Goal: Share content: Share content

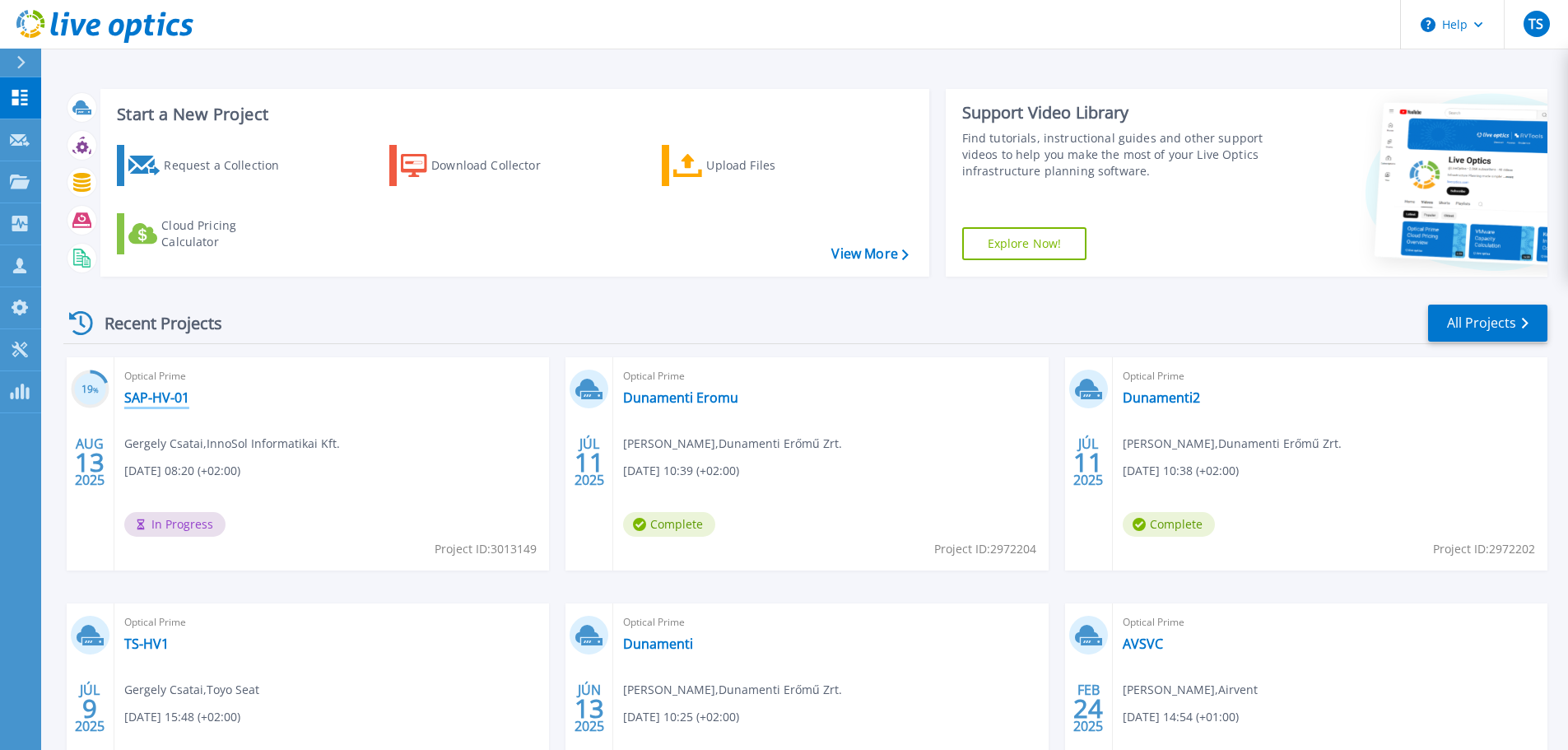
click at [166, 396] on link "SAP-HV-01" at bounding box center [157, 398] width 65 height 17
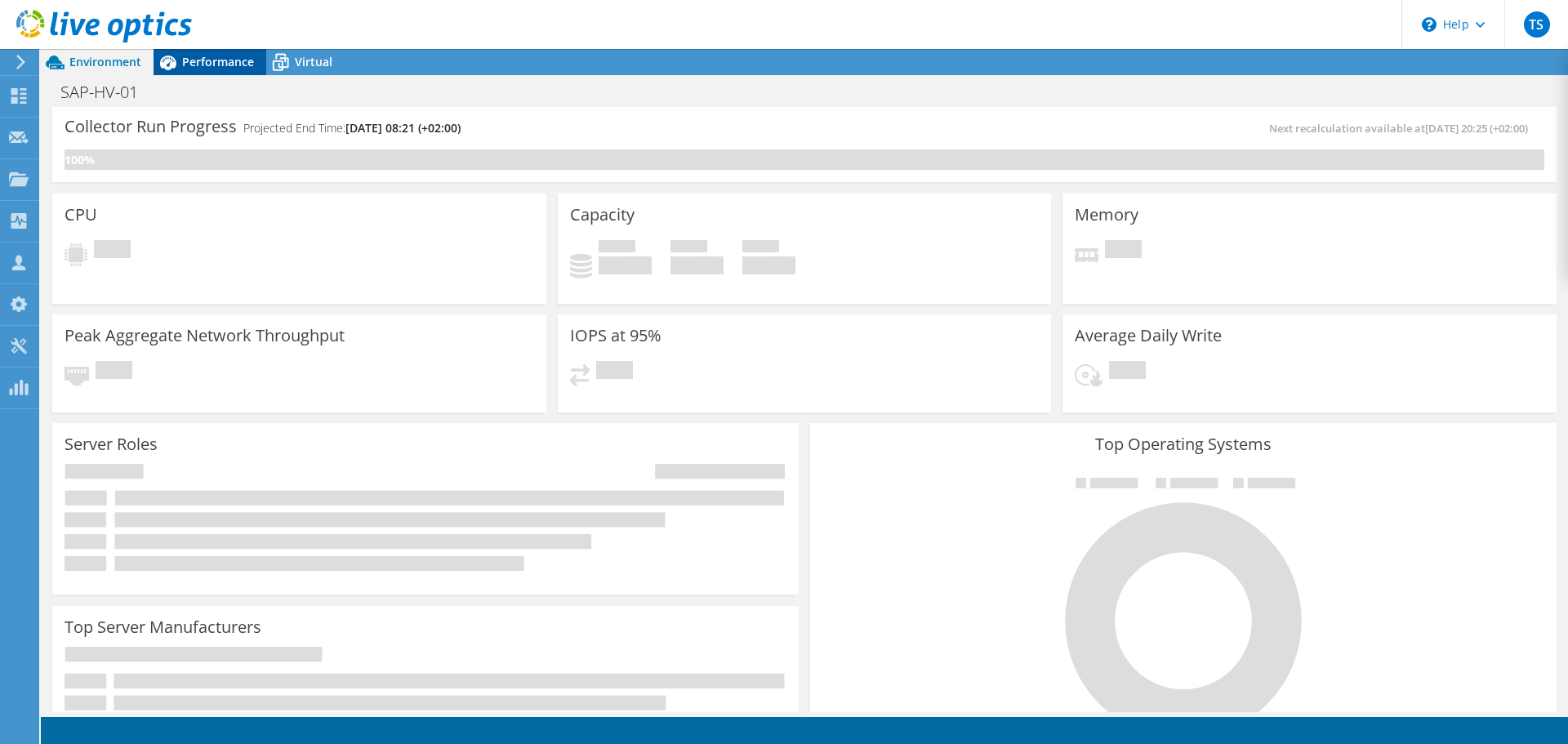
click at [212, 60] on span "Performance" at bounding box center [218, 61] width 72 height 16
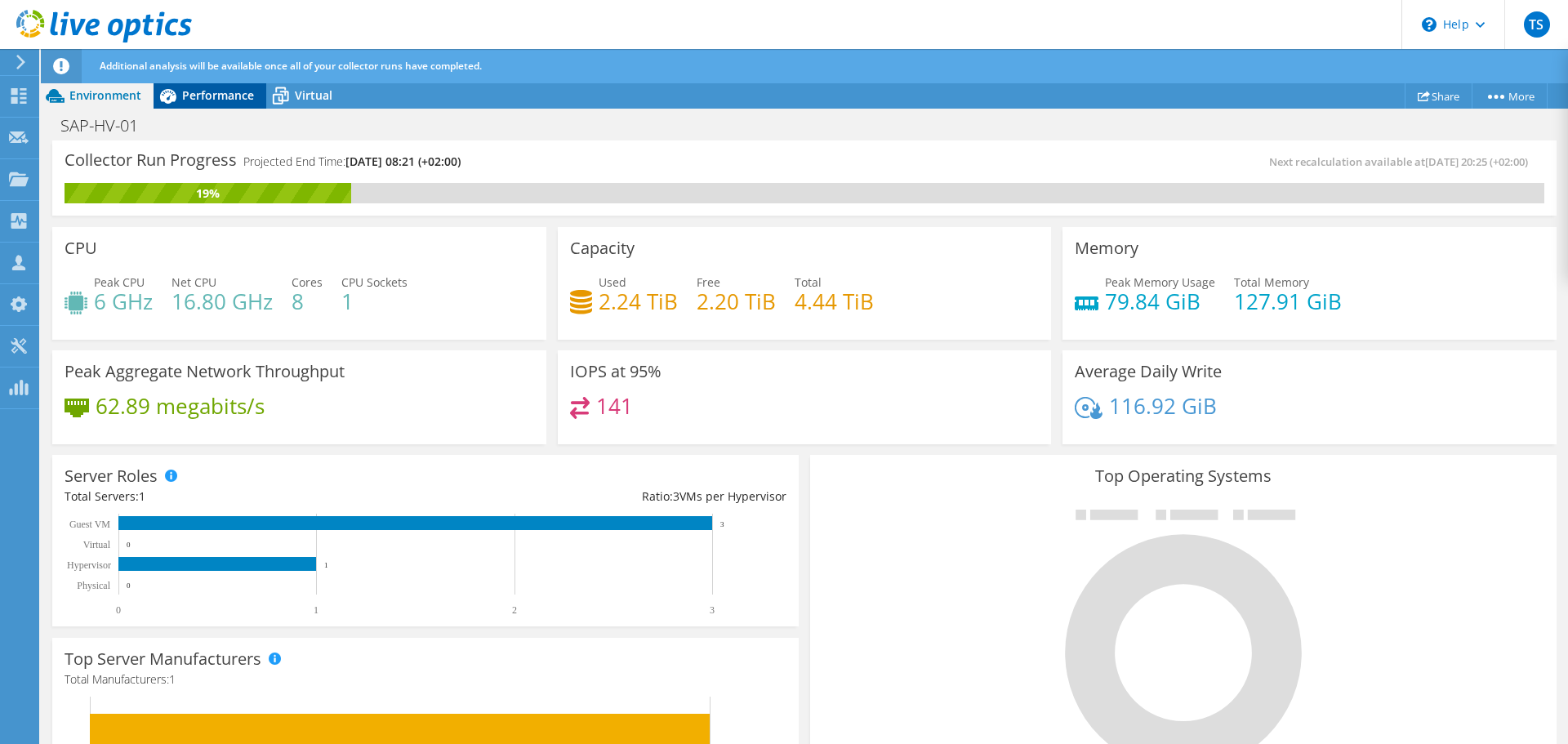
click at [212, 93] on span "Performance" at bounding box center [218, 95] width 72 height 16
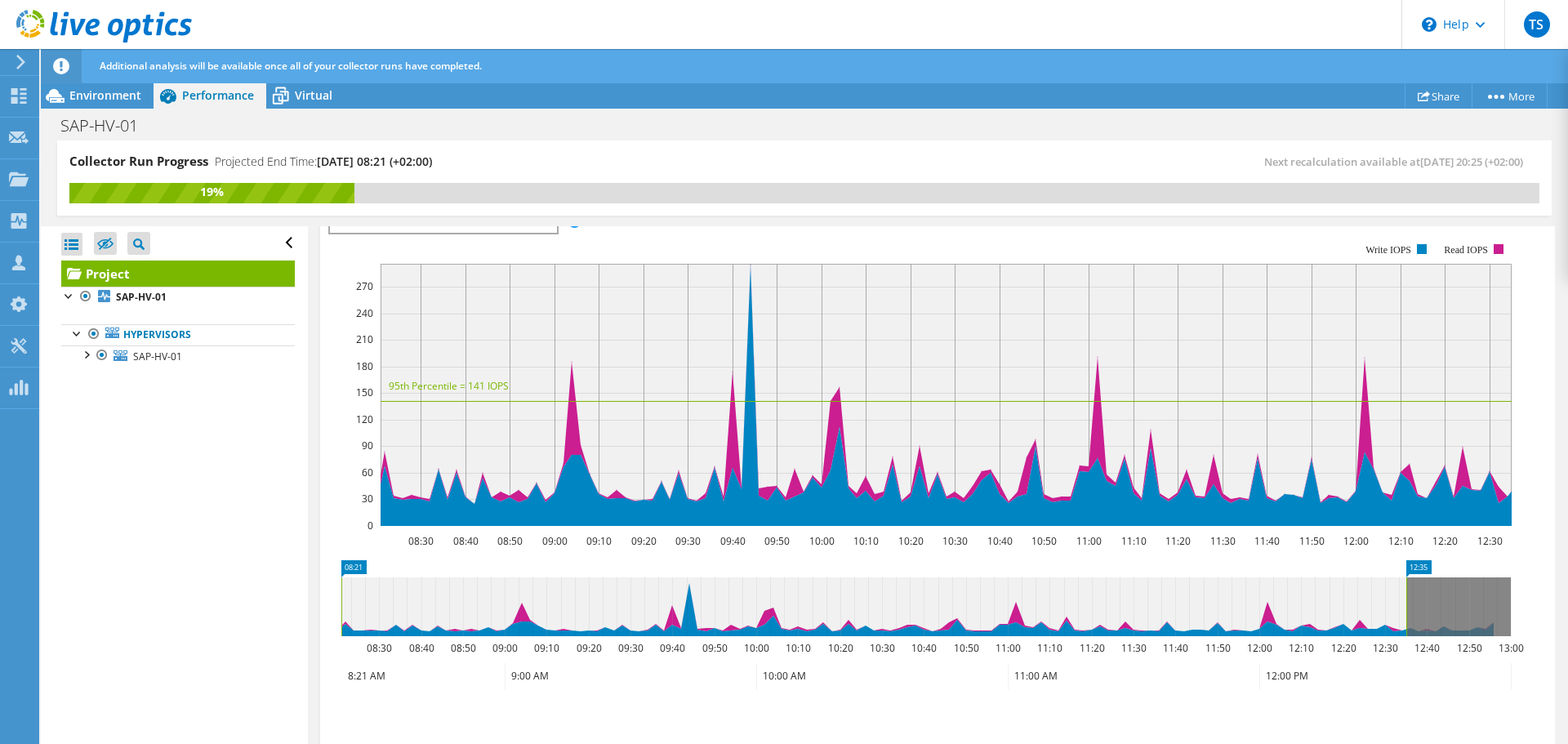
scroll to position [488, 0]
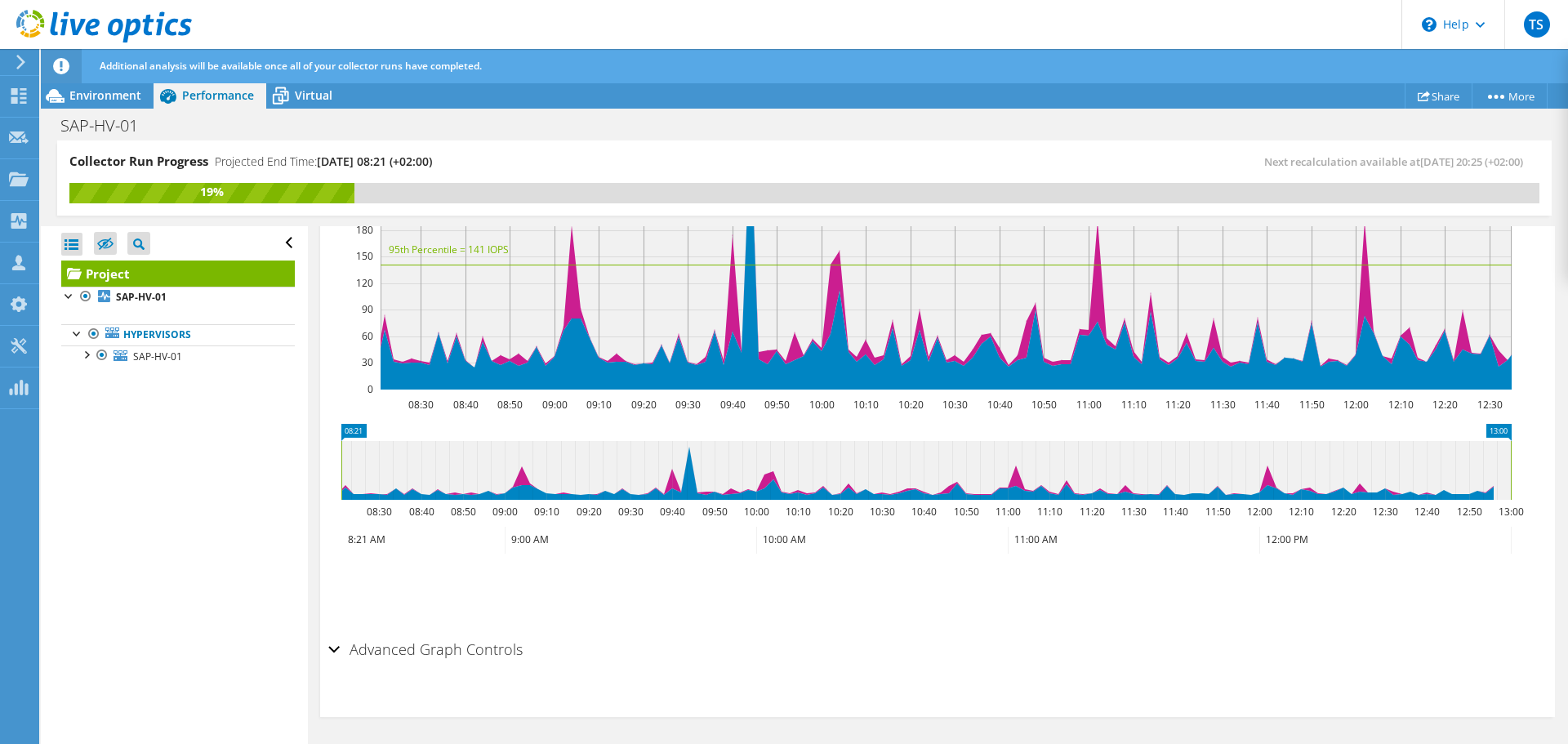
drag, startPoint x: 1407, startPoint y: 465, endPoint x: 1567, endPoint y: 466, distance: 160.0
click at [1567, 466] on article "Project Details Prepared for: [PERSON_NAME], [PERSON_NAME][EMAIL_ADDRESS][DOMAI…" at bounding box center [938, 486] width 1260 height 519
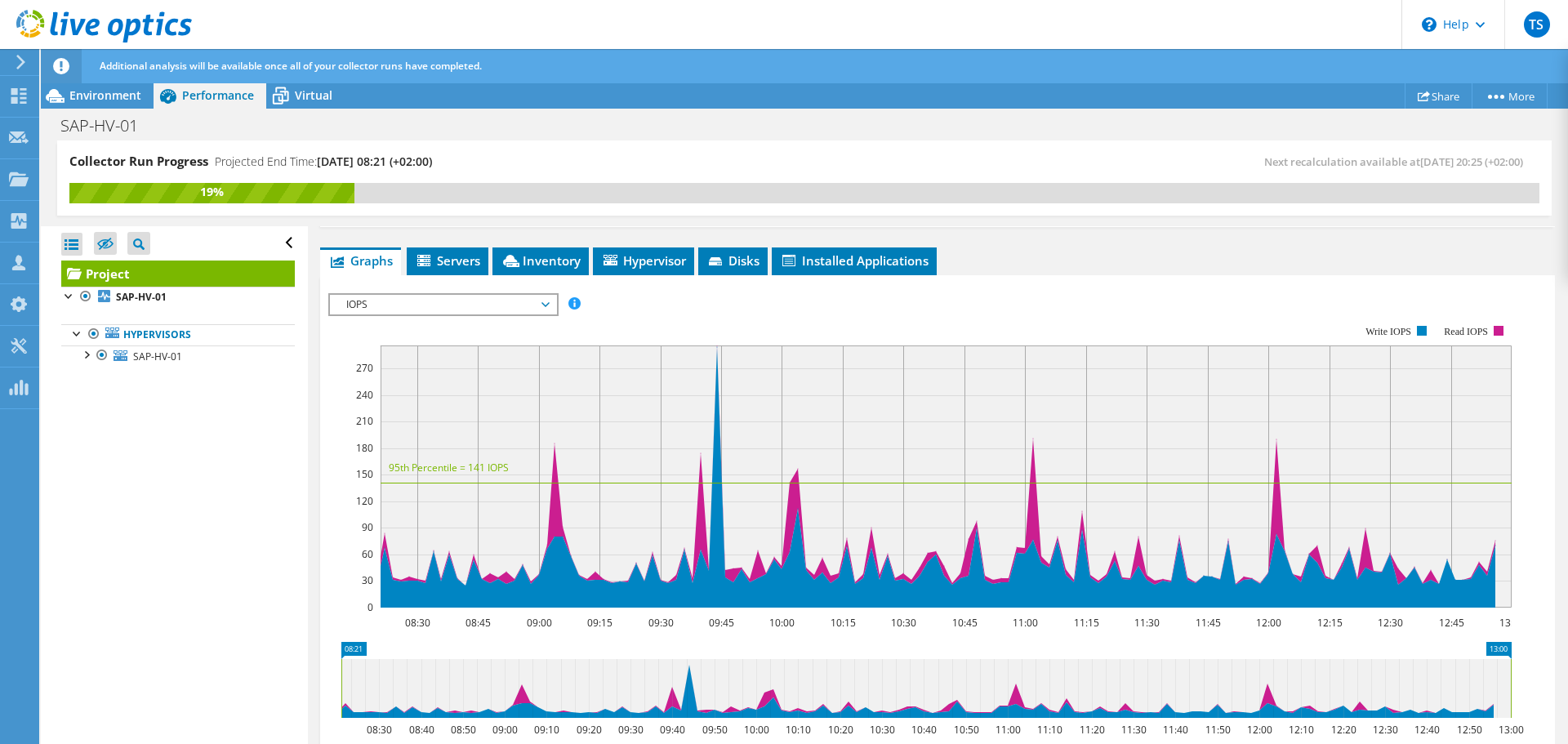
scroll to position [242, 0]
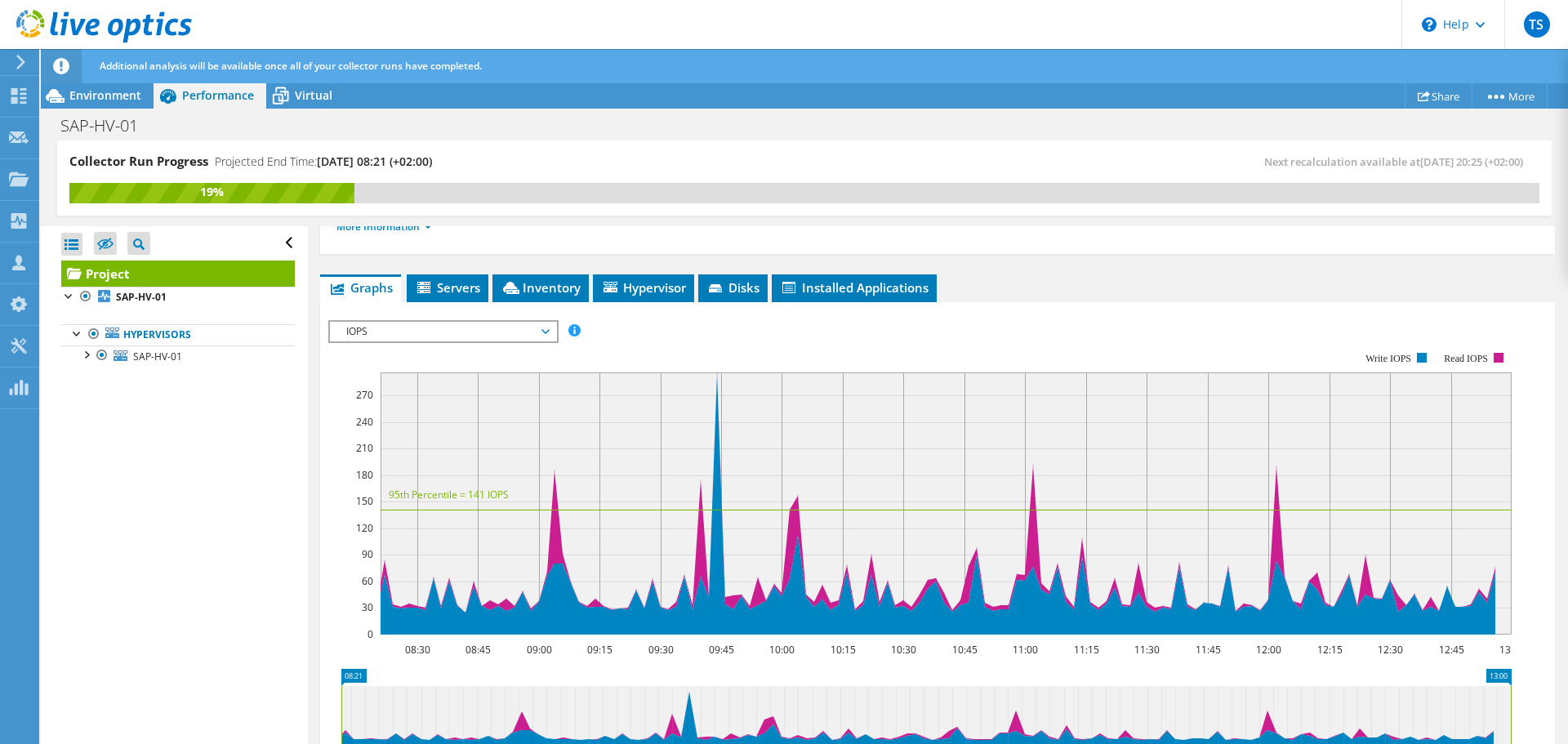
click at [438, 333] on span "IOPS" at bounding box center [443, 331] width 210 height 20
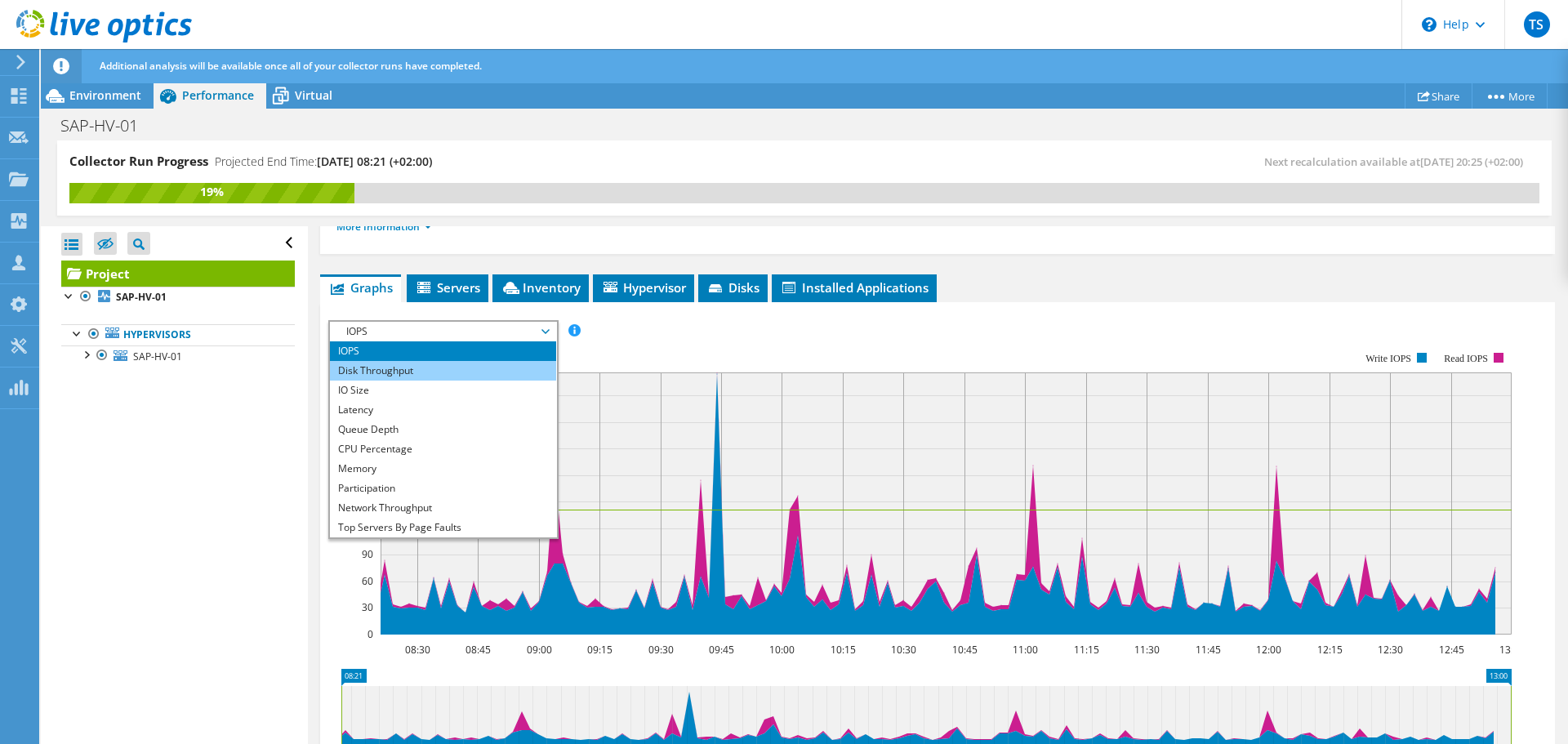
click at [400, 366] on li "Disk Throughput" at bounding box center [443, 370] width 227 height 20
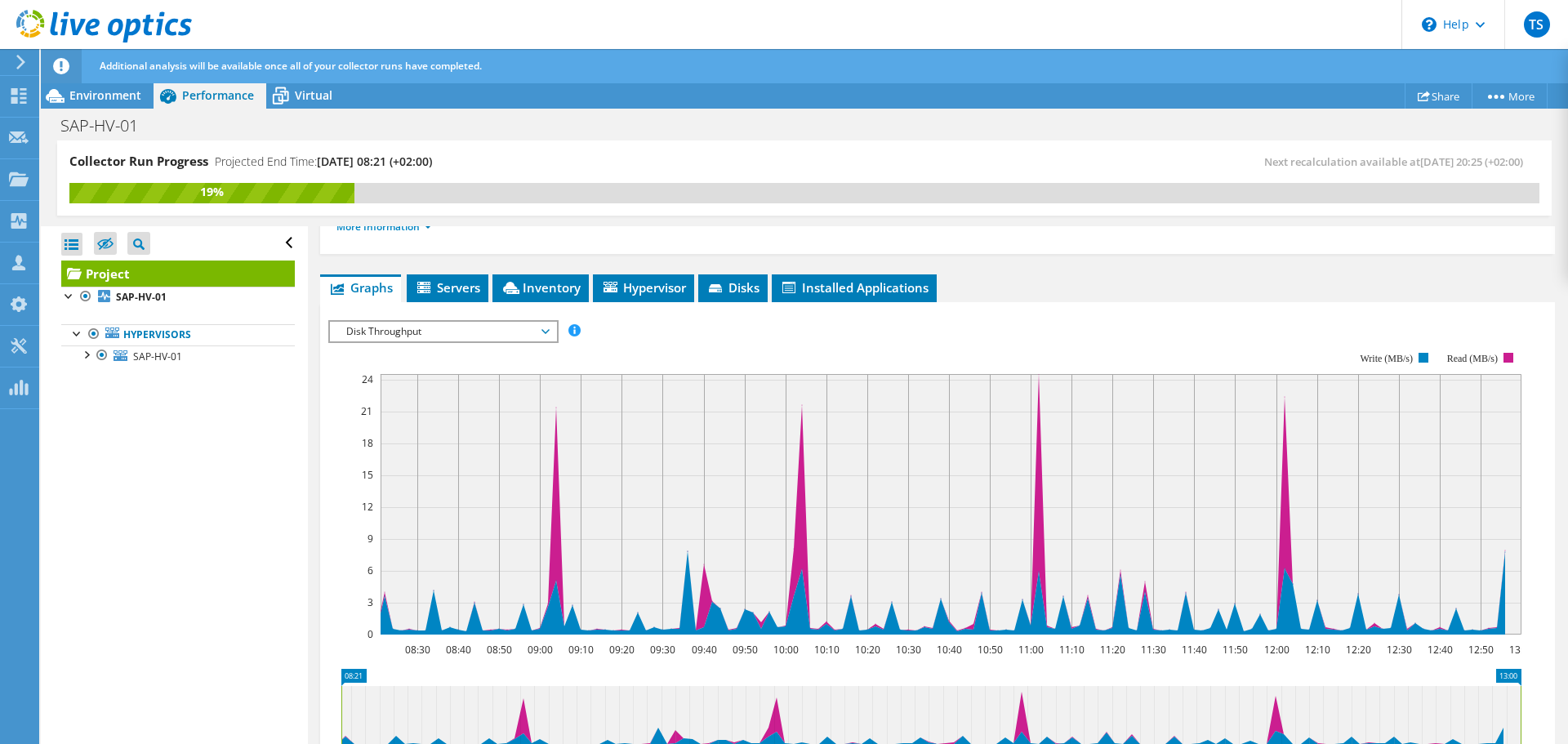
click at [458, 329] on span "Disk Throughput" at bounding box center [443, 331] width 210 height 20
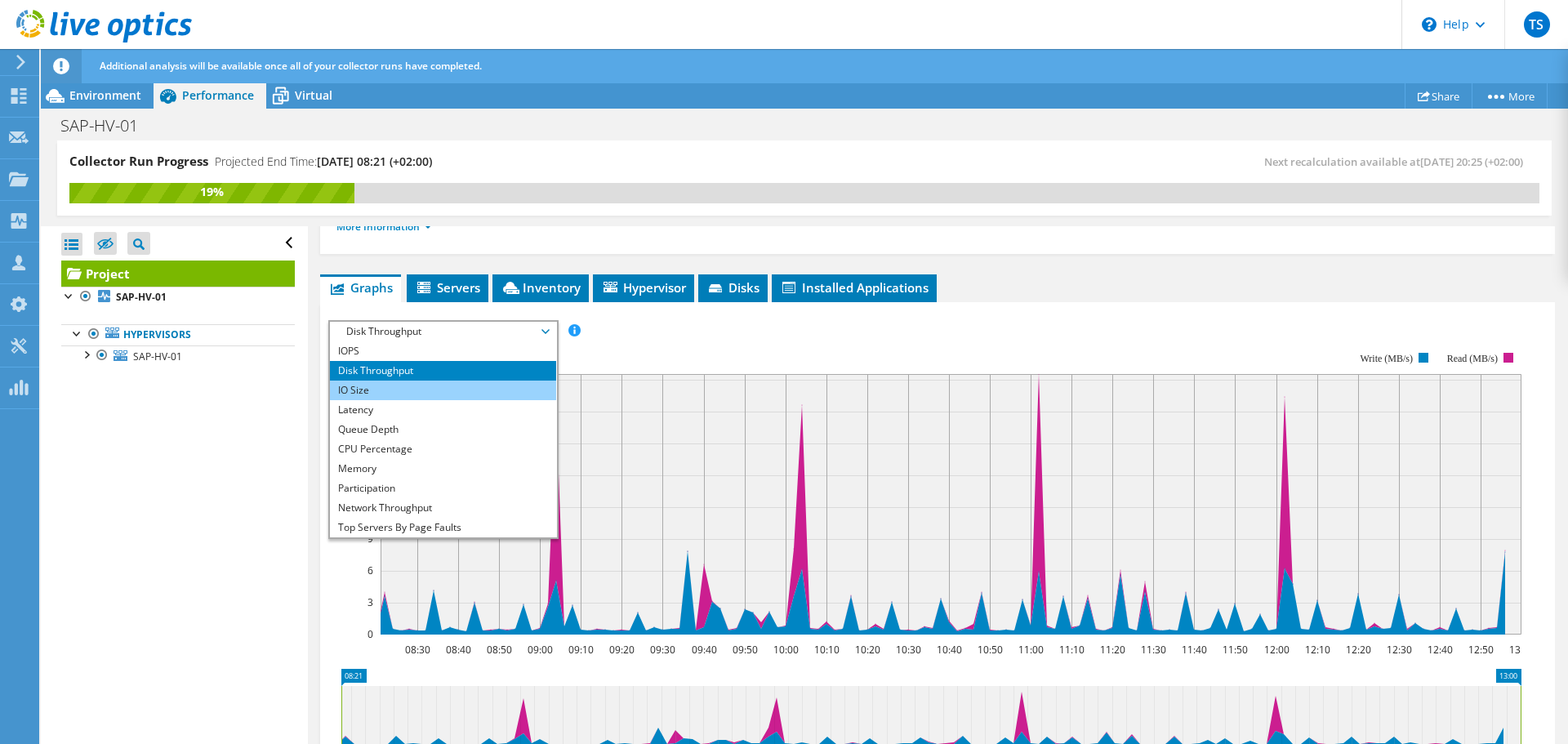
click at [402, 386] on li "IO Size" at bounding box center [443, 390] width 227 height 20
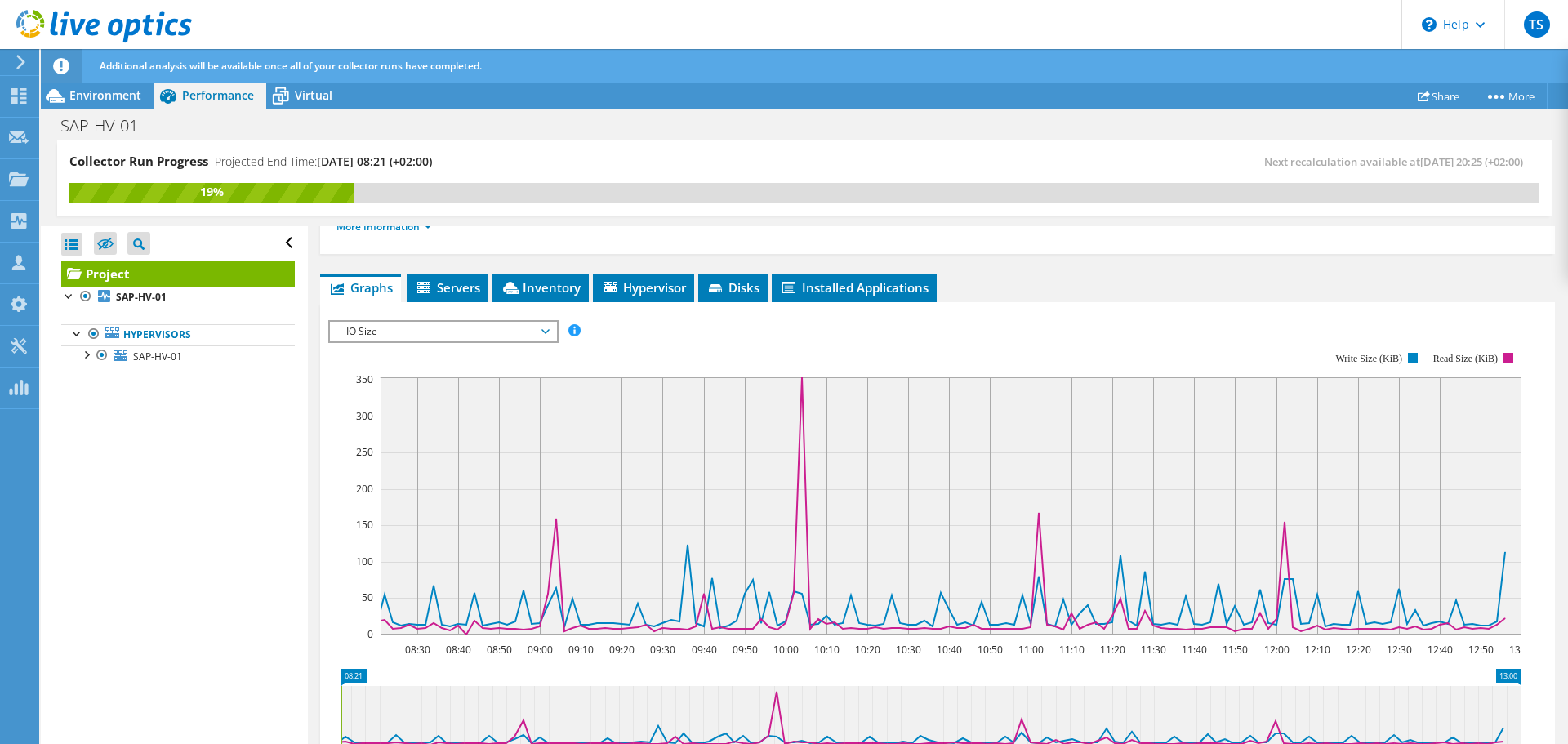
click at [383, 330] on span "IO Size" at bounding box center [443, 331] width 210 height 20
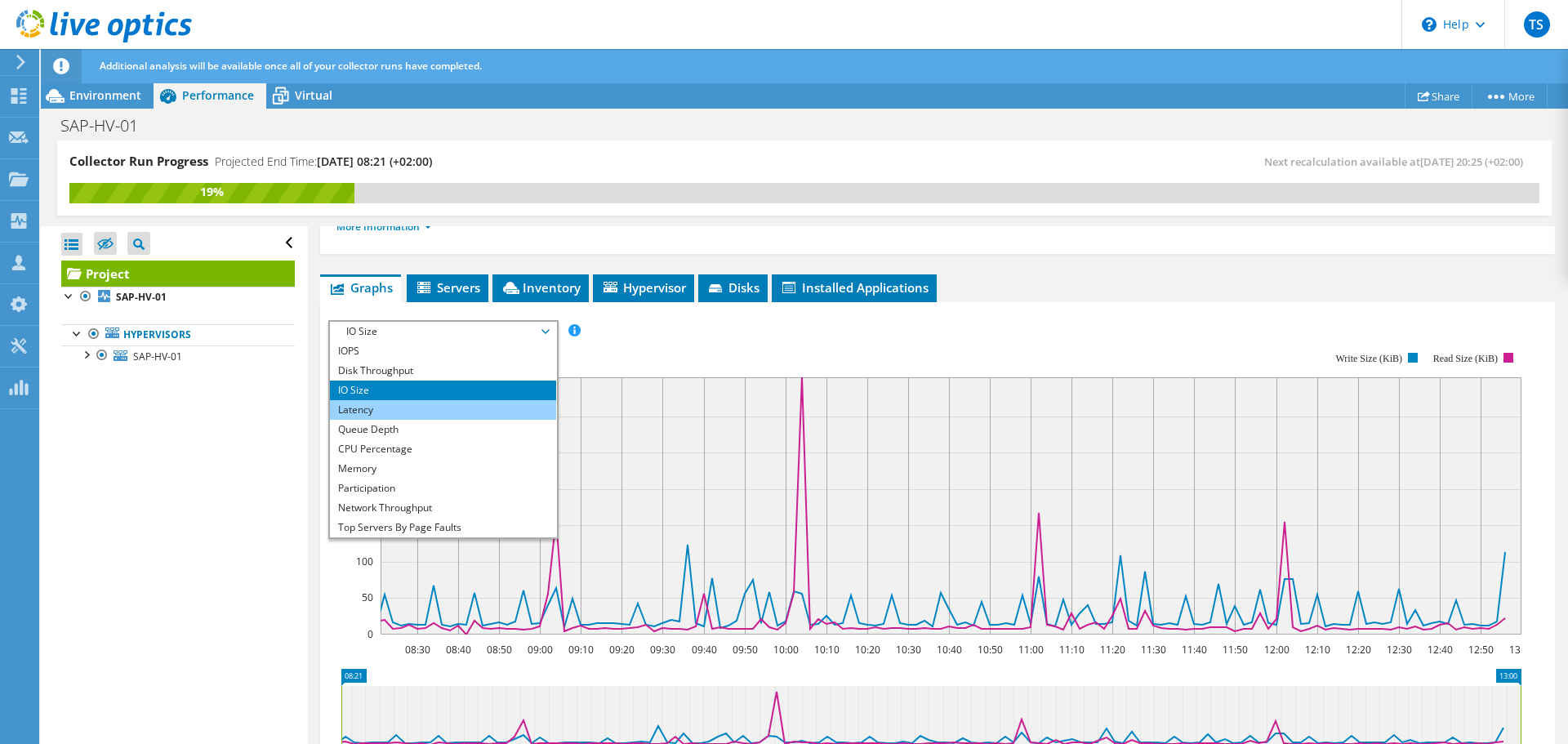
click at [365, 405] on li "Latency" at bounding box center [443, 410] width 227 height 20
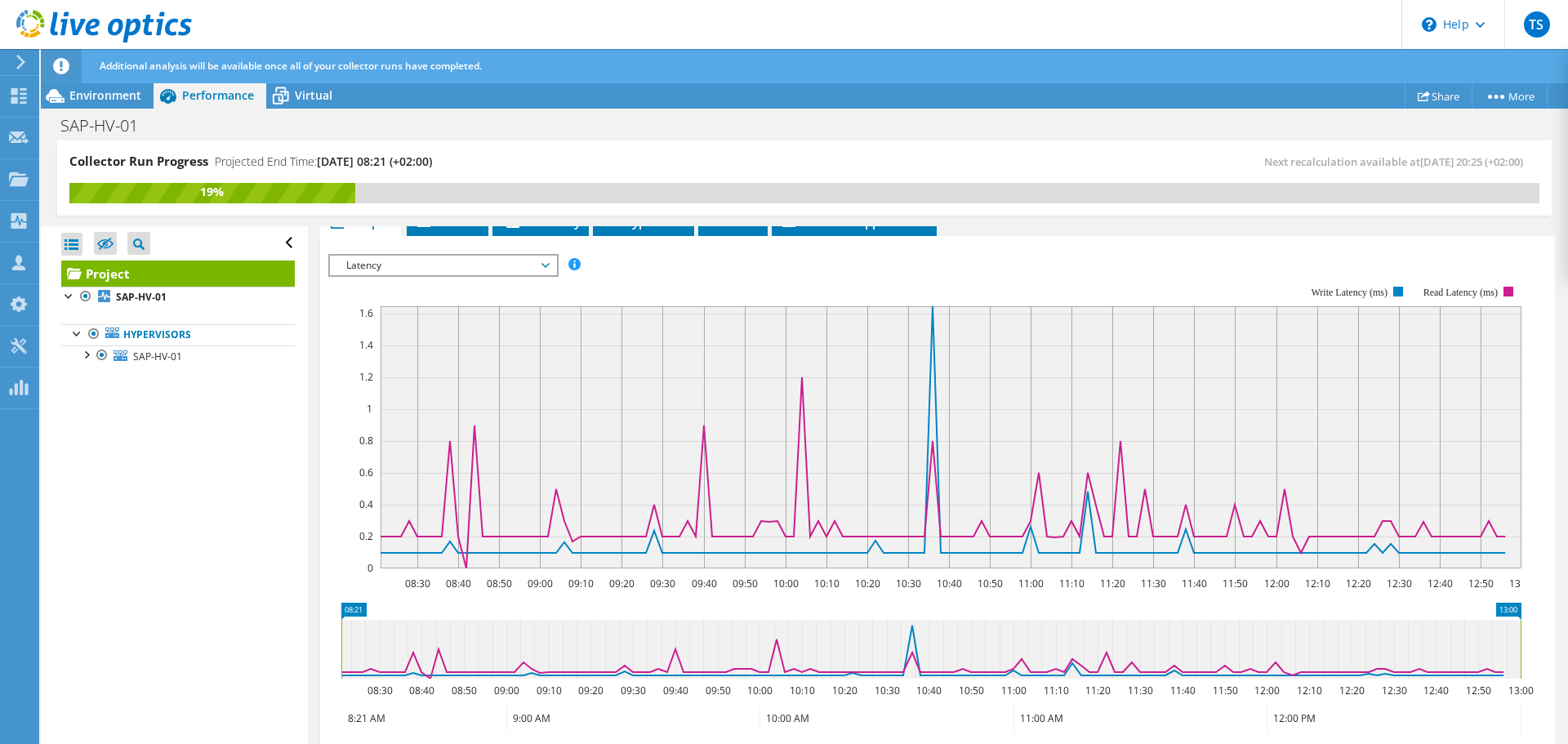
scroll to position [324, 0]
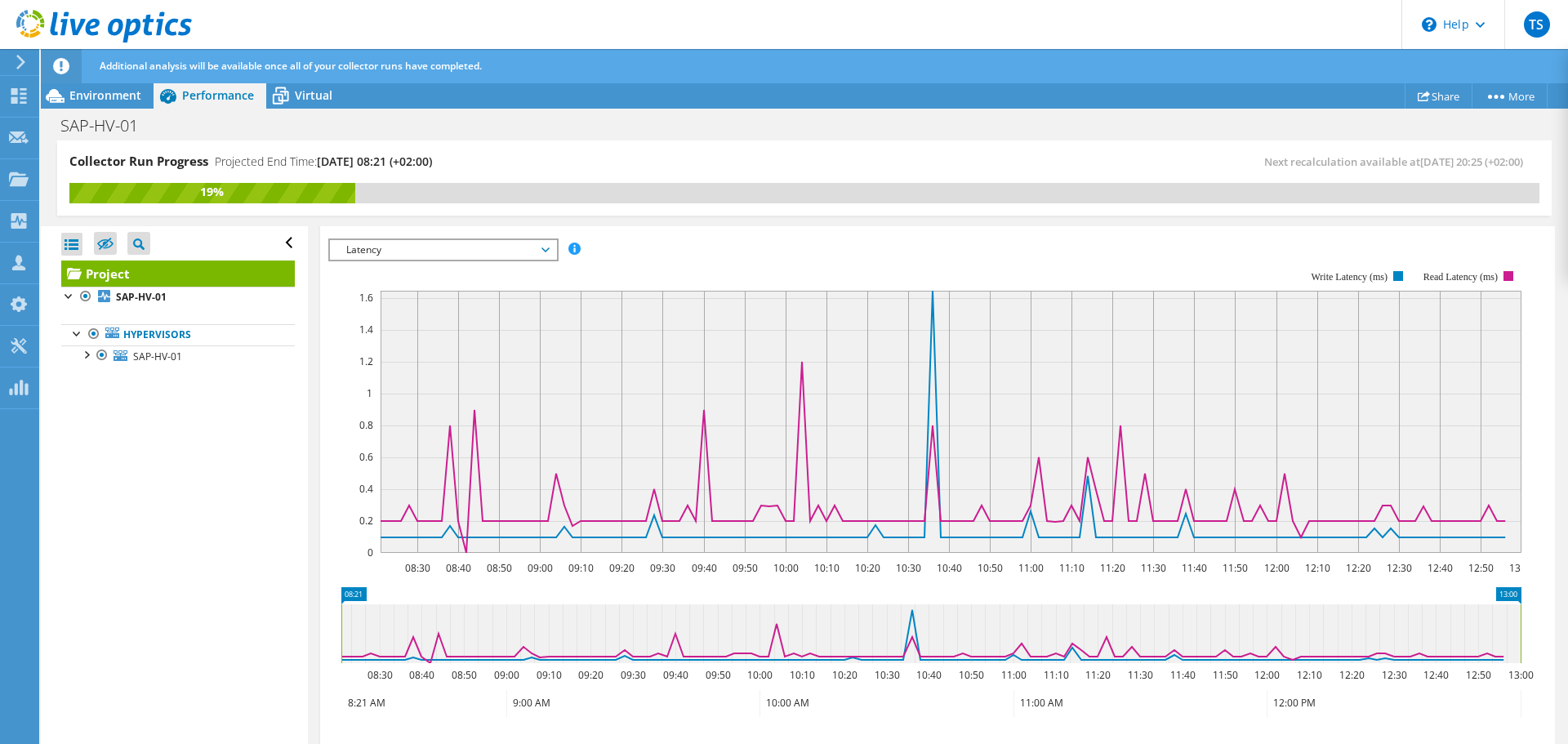
click at [370, 246] on span "Latency" at bounding box center [443, 250] width 210 height 20
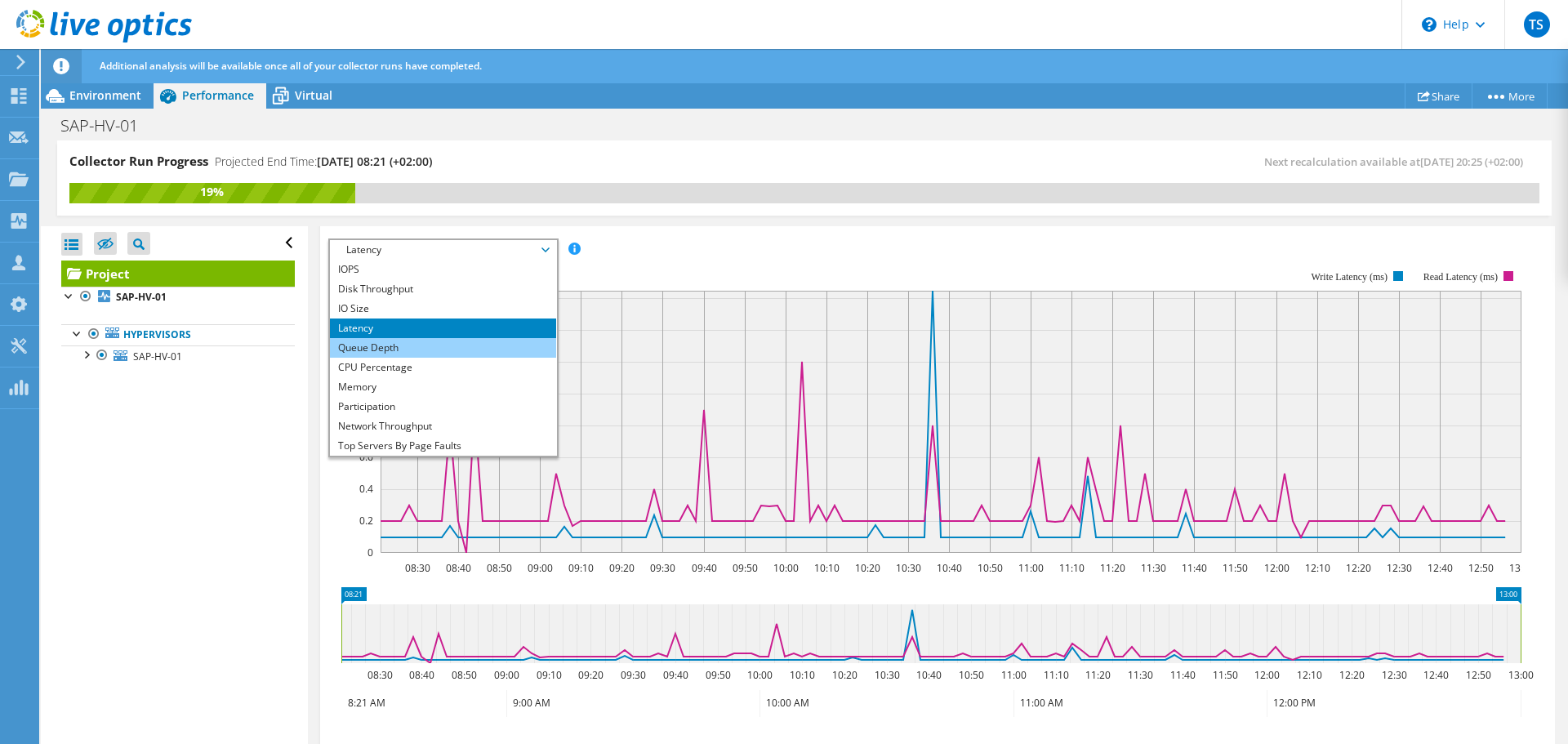
click at [351, 349] on li "Queue Depth" at bounding box center [443, 348] width 227 height 20
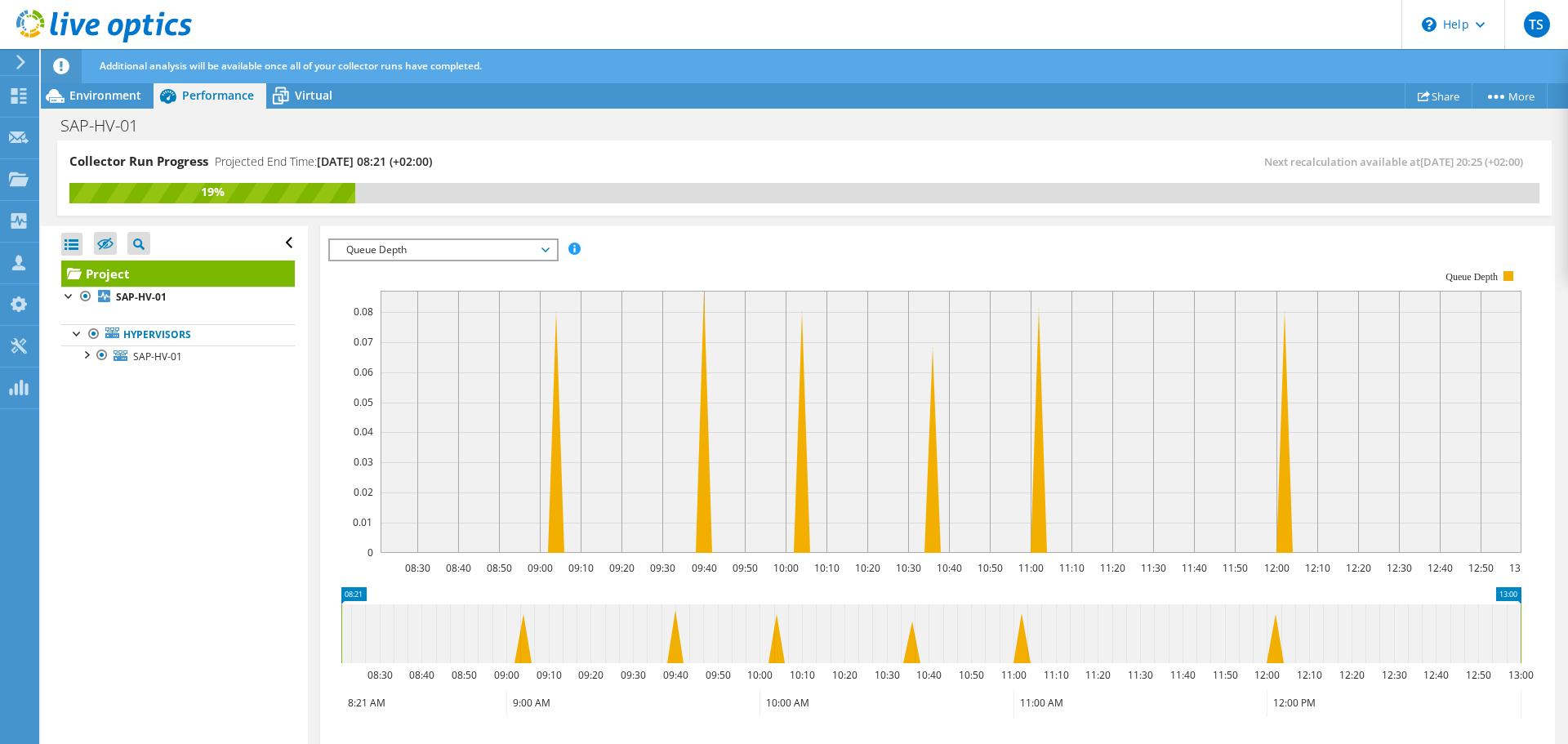
click at [450, 254] on span "Queue Depth" at bounding box center [443, 250] width 210 height 20
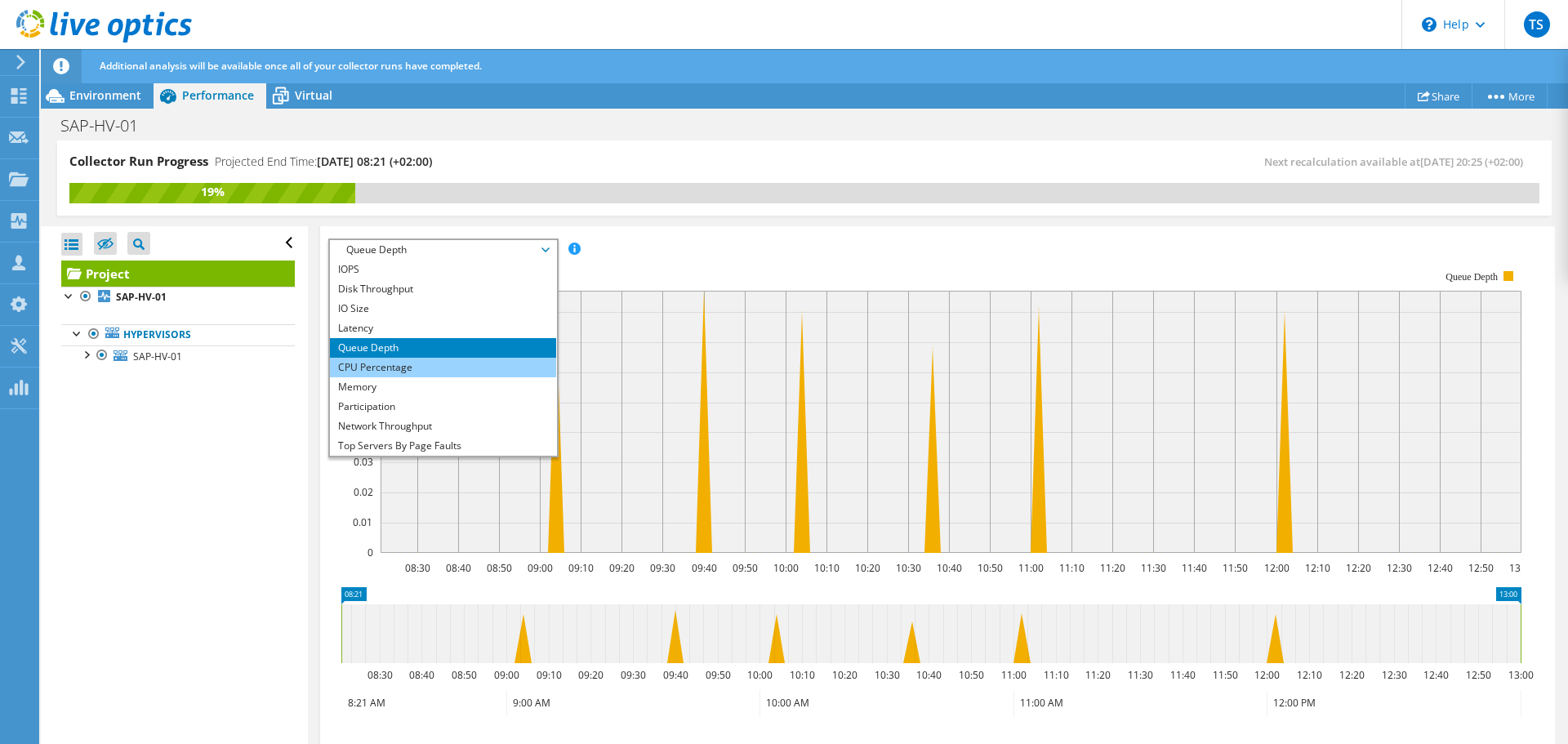
click at [390, 359] on li "CPU Percentage" at bounding box center [443, 368] width 227 height 20
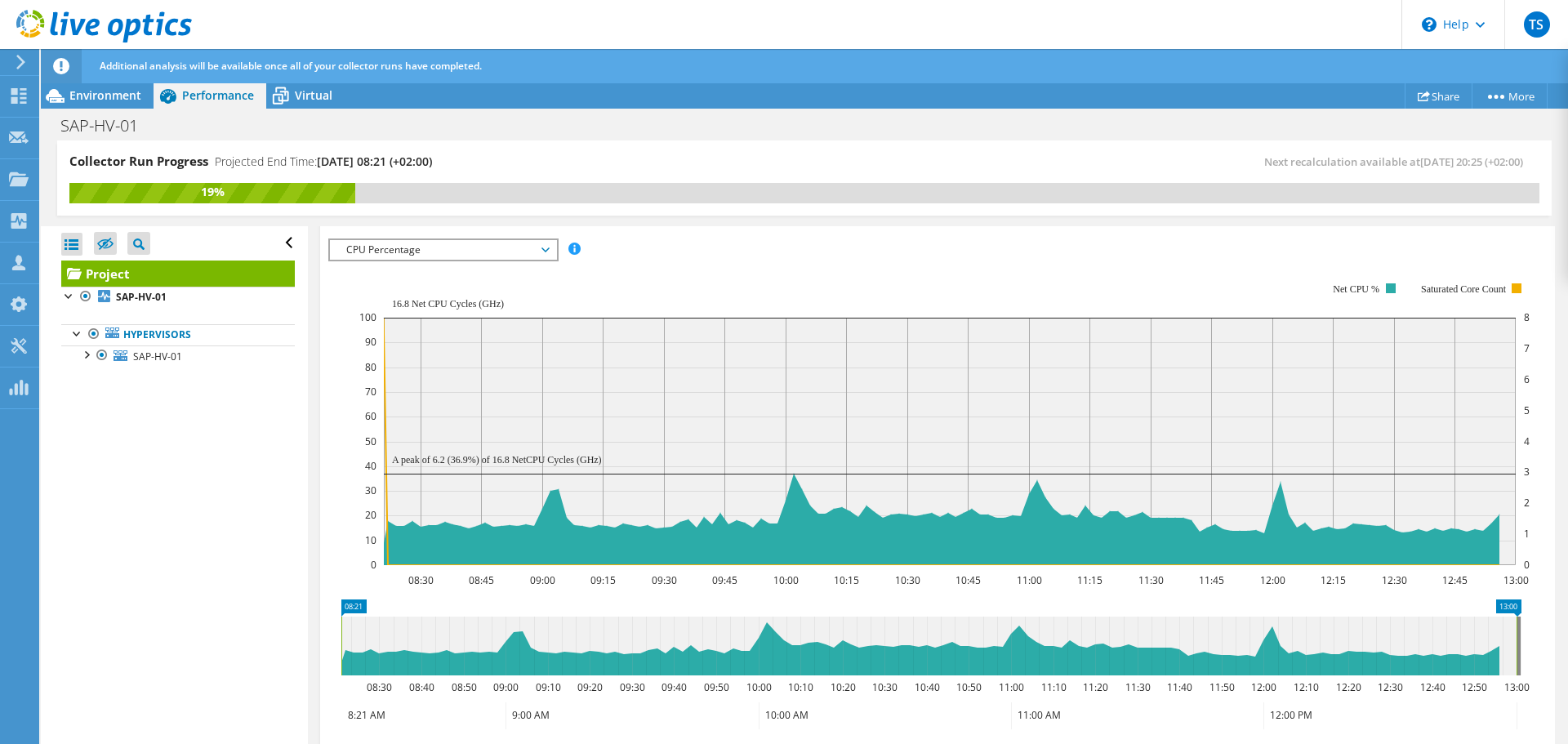
click at [420, 241] on span "CPU Percentage" at bounding box center [443, 250] width 210 height 20
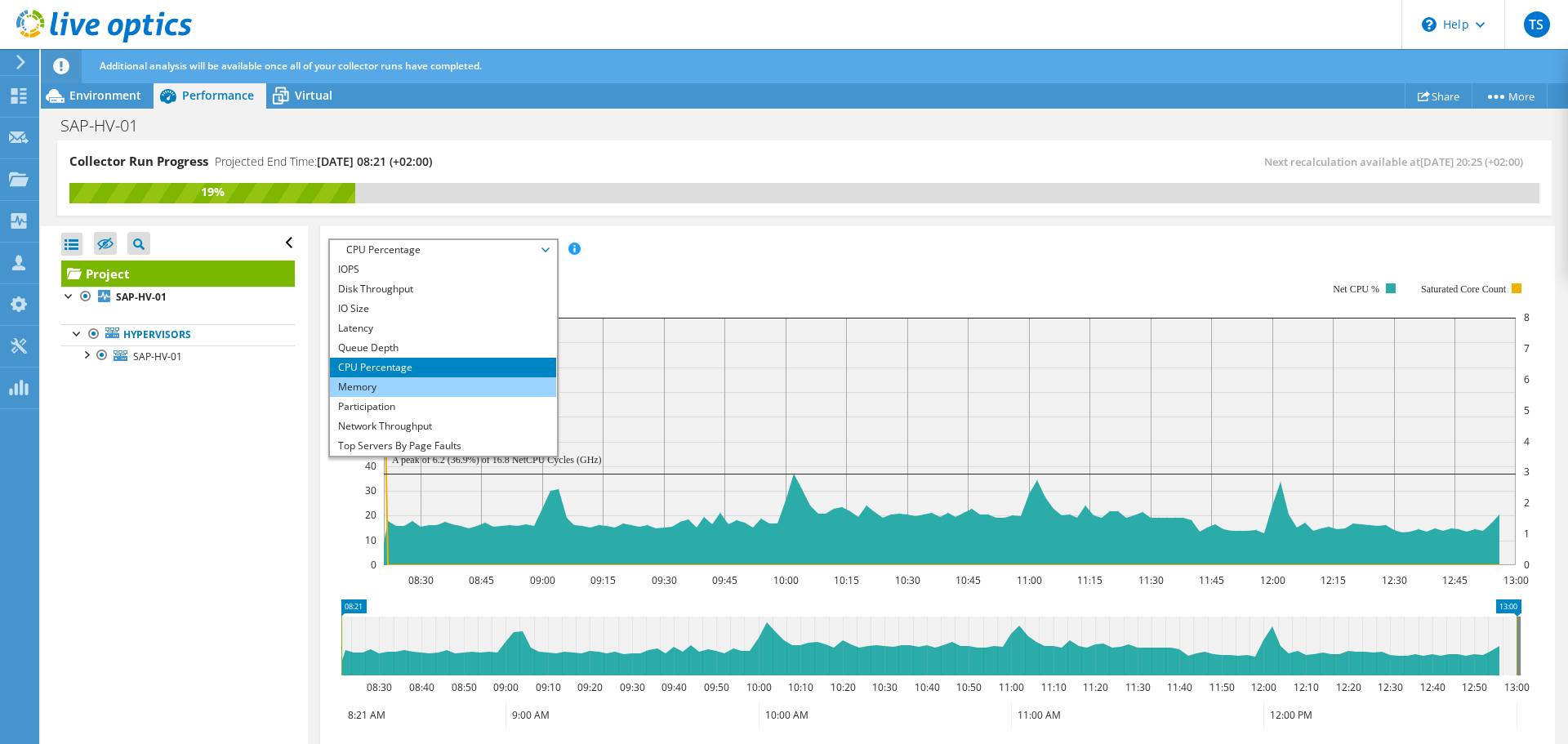
click at [395, 387] on li "Memory" at bounding box center [443, 387] width 227 height 20
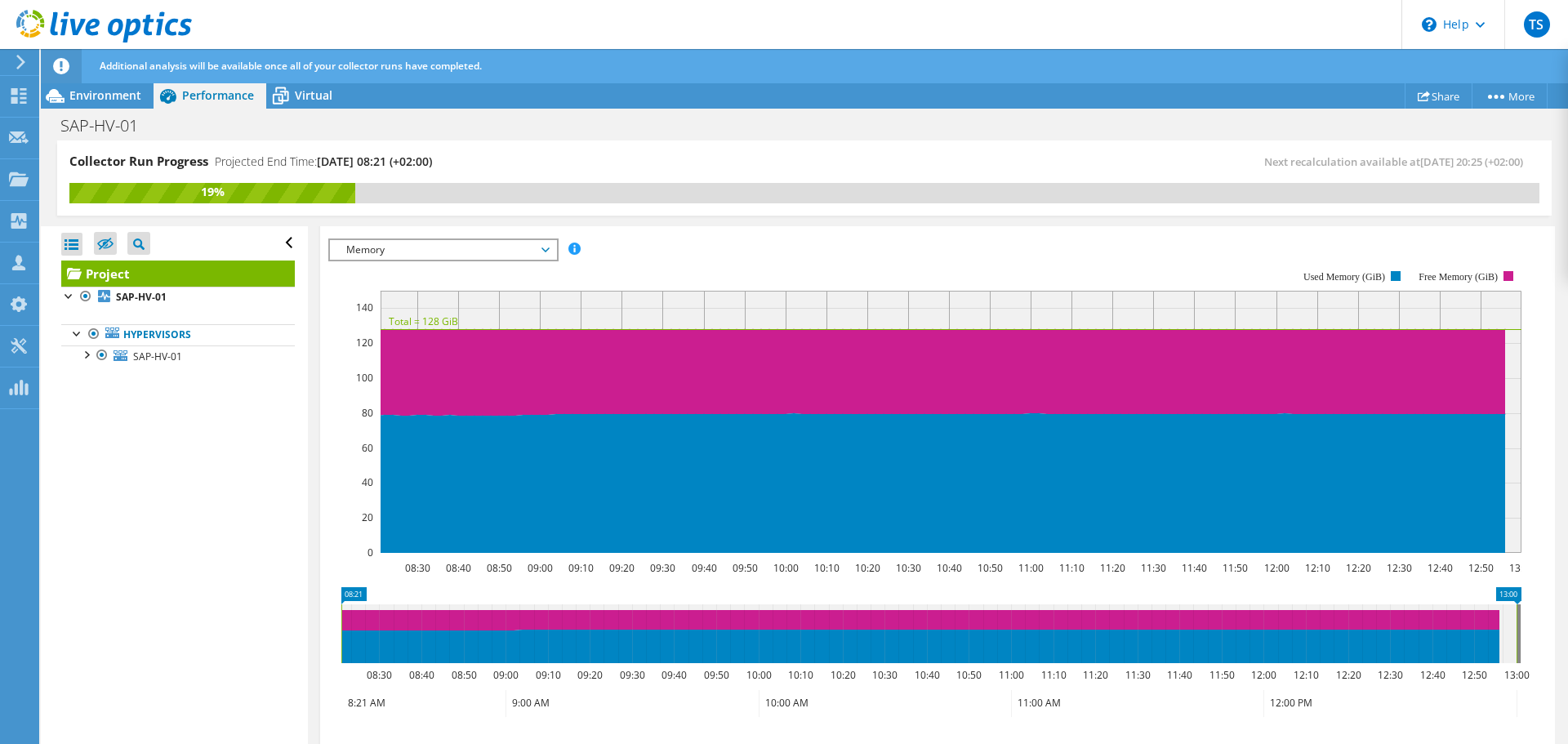
click at [419, 244] on span "Memory" at bounding box center [443, 250] width 210 height 20
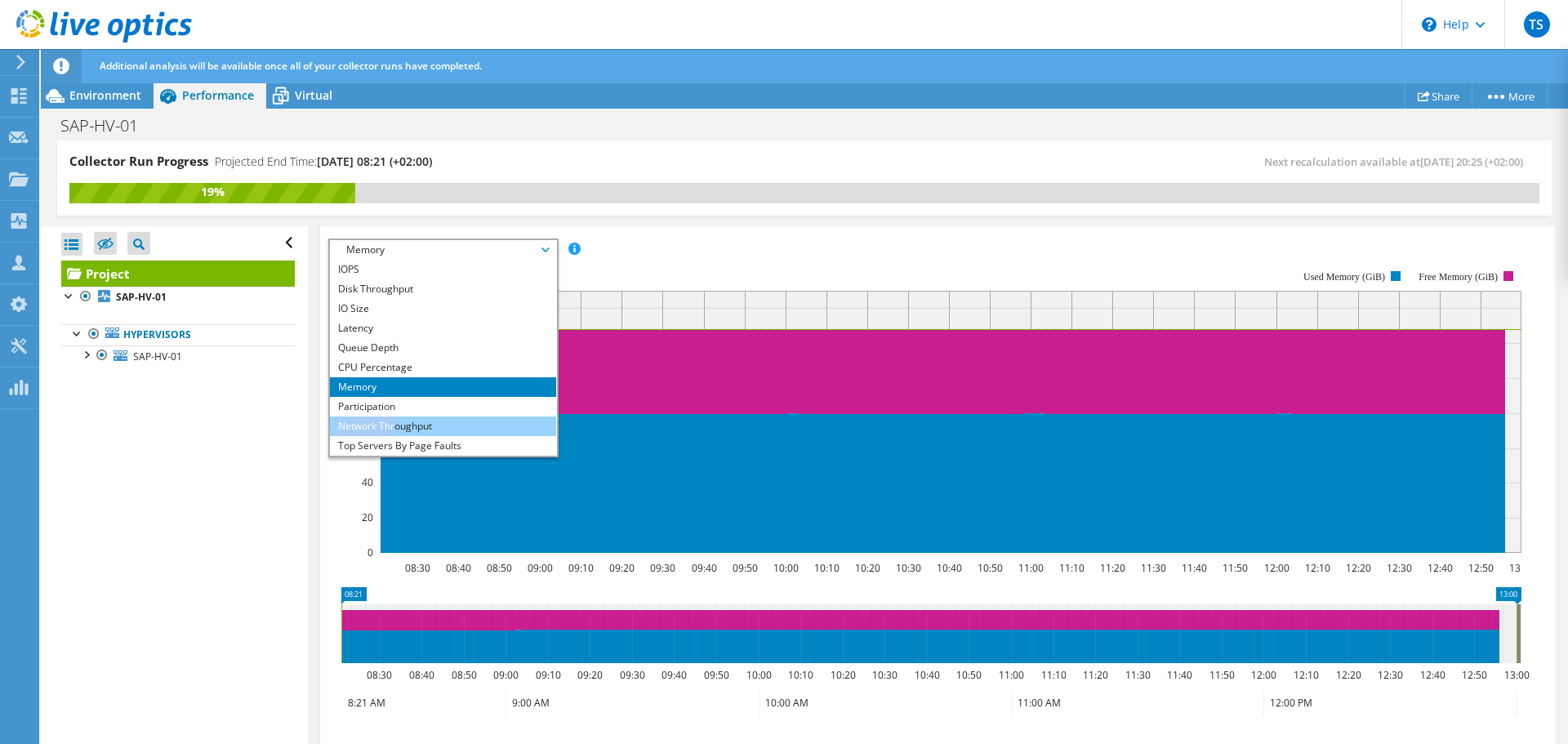
drag, startPoint x: 394, startPoint y: 407, endPoint x: 396, endPoint y: 419, distance: 12.2
click at [396, 419] on ul "IOPS Disk Throughput IO Size Latency Queue Depth CPU Percentage Memory Page Fau…" at bounding box center [443, 357] width 227 height 196
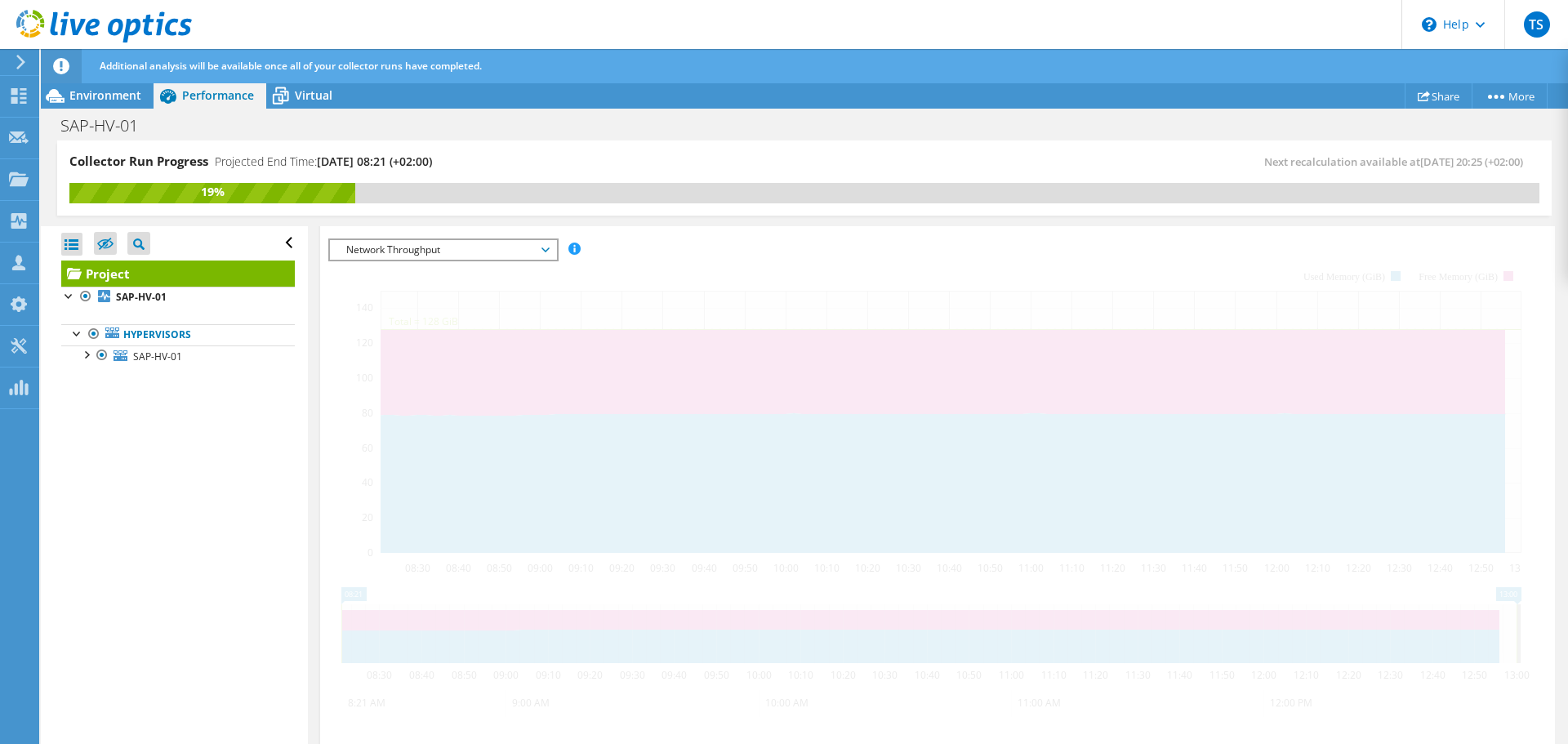
click at [396, 419] on div at bounding box center [938, 517] width 1219 height 558
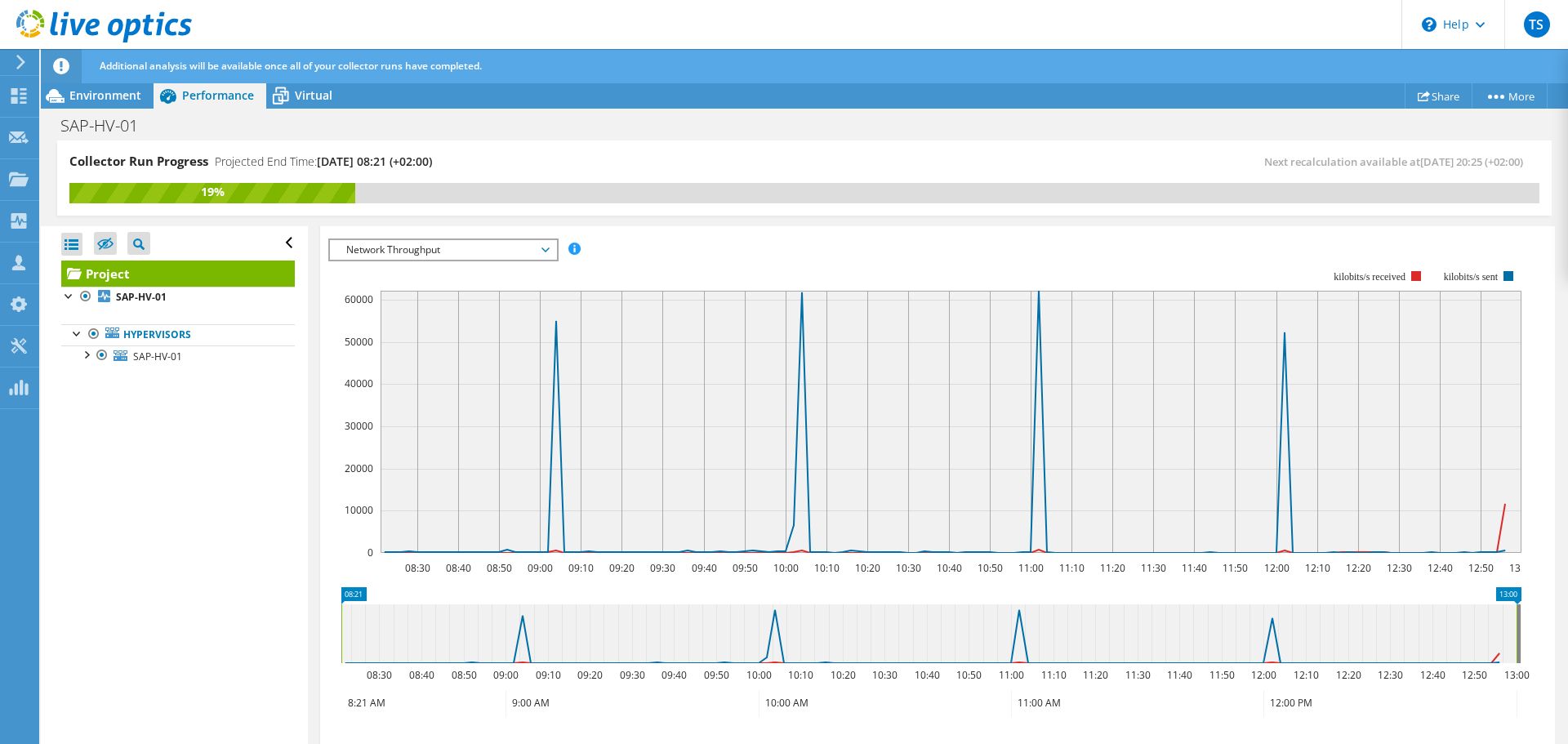
click at [490, 243] on span "Network Throughput" at bounding box center [443, 250] width 210 height 20
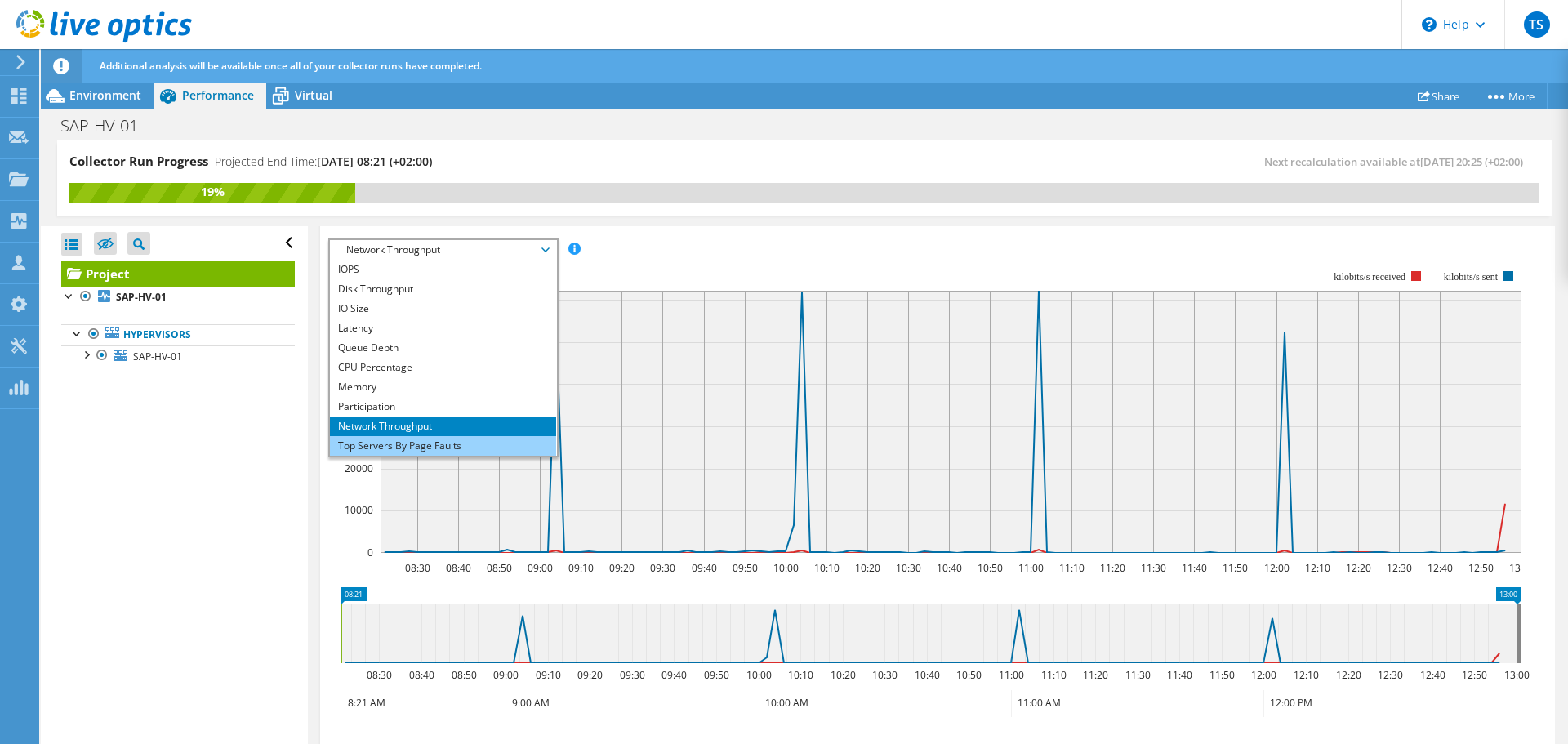
click at [413, 442] on li "Top Servers By Page Faults" at bounding box center [443, 446] width 227 height 20
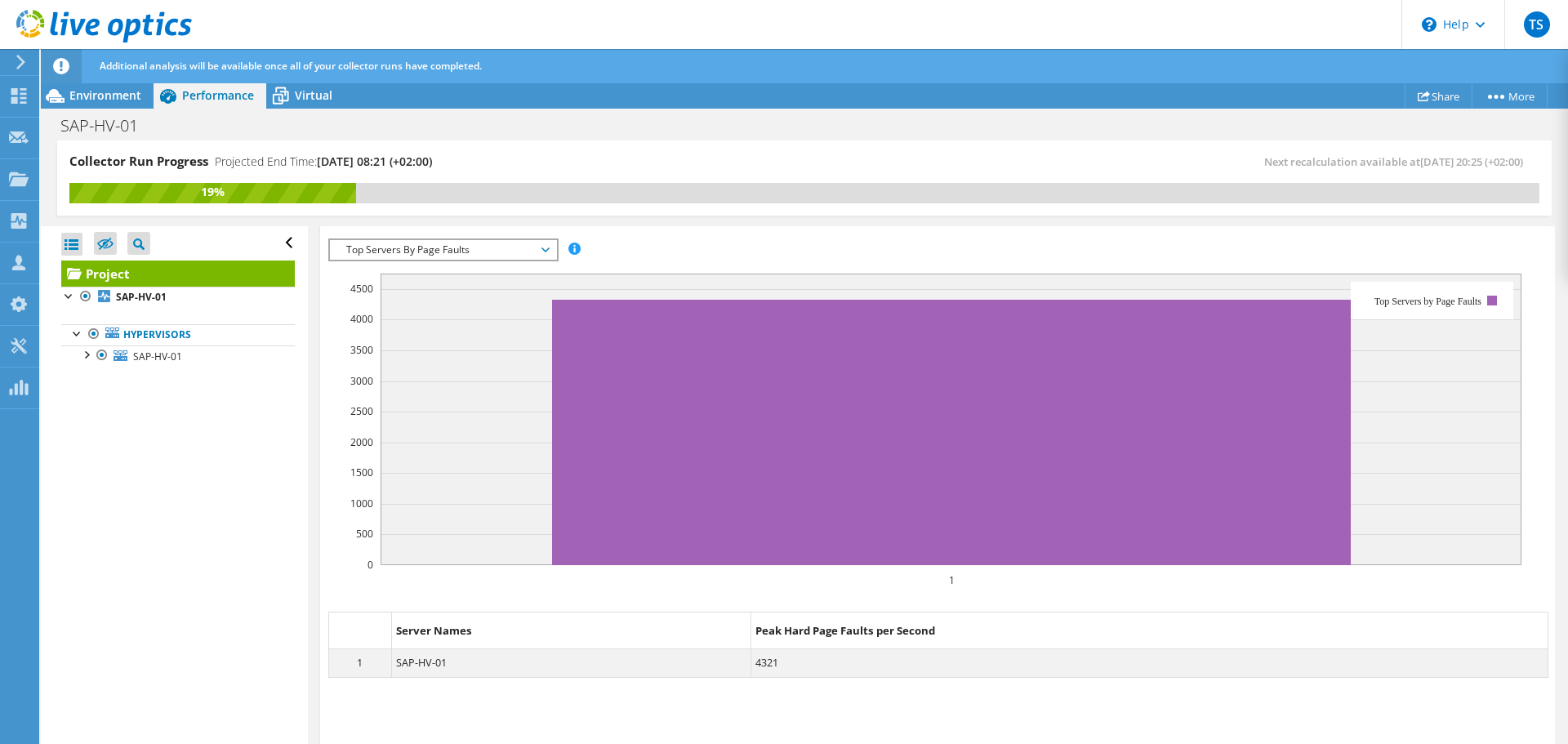
click at [461, 243] on span "Top Servers By Page Faults" at bounding box center [443, 250] width 210 height 20
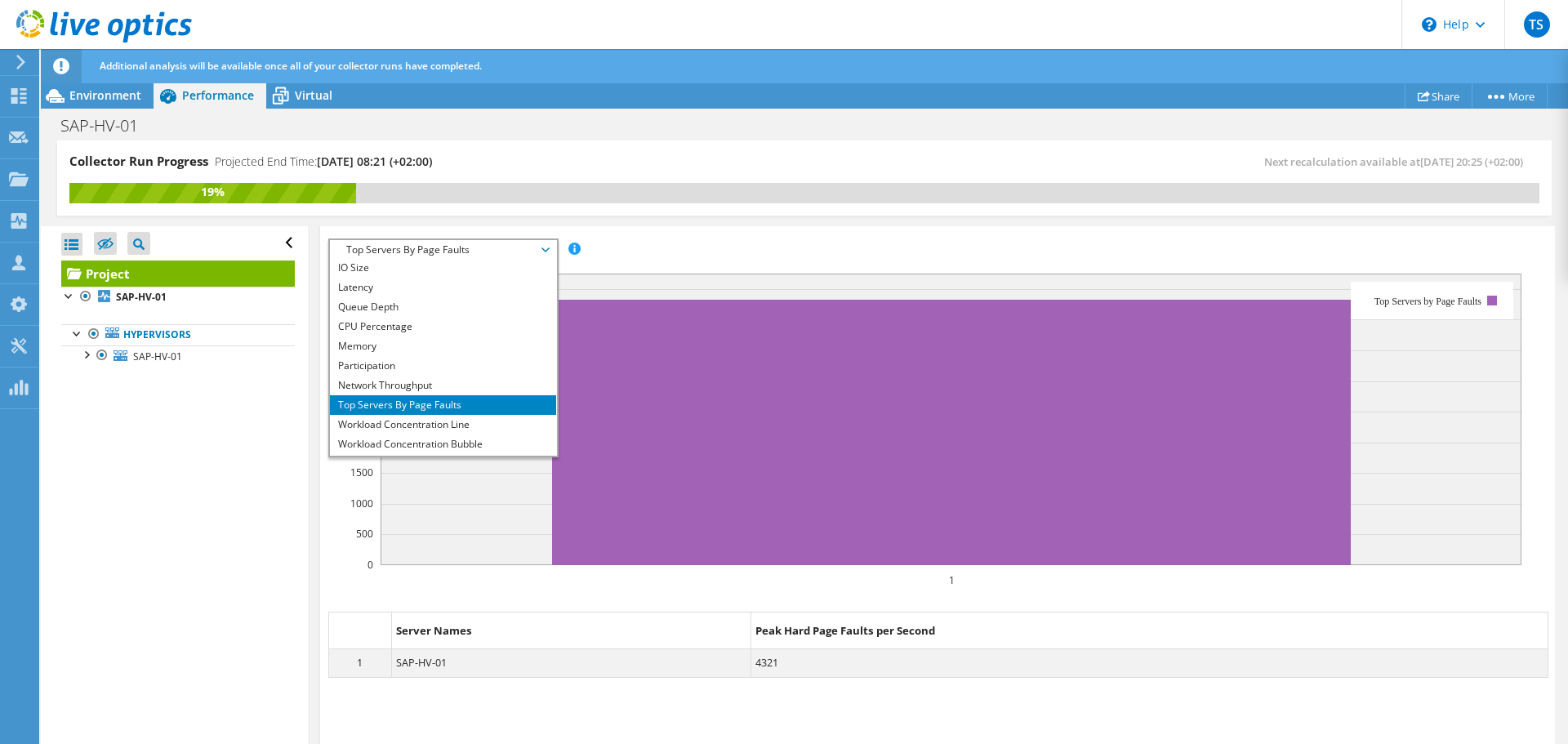
scroll to position [59, 0]
click at [430, 405] on li "Workload Concentration Line" at bounding box center [443, 407] width 227 height 20
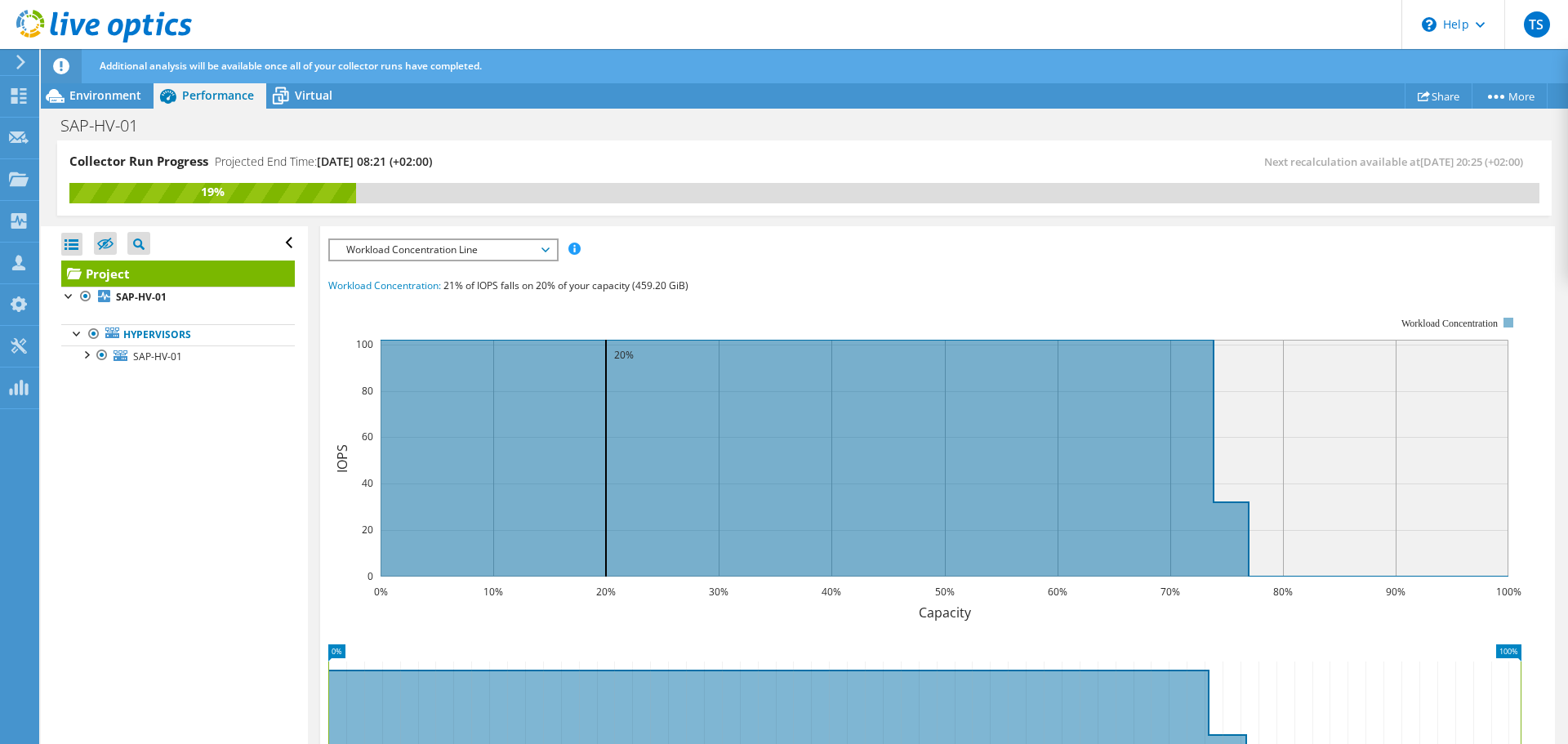
click at [470, 256] on span "Workload Concentration Line" at bounding box center [443, 250] width 210 height 20
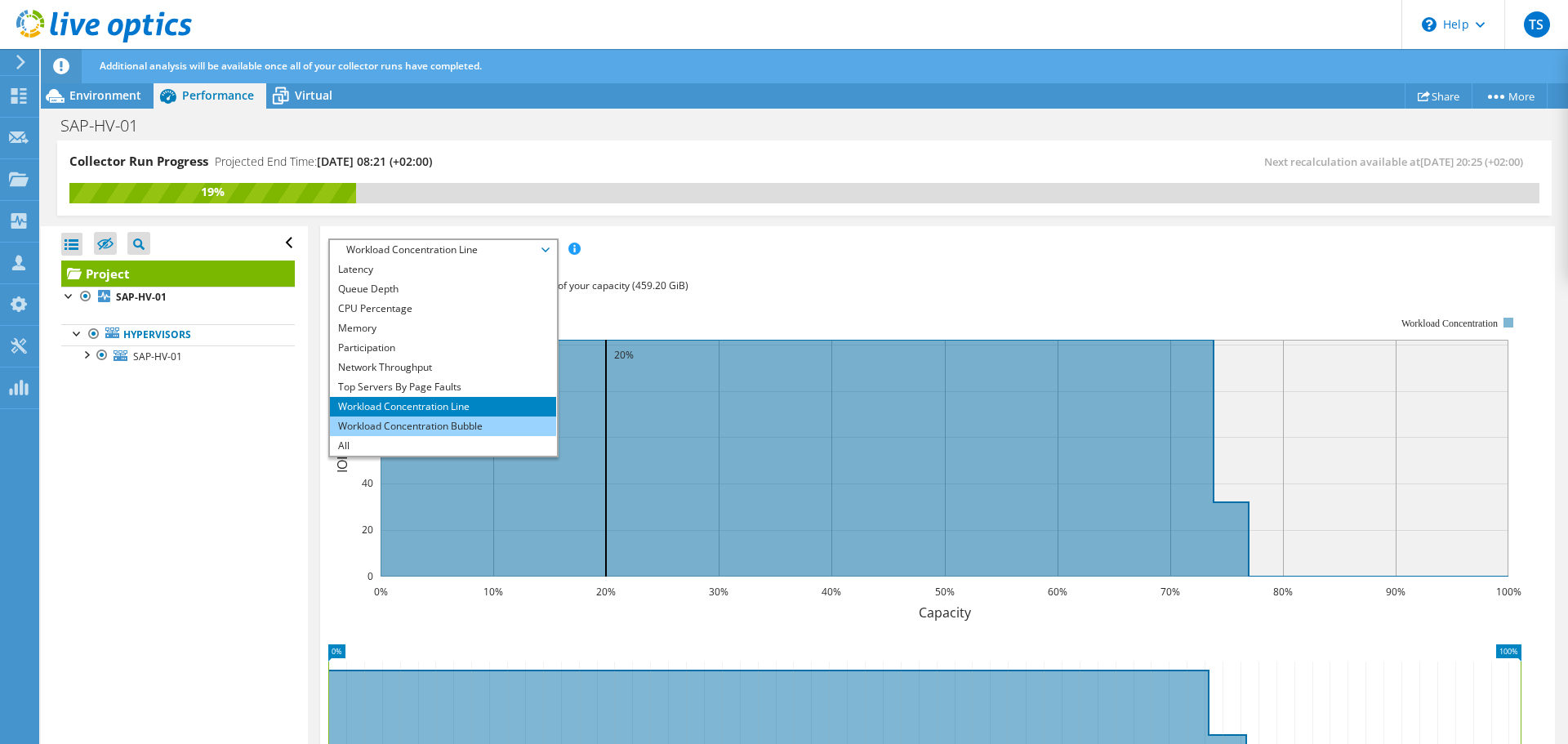
click at [440, 427] on li "Workload Concentration Bubble" at bounding box center [443, 427] width 227 height 20
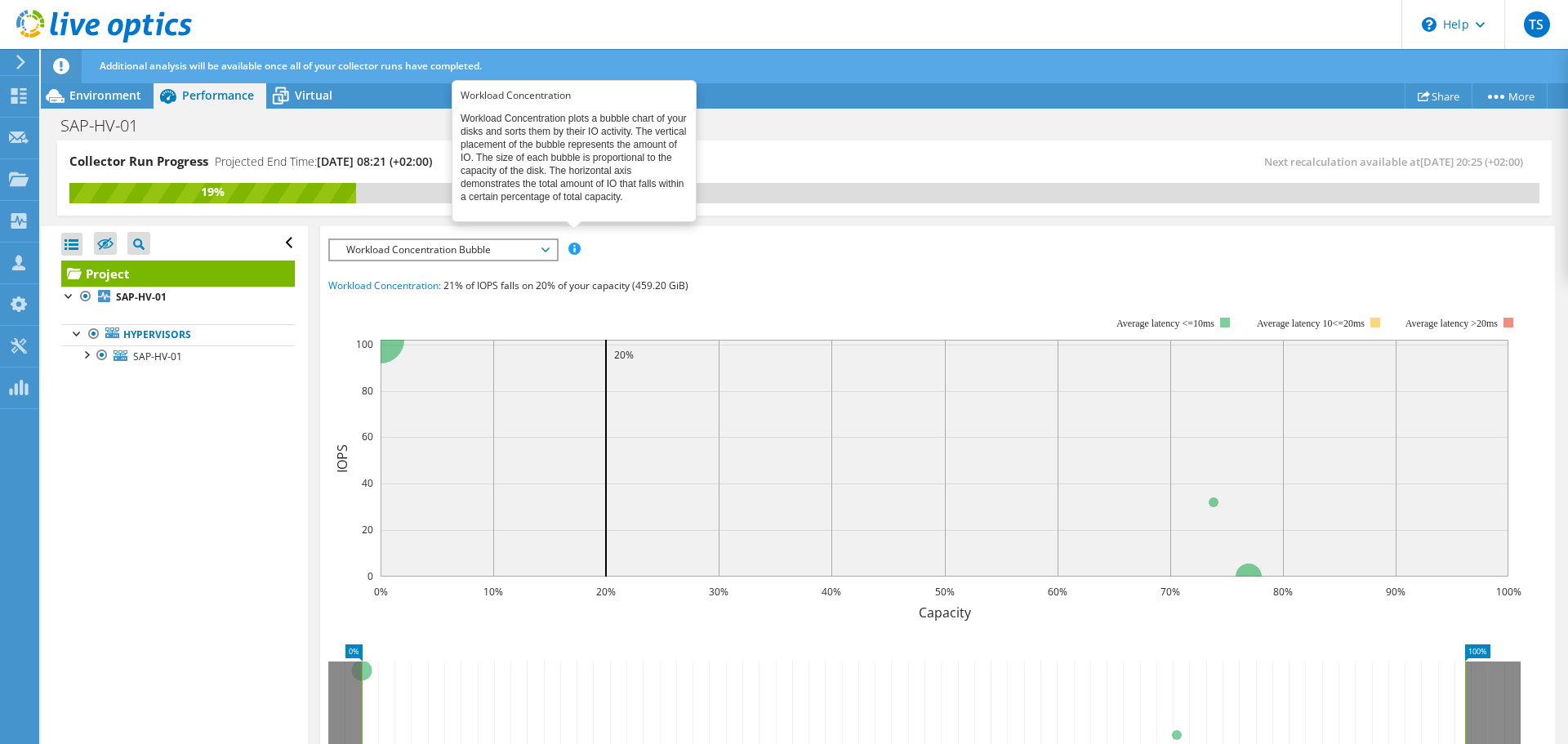
click at [577, 250] on span at bounding box center [573, 247] width 11 height 11
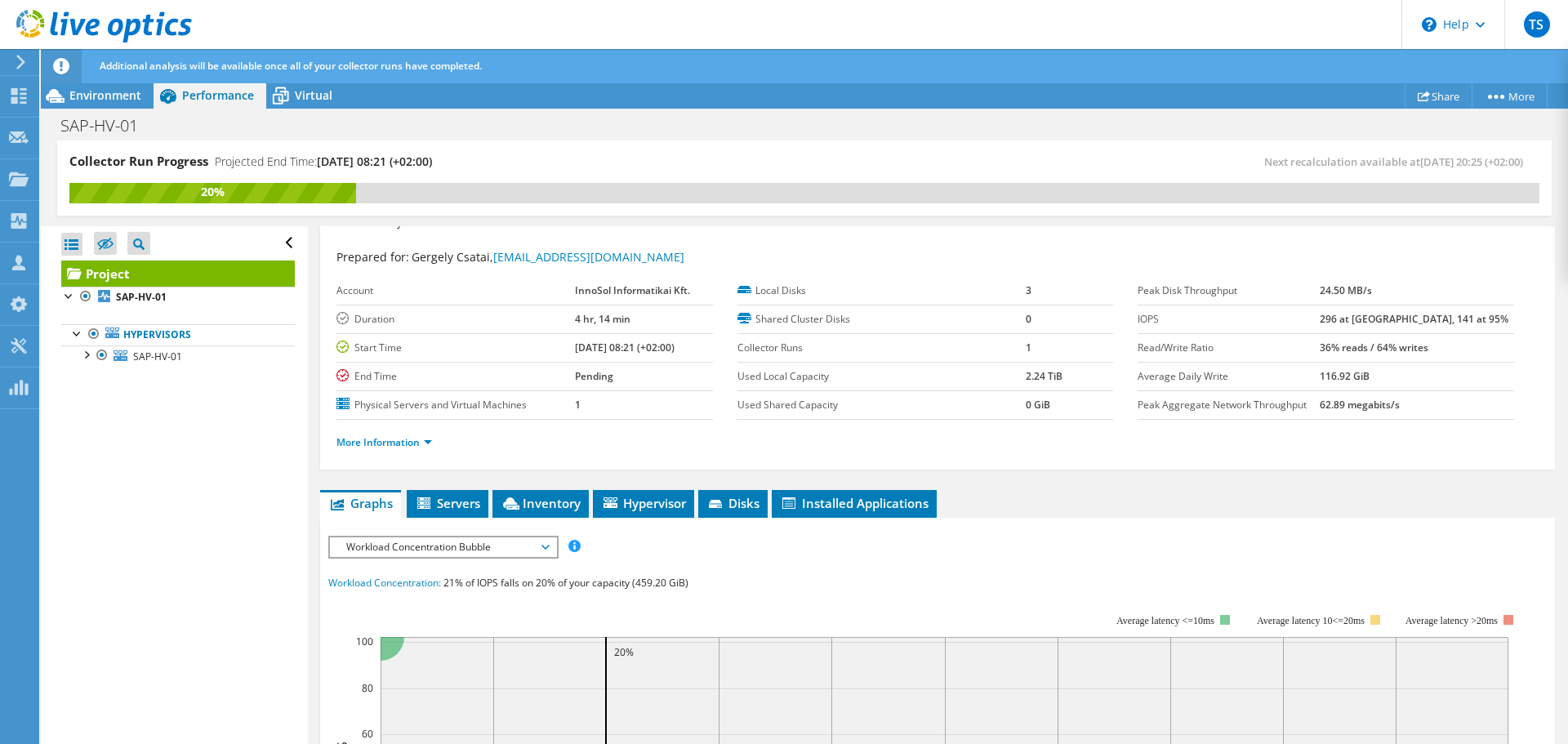
scroll to position [0, 0]
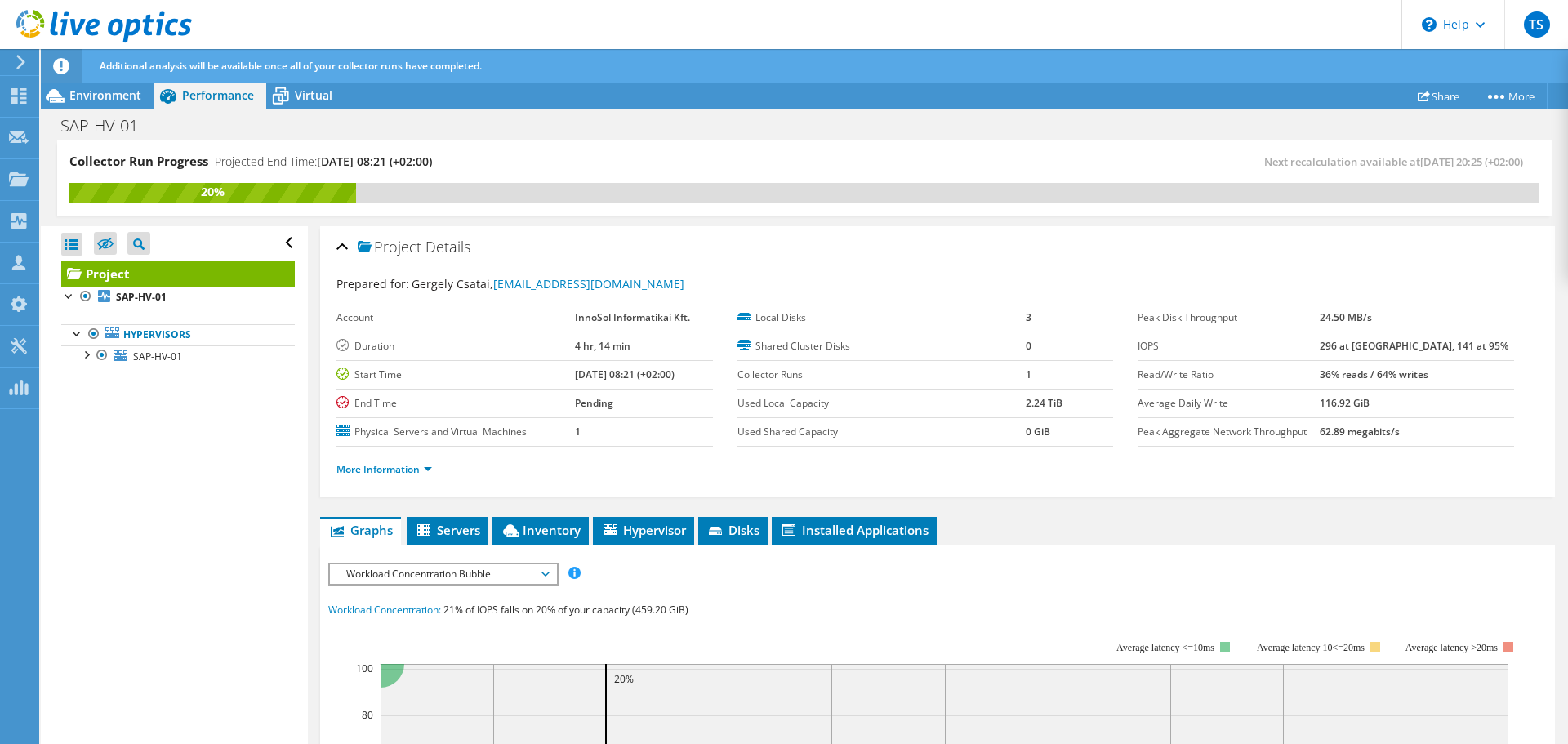
click at [450, 570] on span "Workload Concentration Bubble" at bounding box center [443, 574] width 210 height 20
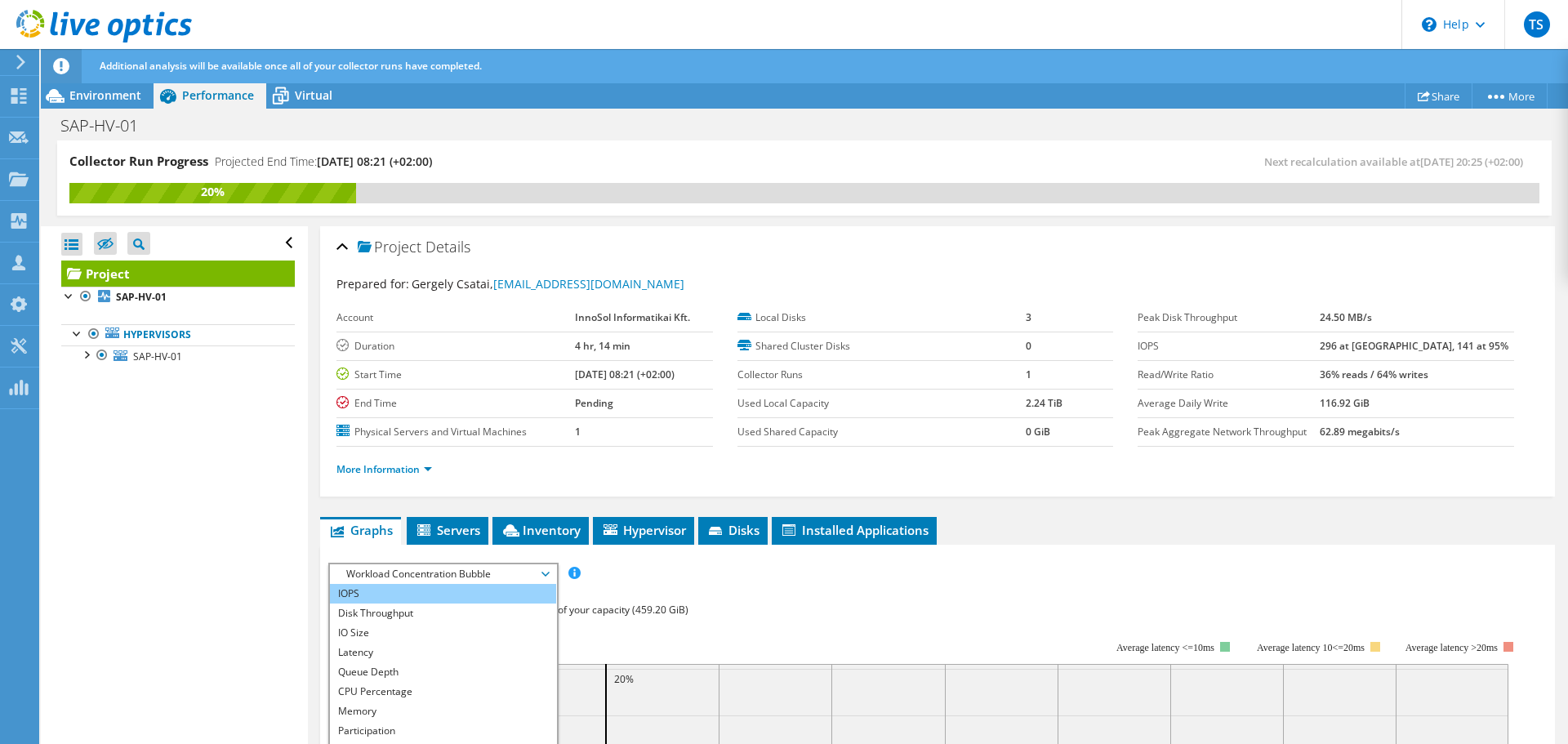
click at [385, 594] on li "IOPS" at bounding box center [443, 593] width 227 height 20
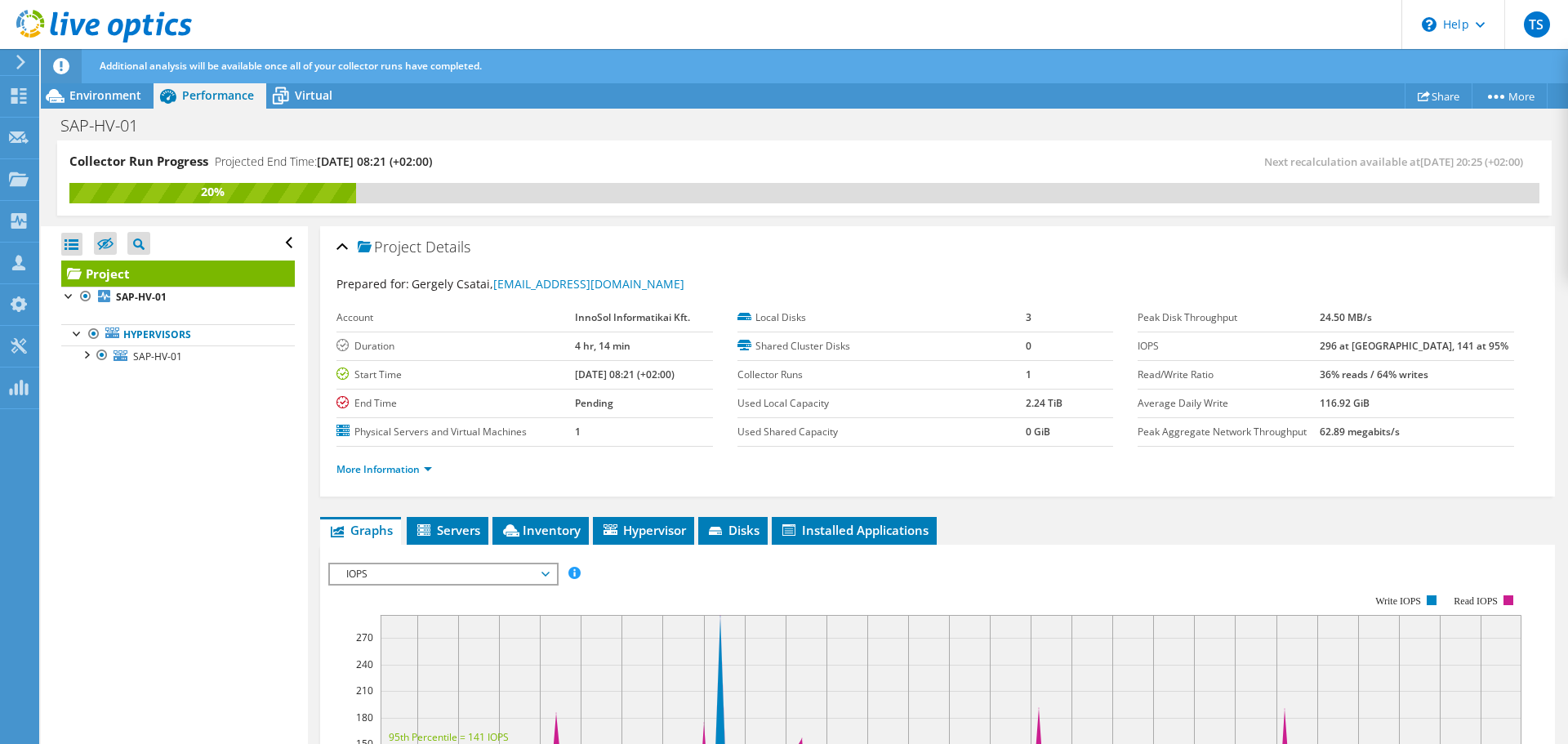
click at [446, 578] on span "IOPS" at bounding box center [443, 574] width 210 height 20
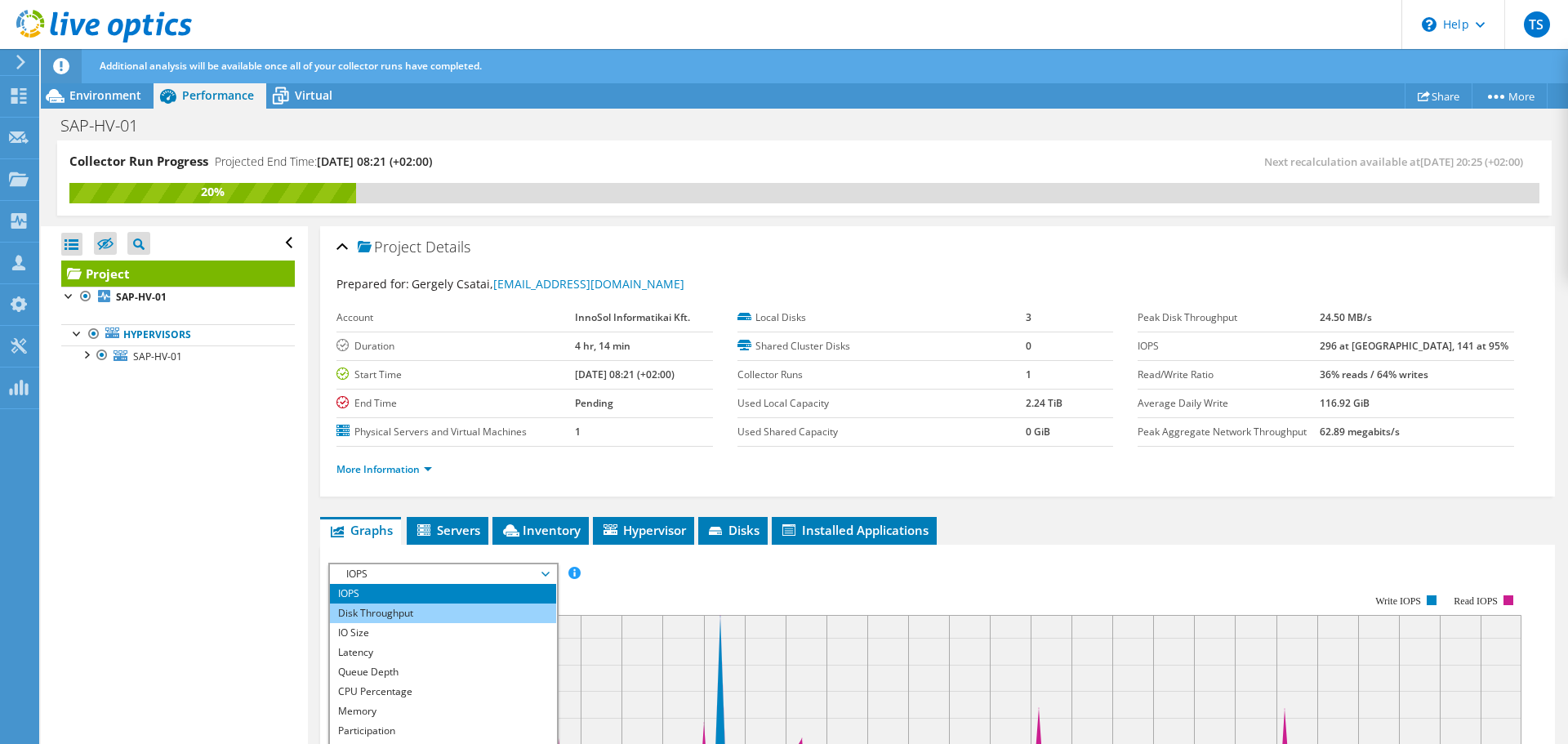
click at [431, 614] on li "Disk Throughput" at bounding box center [443, 613] width 227 height 20
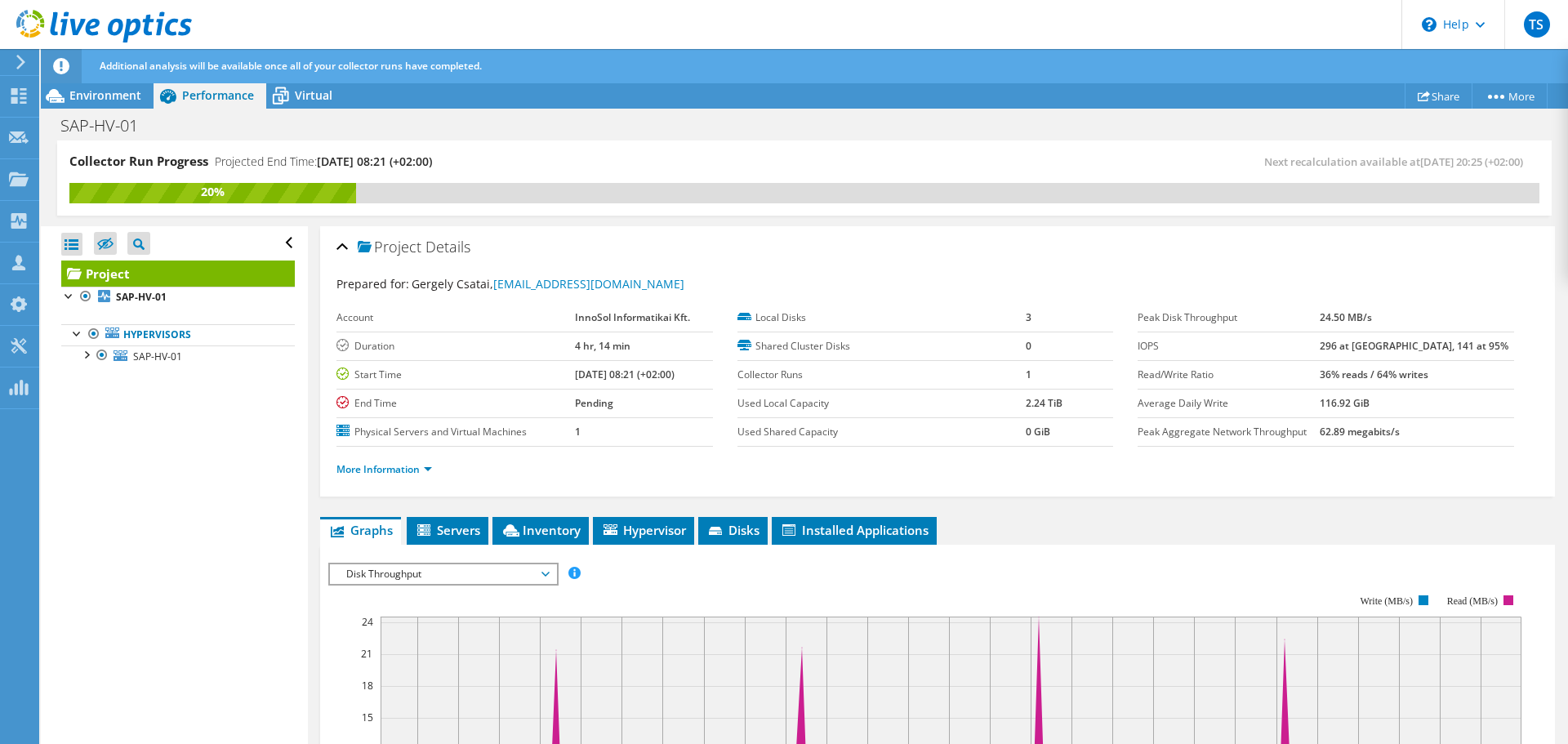
click at [434, 573] on span "Disk Throughput" at bounding box center [443, 574] width 210 height 20
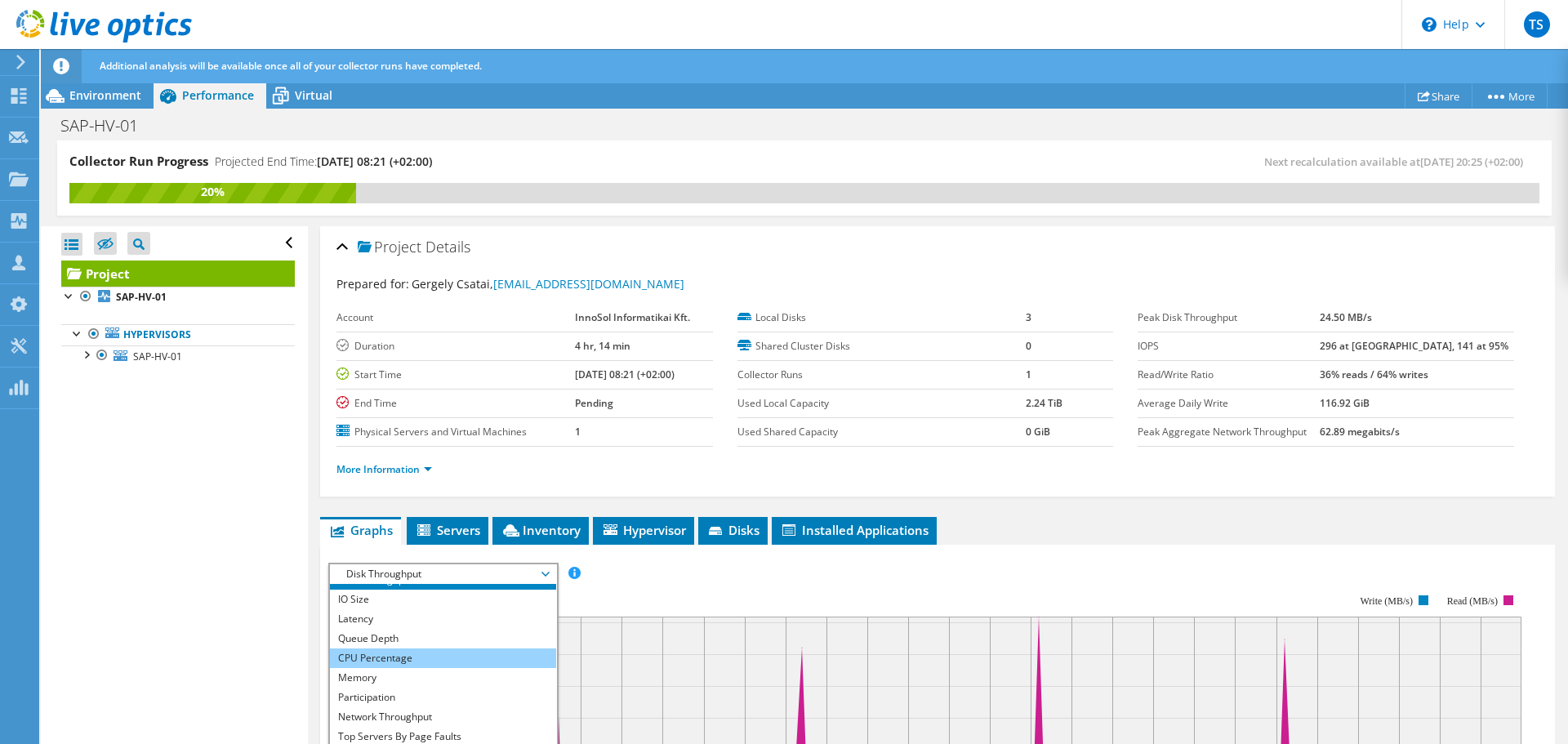
scroll to position [59, 0]
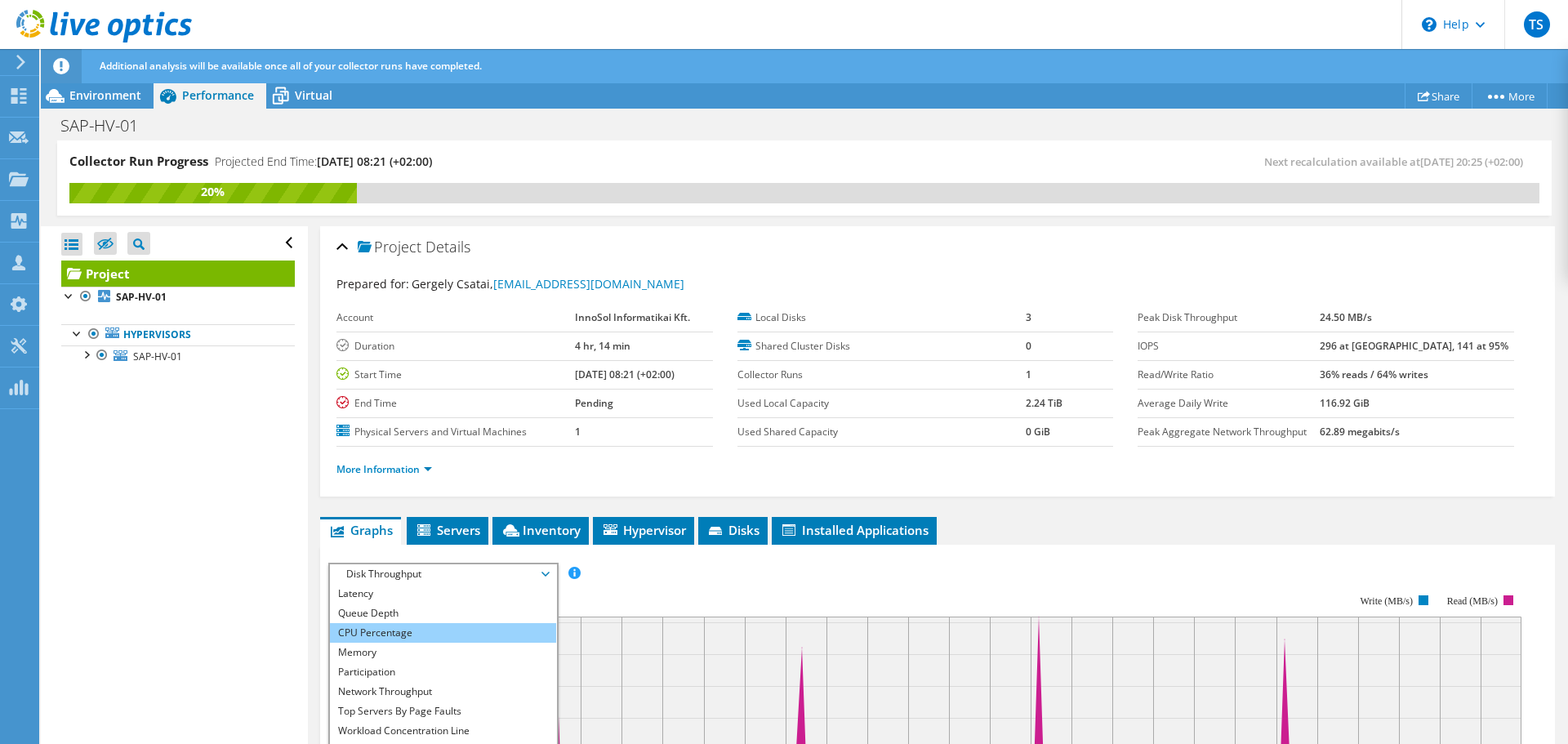
click at [372, 630] on li "CPU Percentage" at bounding box center [443, 632] width 227 height 20
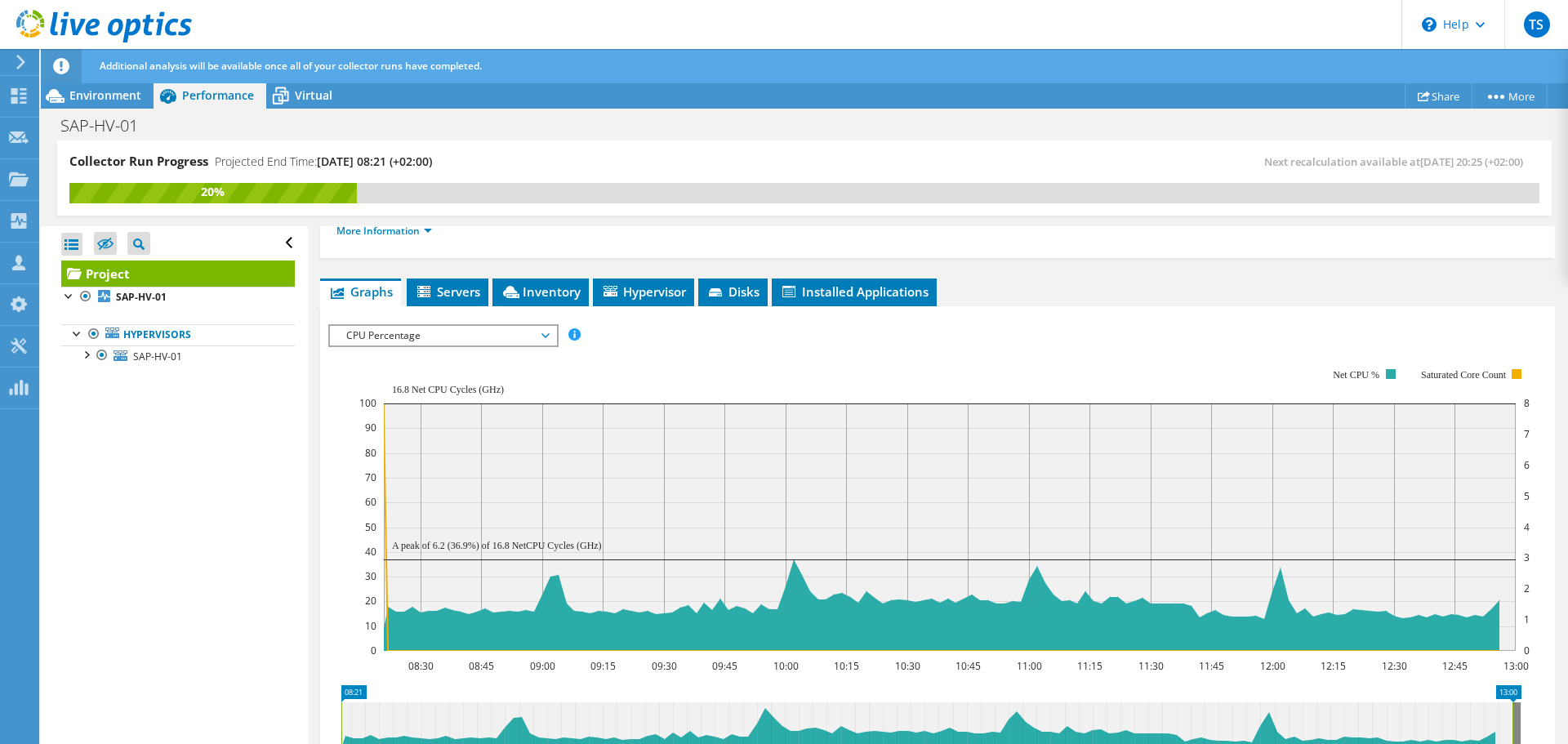
scroll to position [245, 0]
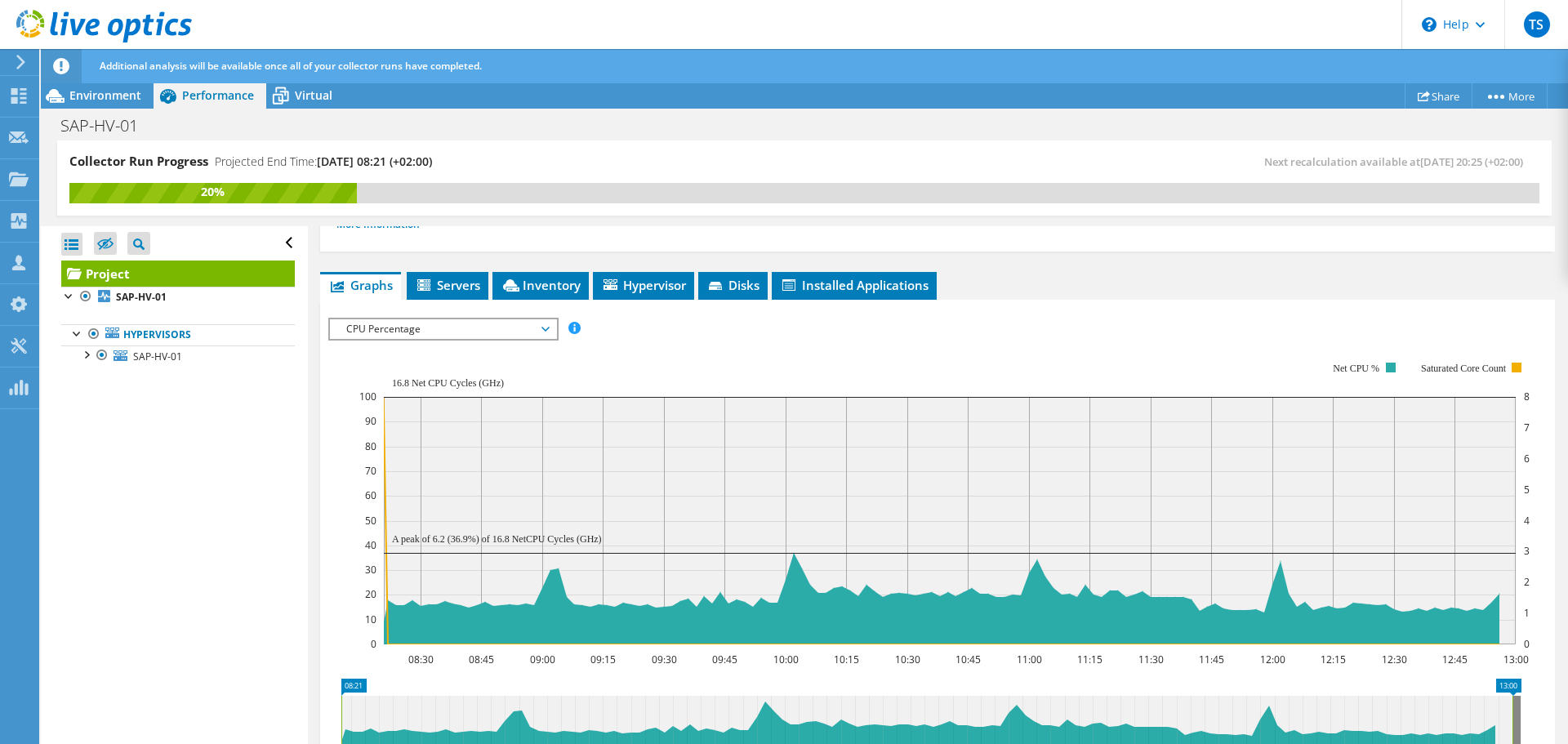
click at [457, 327] on span "CPU Percentage" at bounding box center [443, 329] width 210 height 20
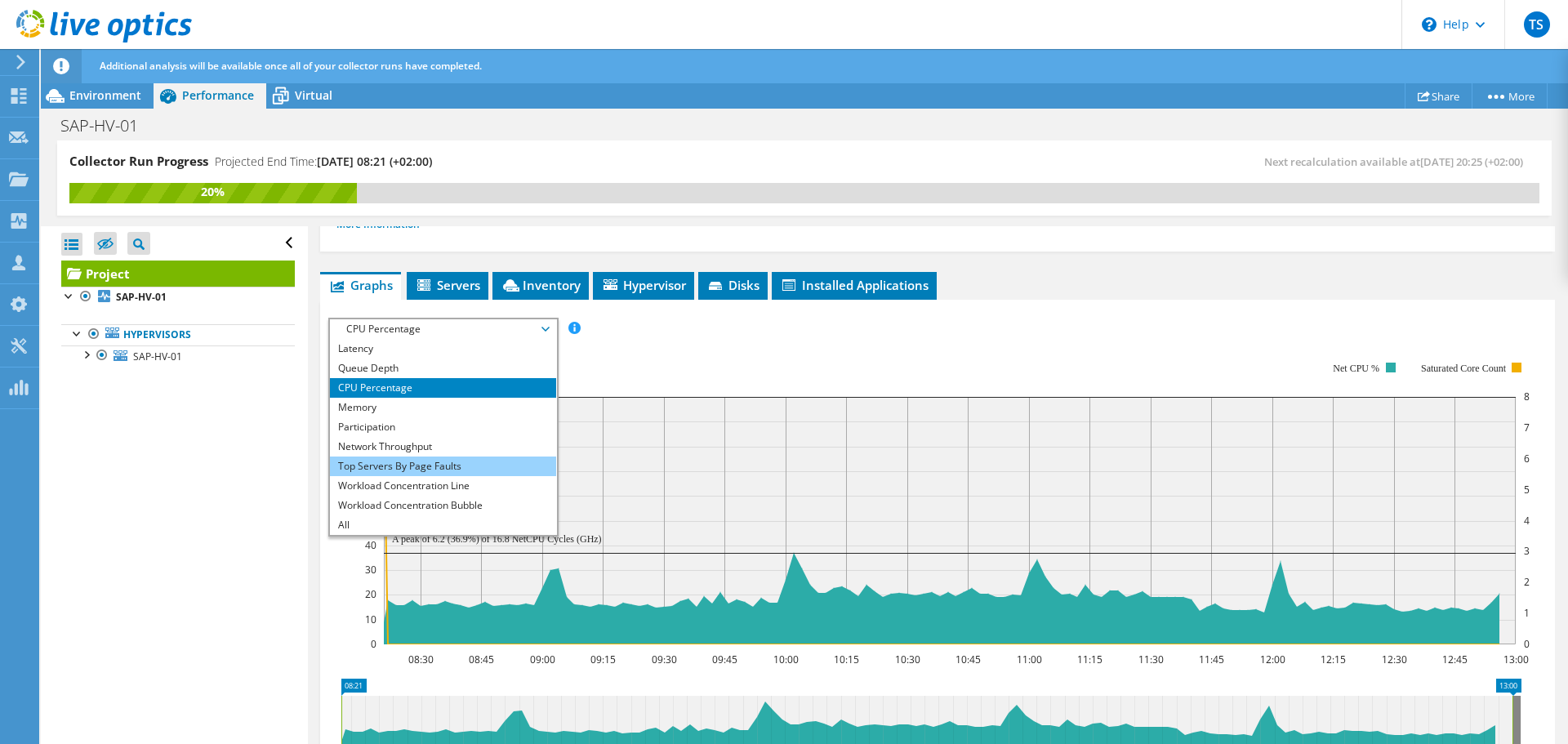
click at [443, 466] on li "Top Servers By Page Faults" at bounding box center [443, 466] width 227 height 20
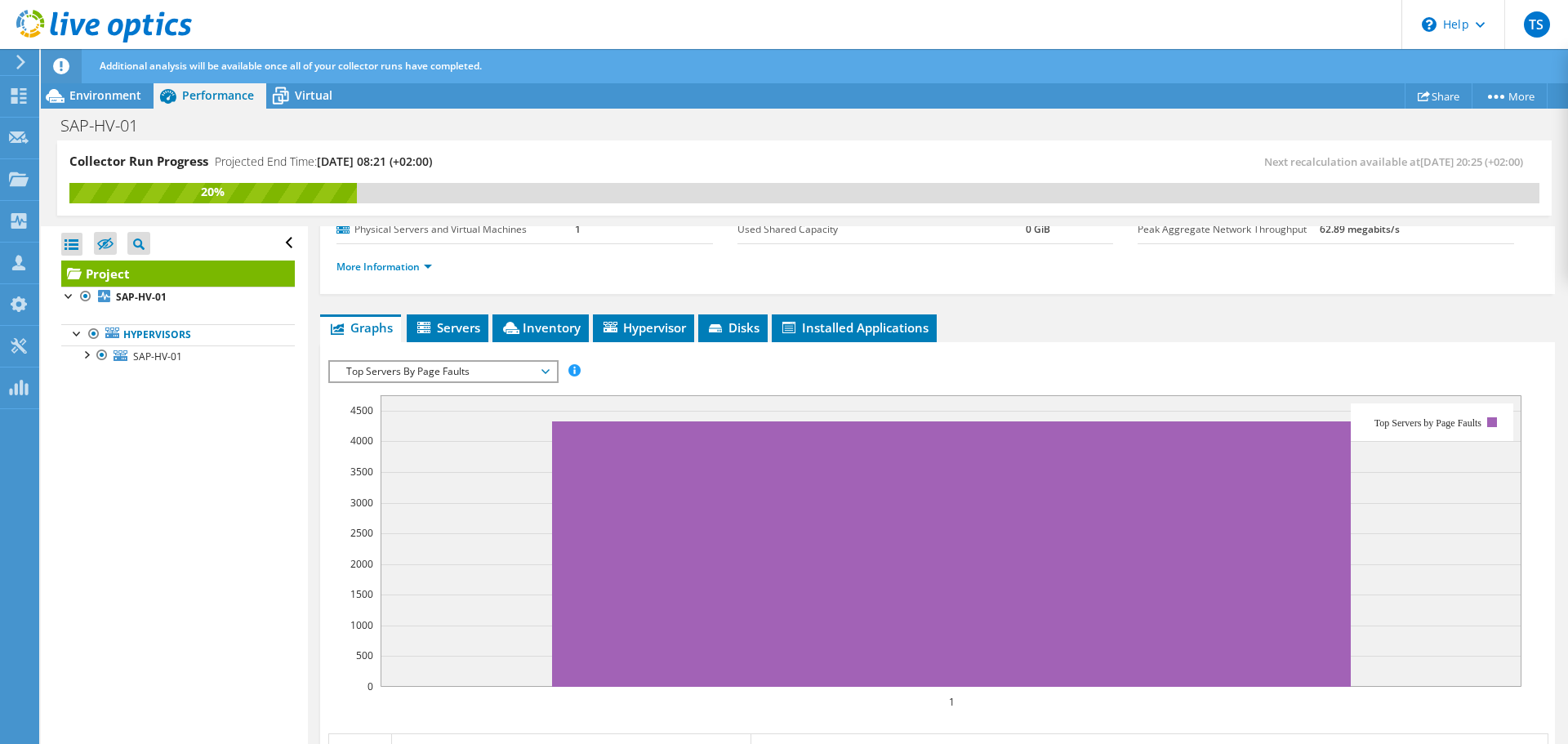
scroll to position [164, 0]
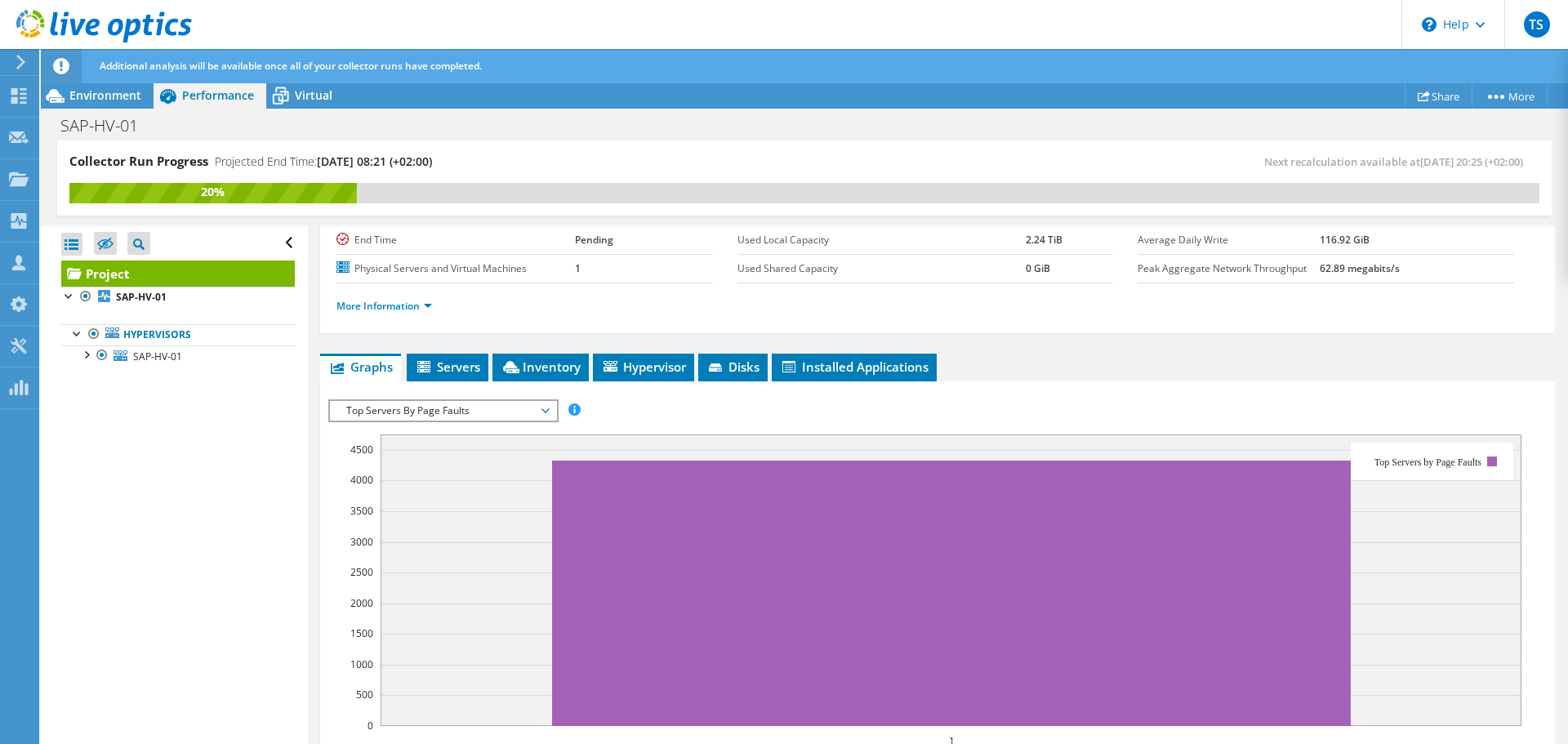
click at [465, 402] on span "Top Servers By Page Faults" at bounding box center [443, 411] width 210 height 20
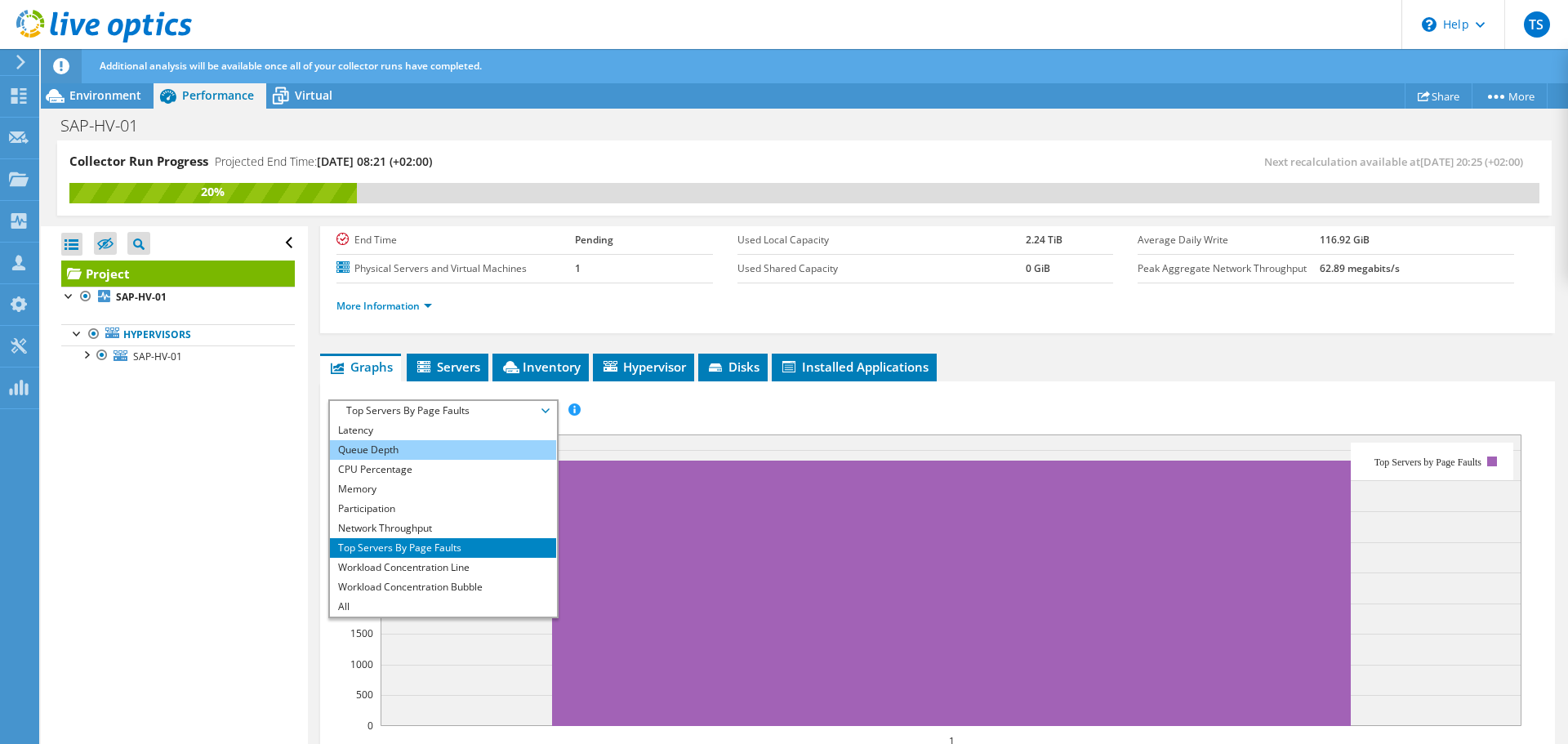
click at [416, 444] on li "Queue Depth" at bounding box center [443, 450] width 227 height 20
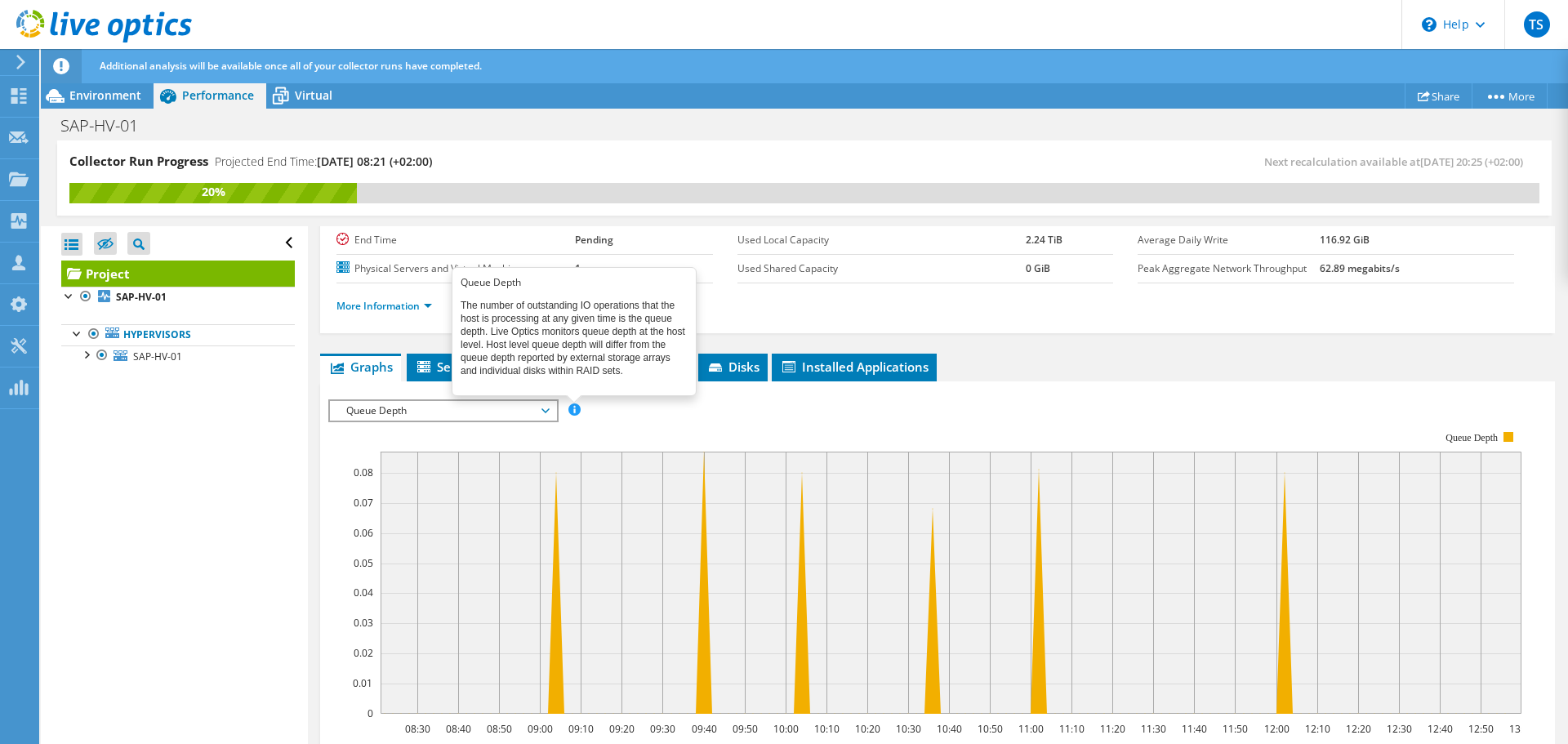
click at [573, 409] on span at bounding box center [573, 408] width 11 height 11
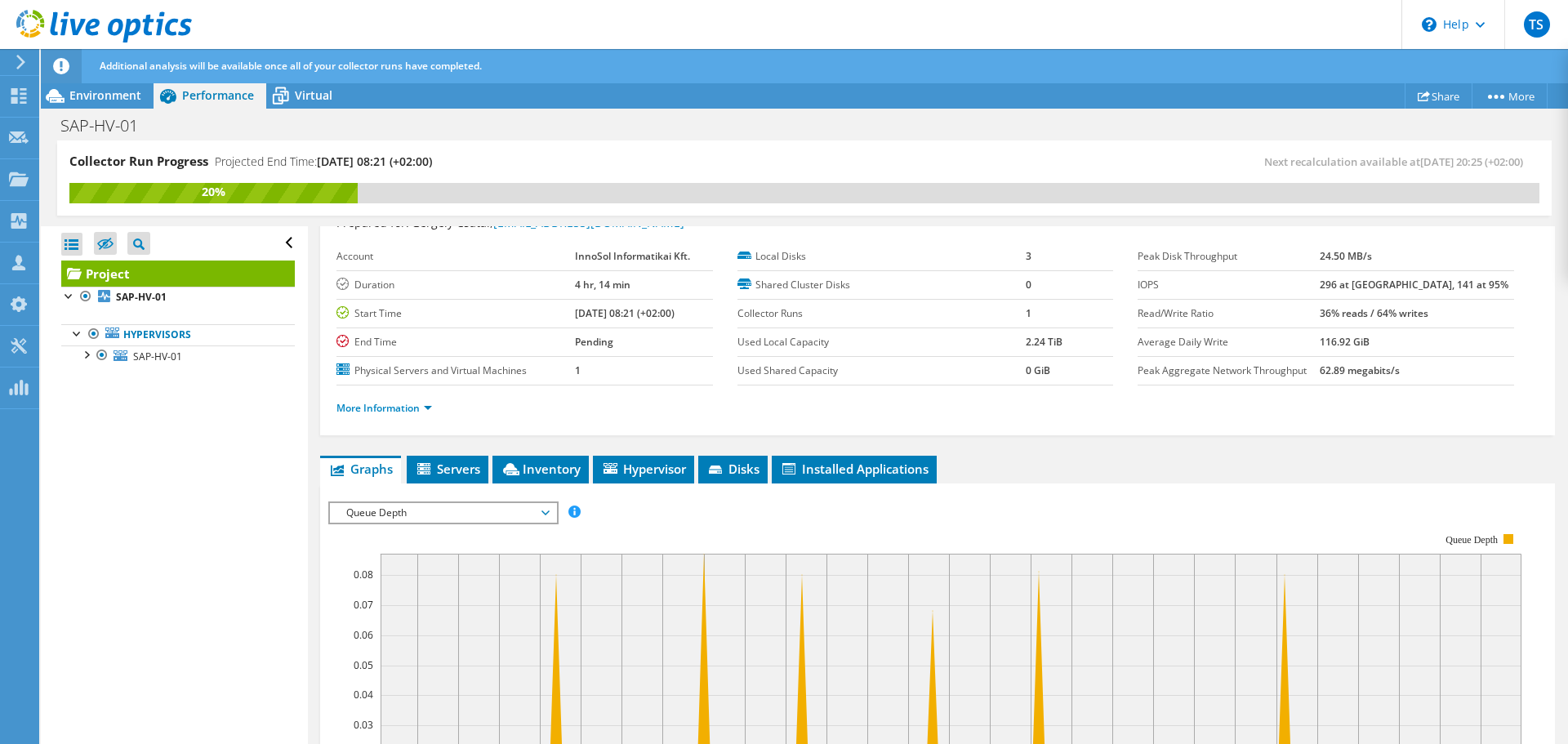
scroll to position [0, 0]
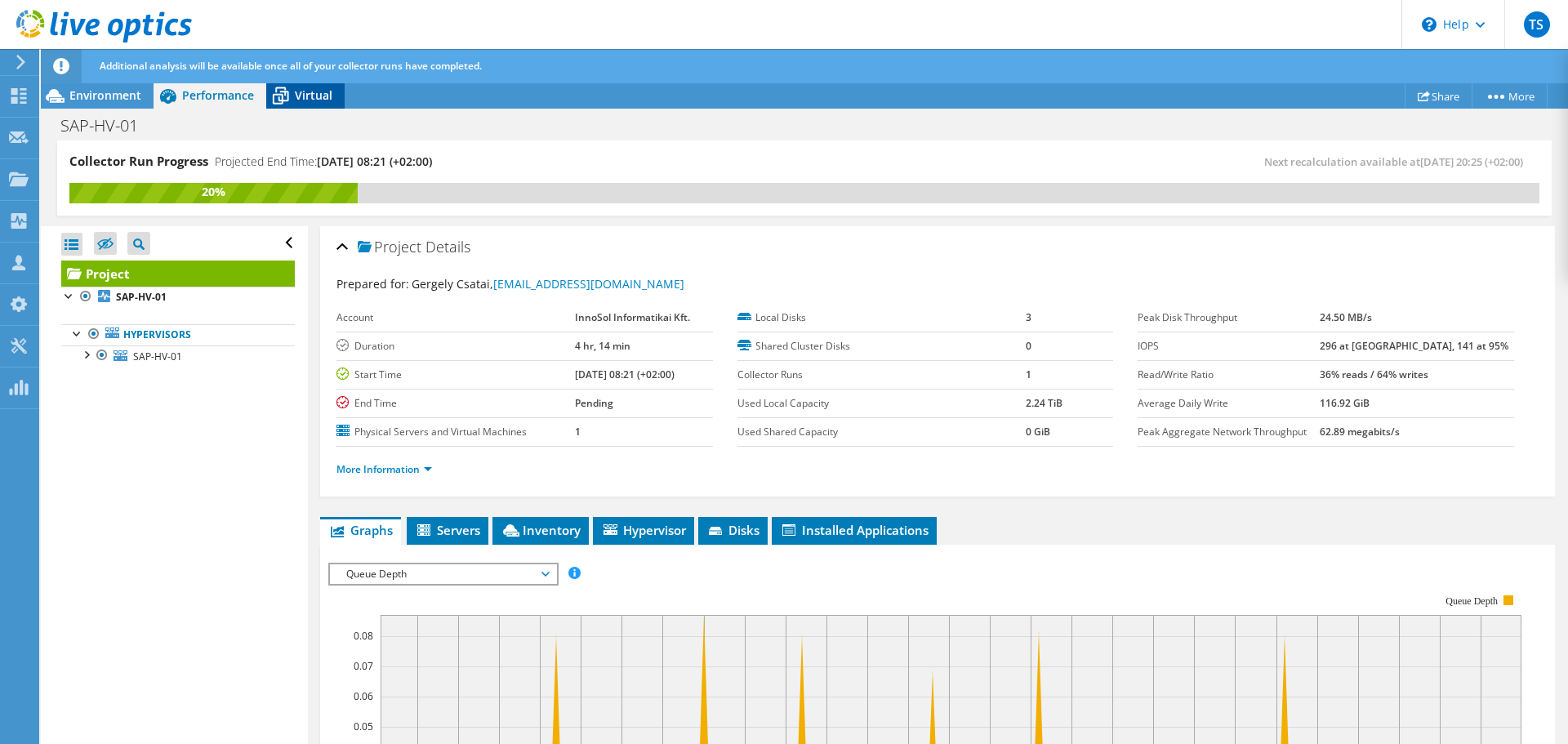
click at [302, 93] on span "Virtual" at bounding box center [313, 95] width 37 height 16
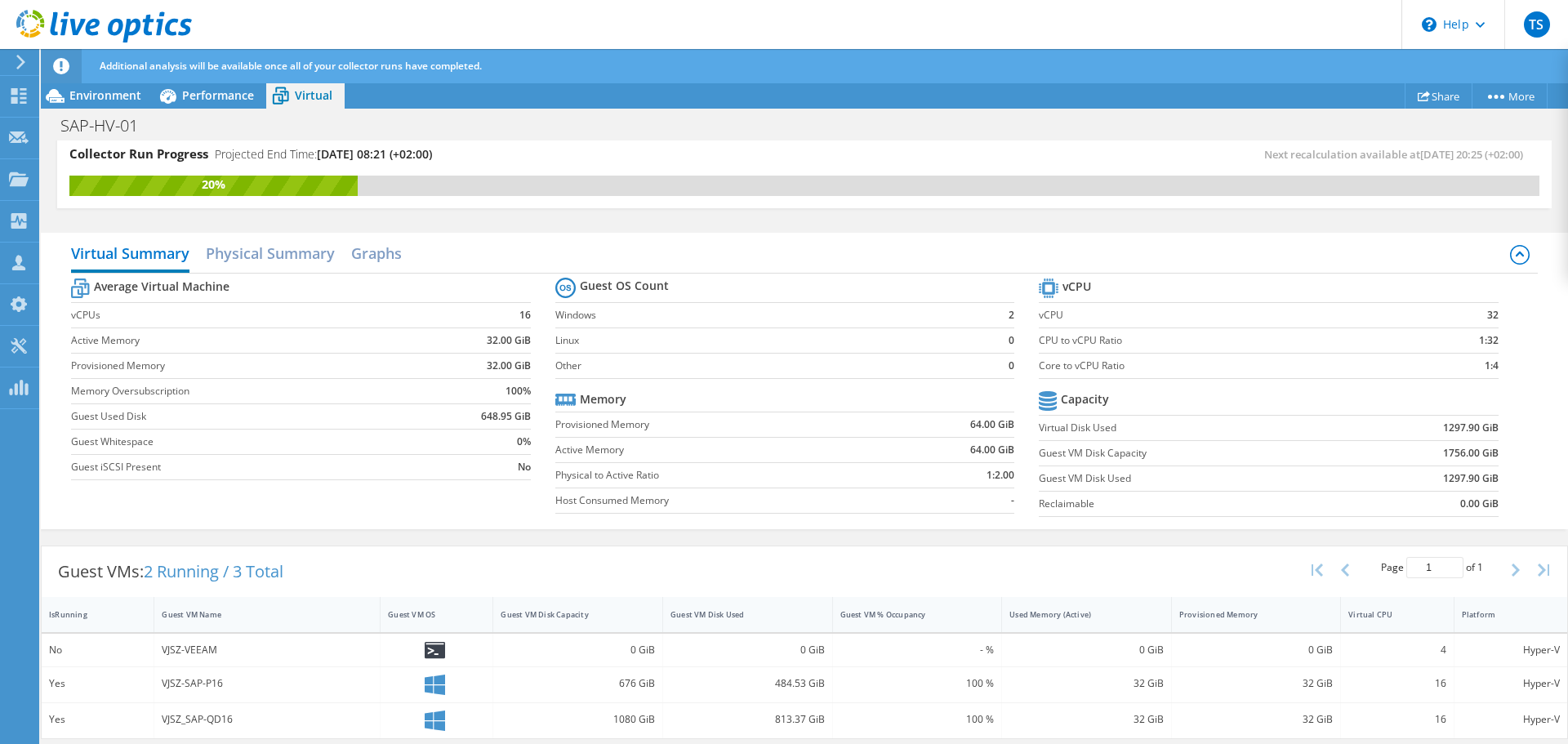
scroll to position [9, 0]
click at [182, 90] on span "Performance" at bounding box center [218, 95] width 72 height 16
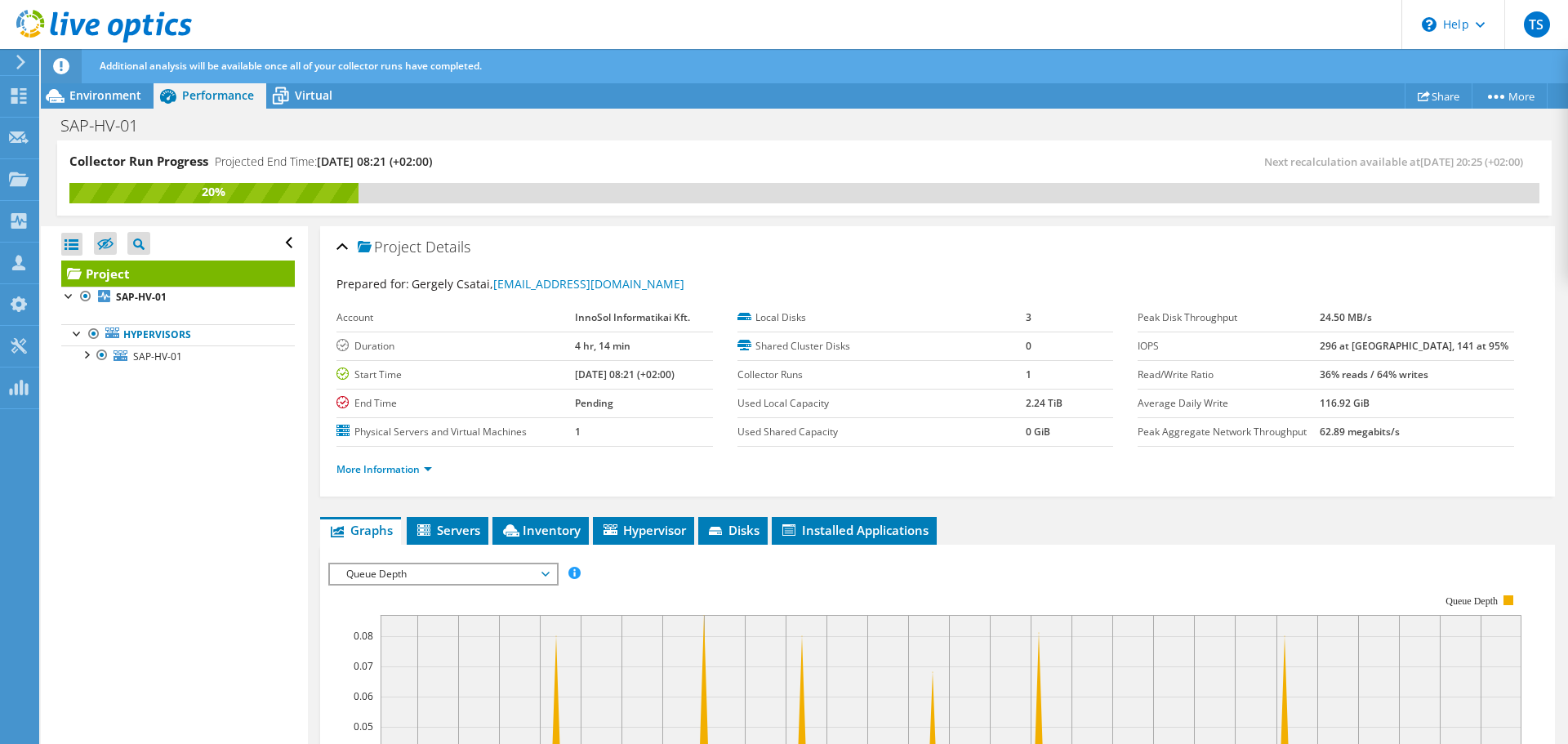
click at [445, 572] on span "Queue Depth" at bounding box center [443, 574] width 210 height 20
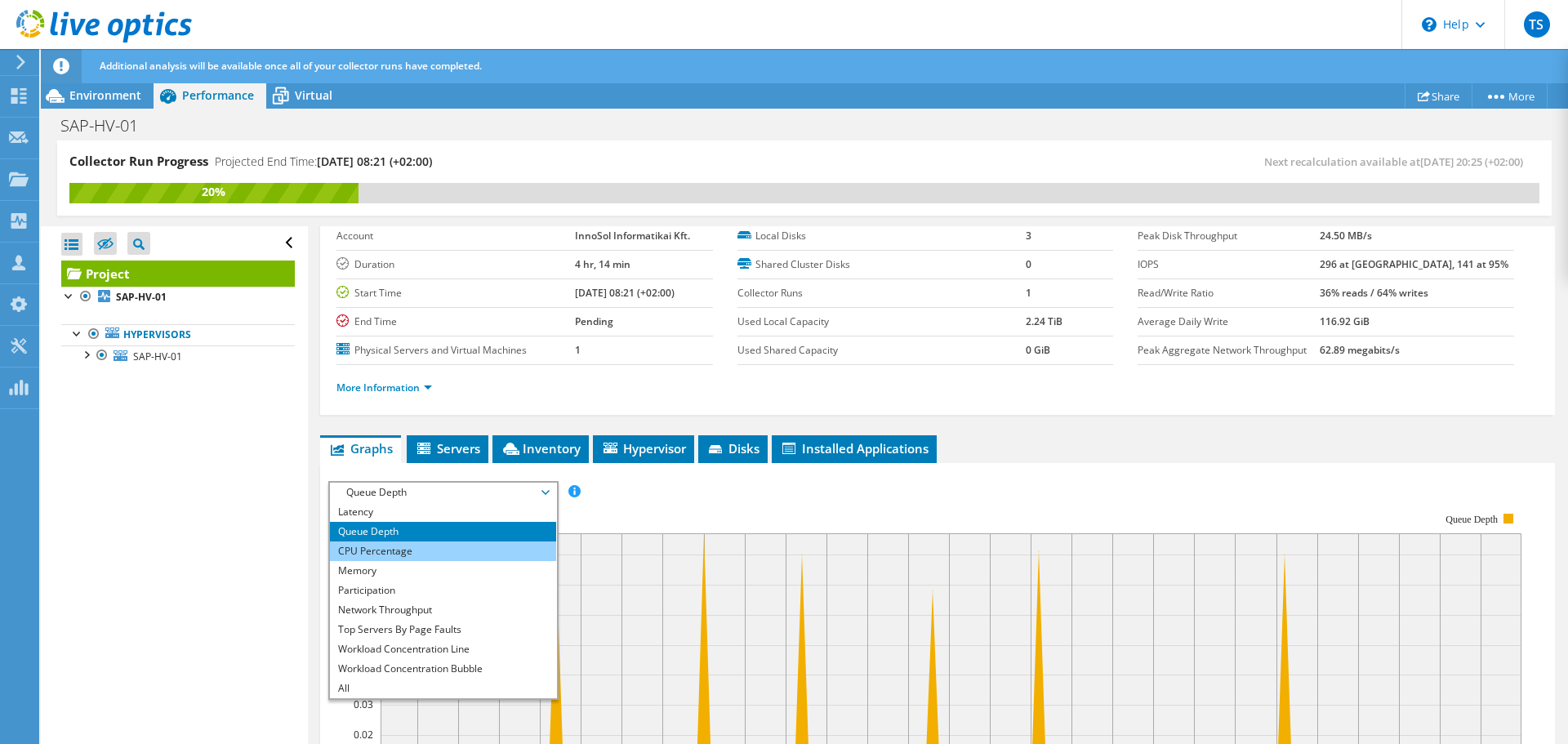
scroll to position [164, 0]
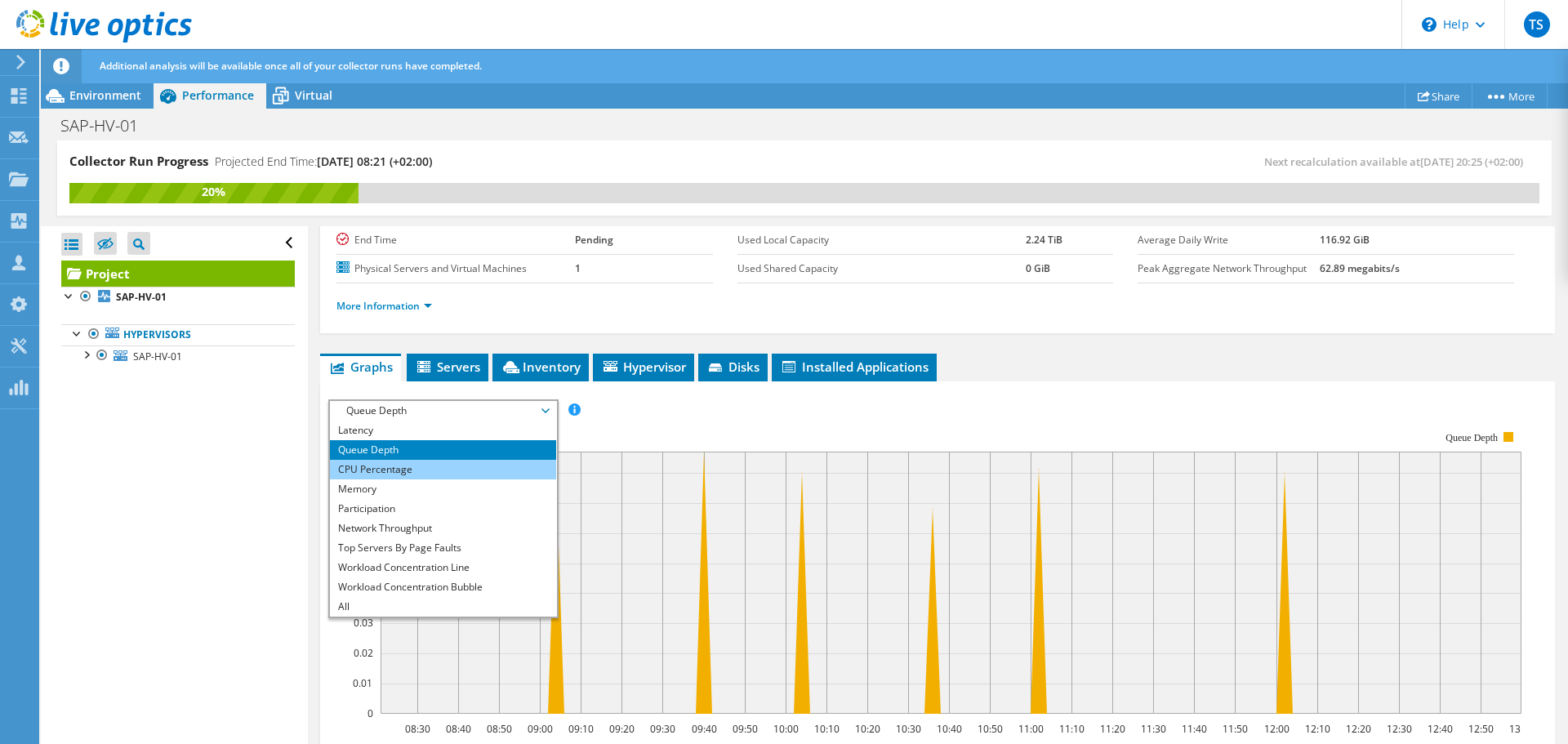
click at [408, 478] on li "CPU Percentage" at bounding box center [443, 470] width 227 height 20
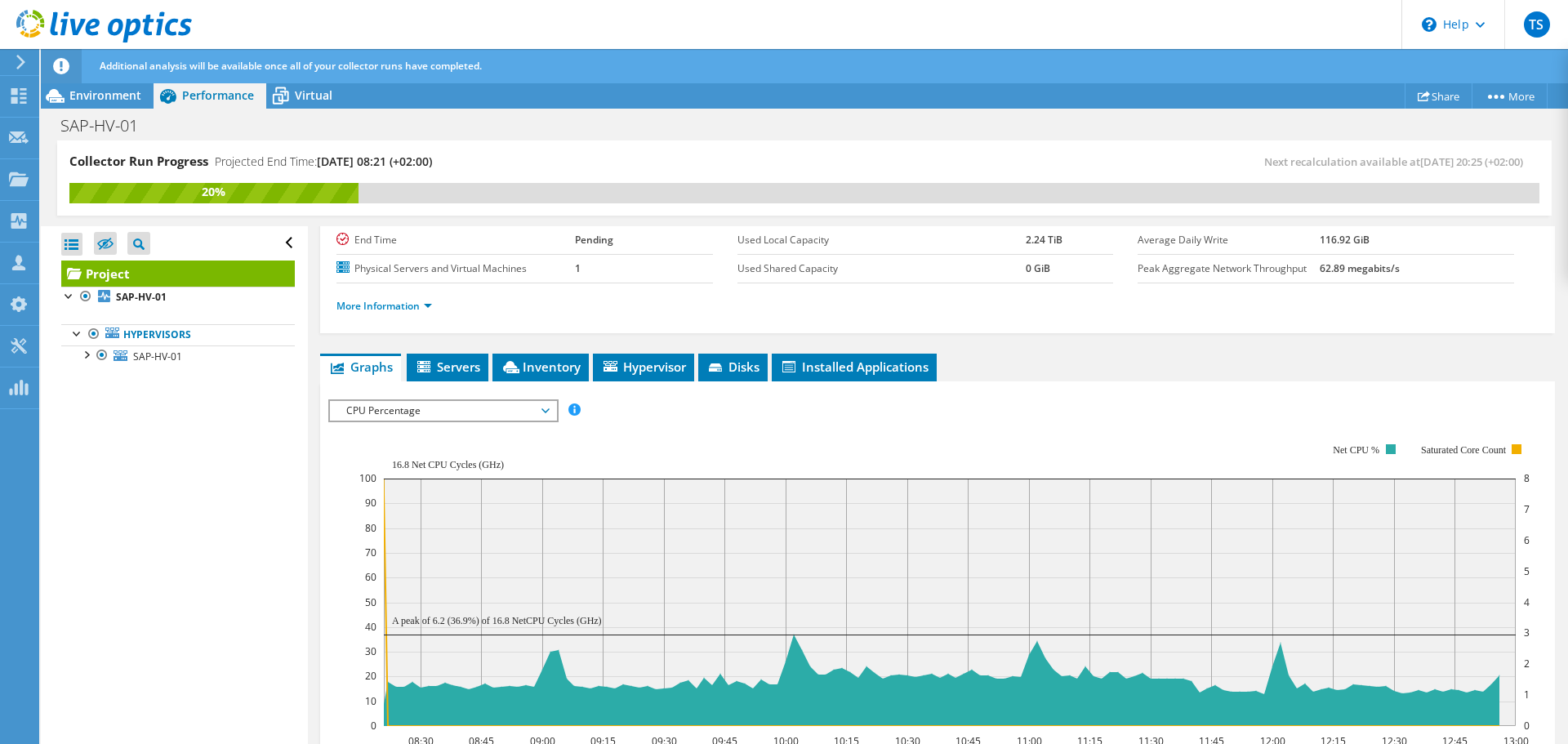
click at [401, 403] on span "CPU Percentage" at bounding box center [443, 411] width 210 height 20
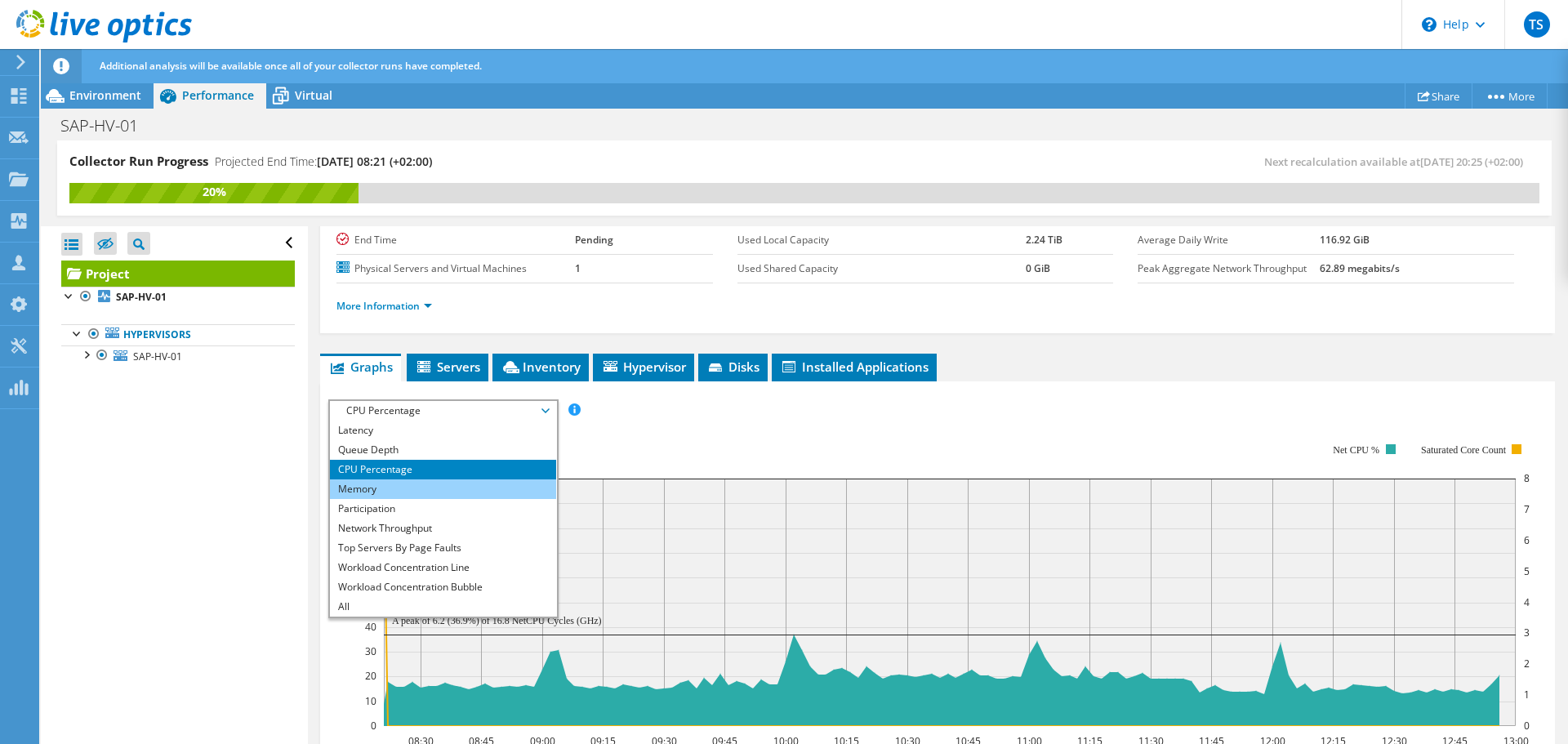
click at [374, 495] on li "Memory" at bounding box center [443, 489] width 227 height 20
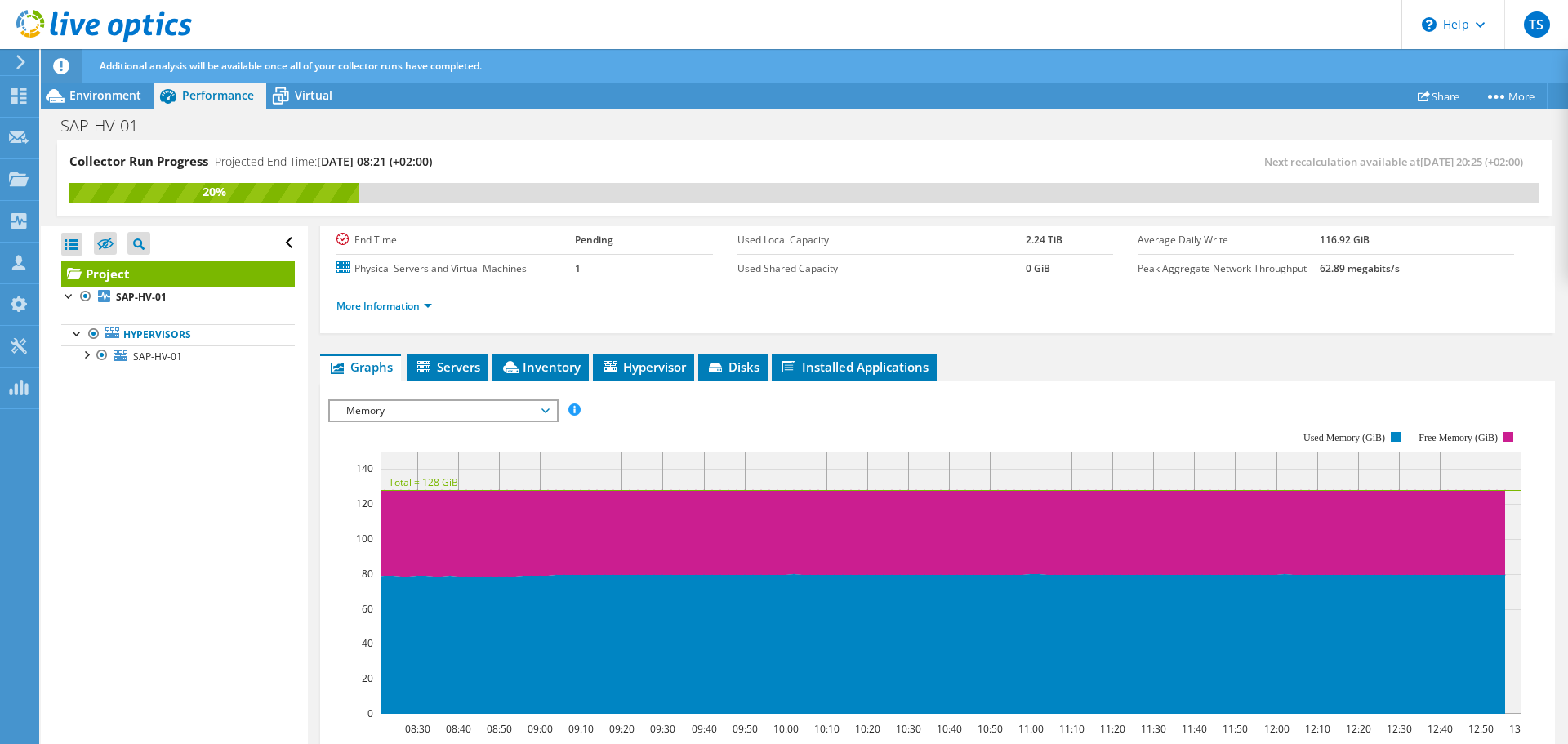
click at [438, 411] on span "Memory" at bounding box center [443, 411] width 210 height 20
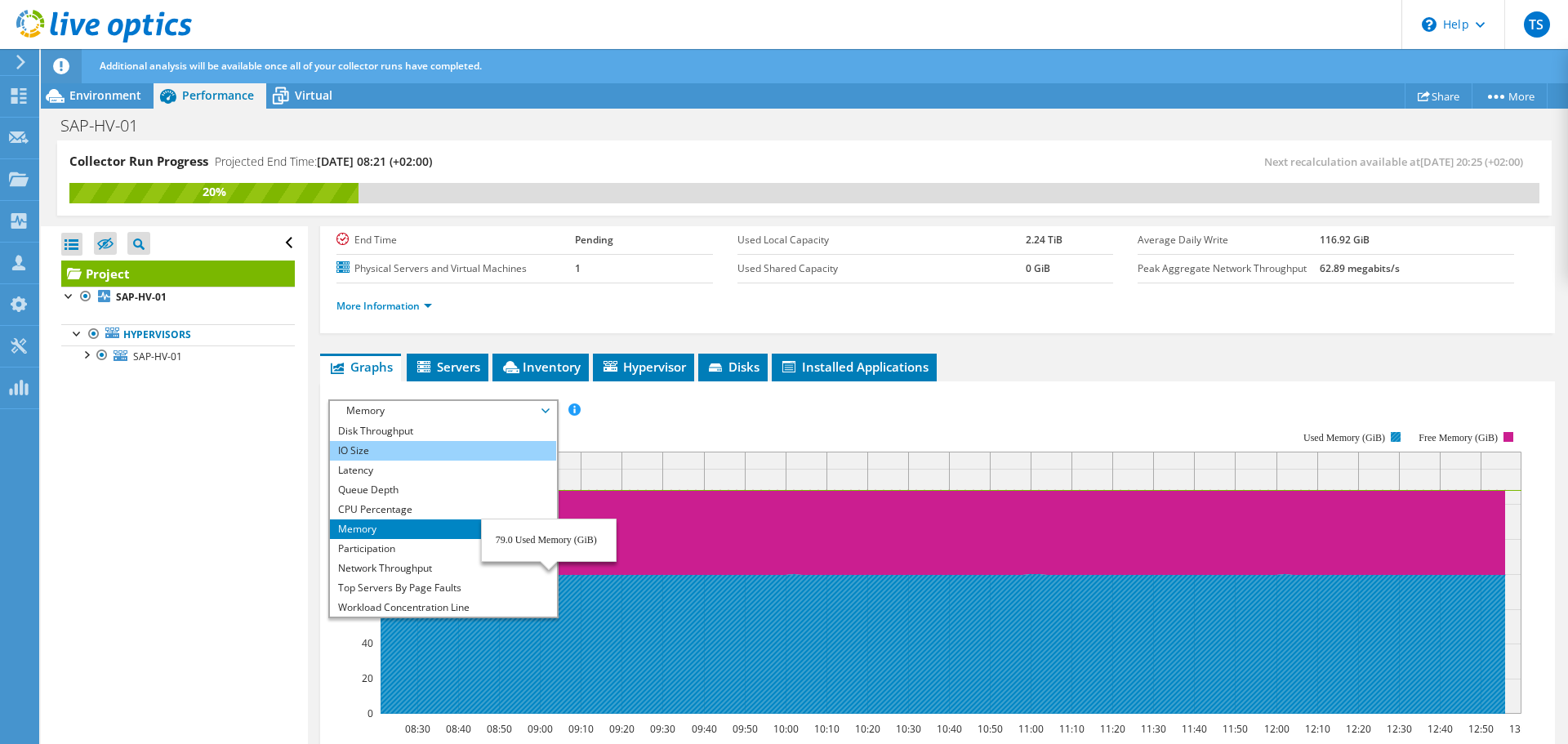
scroll to position [0, 0]
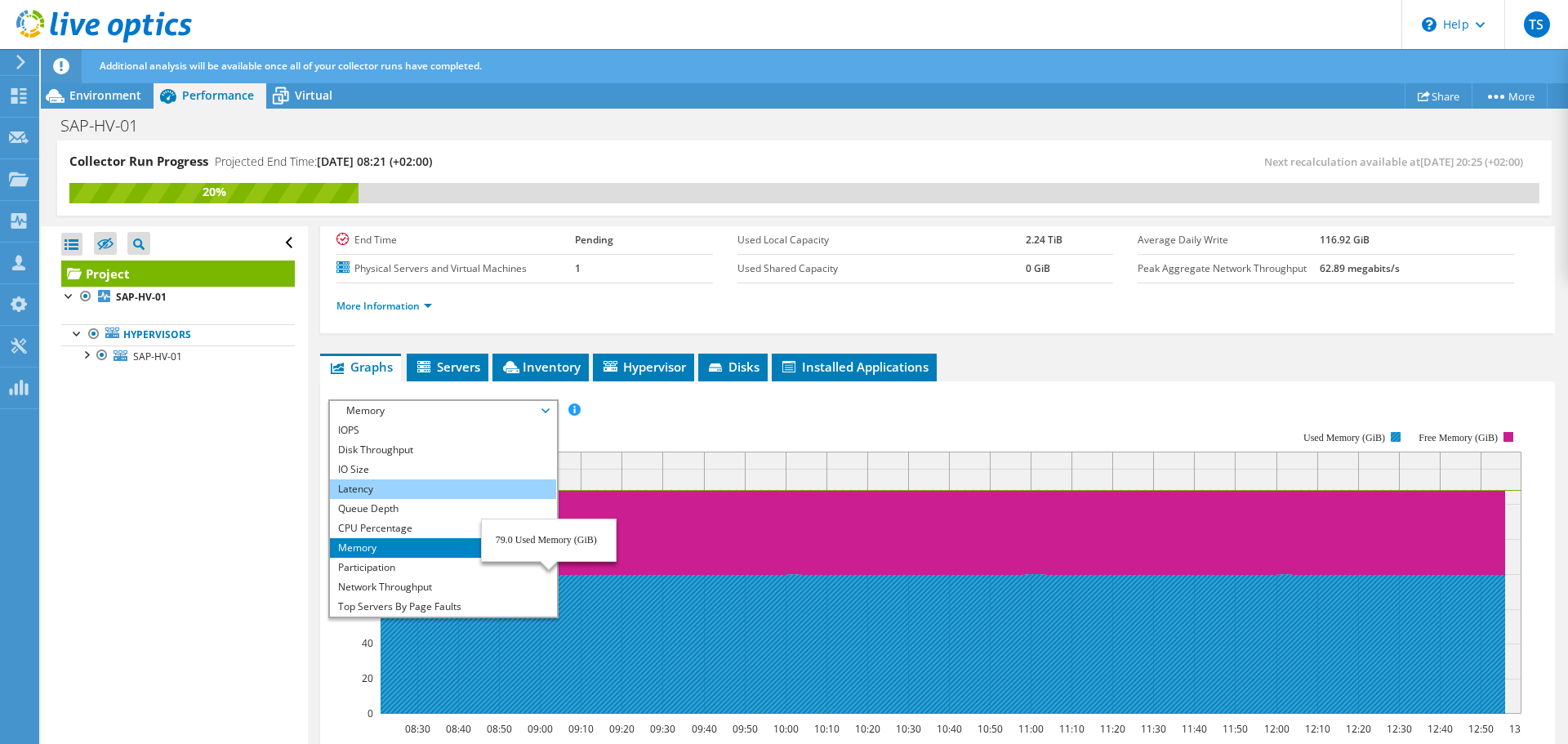
click at [360, 484] on li "Latency" at bounding box center [443, 489] width 227 height 20
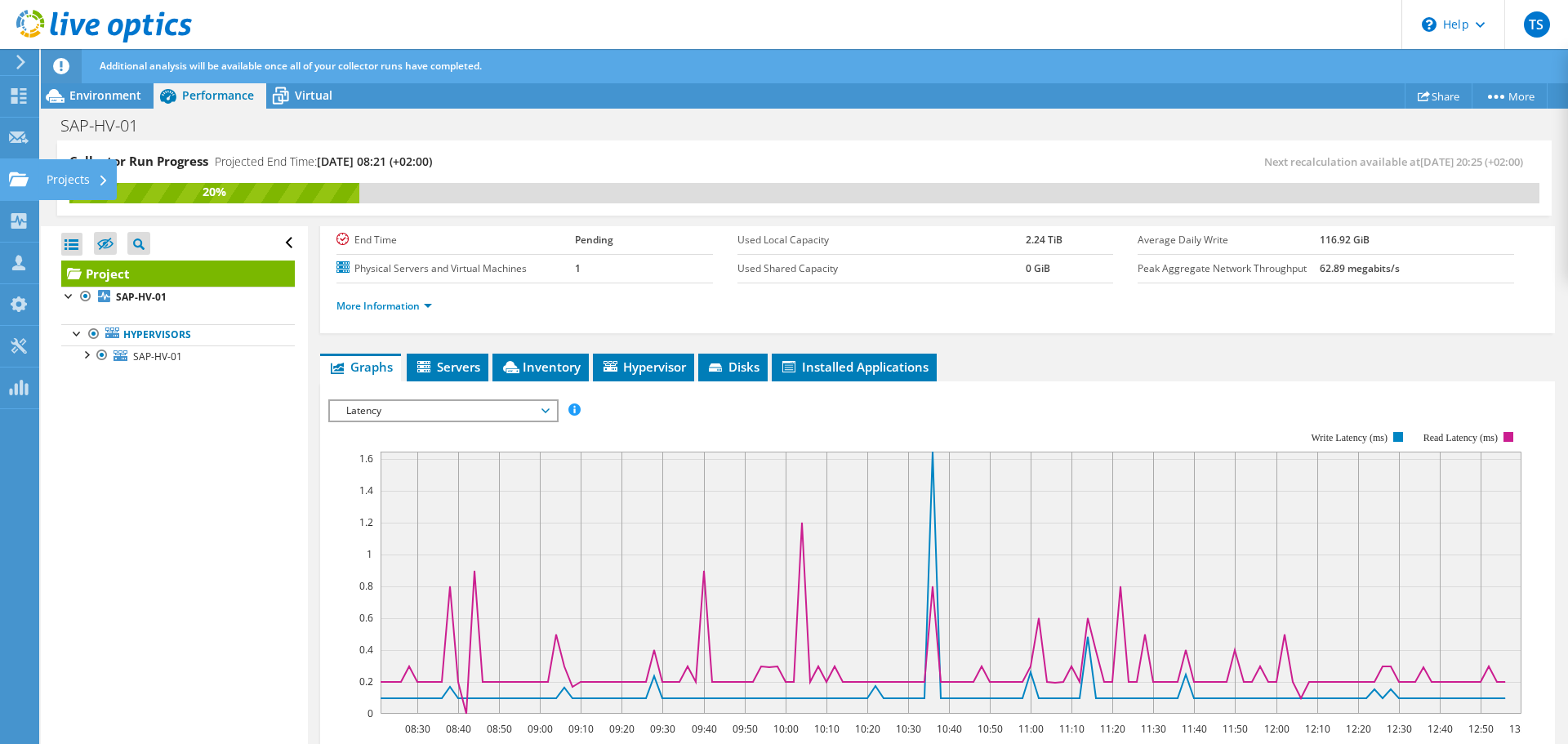
click at [85, 176] on div "Projects" at bounding box center [77, 179] width 79 height 41
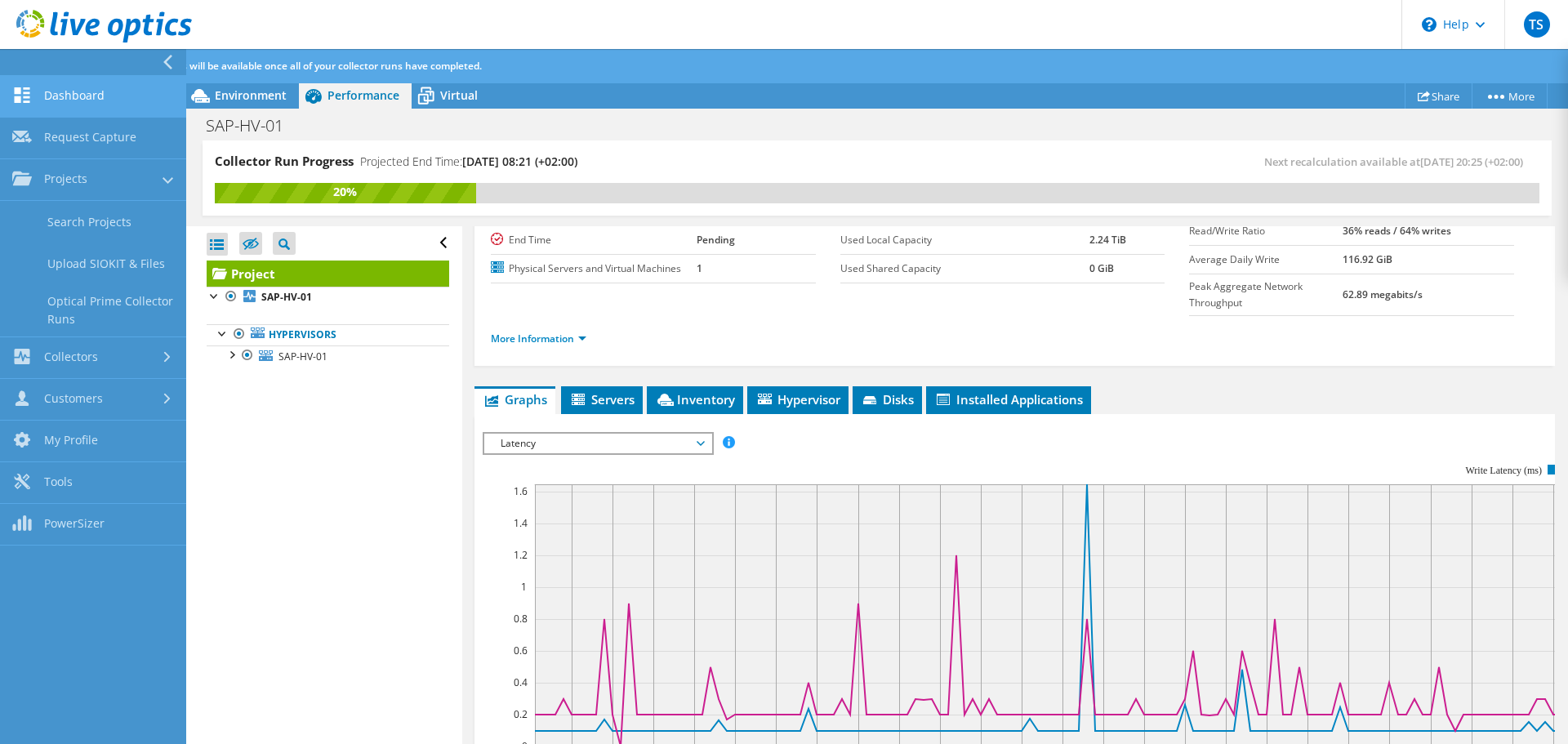
click at [81, 101] on link "Dashboard" at bounding box center [93, 97] width 186 height 42
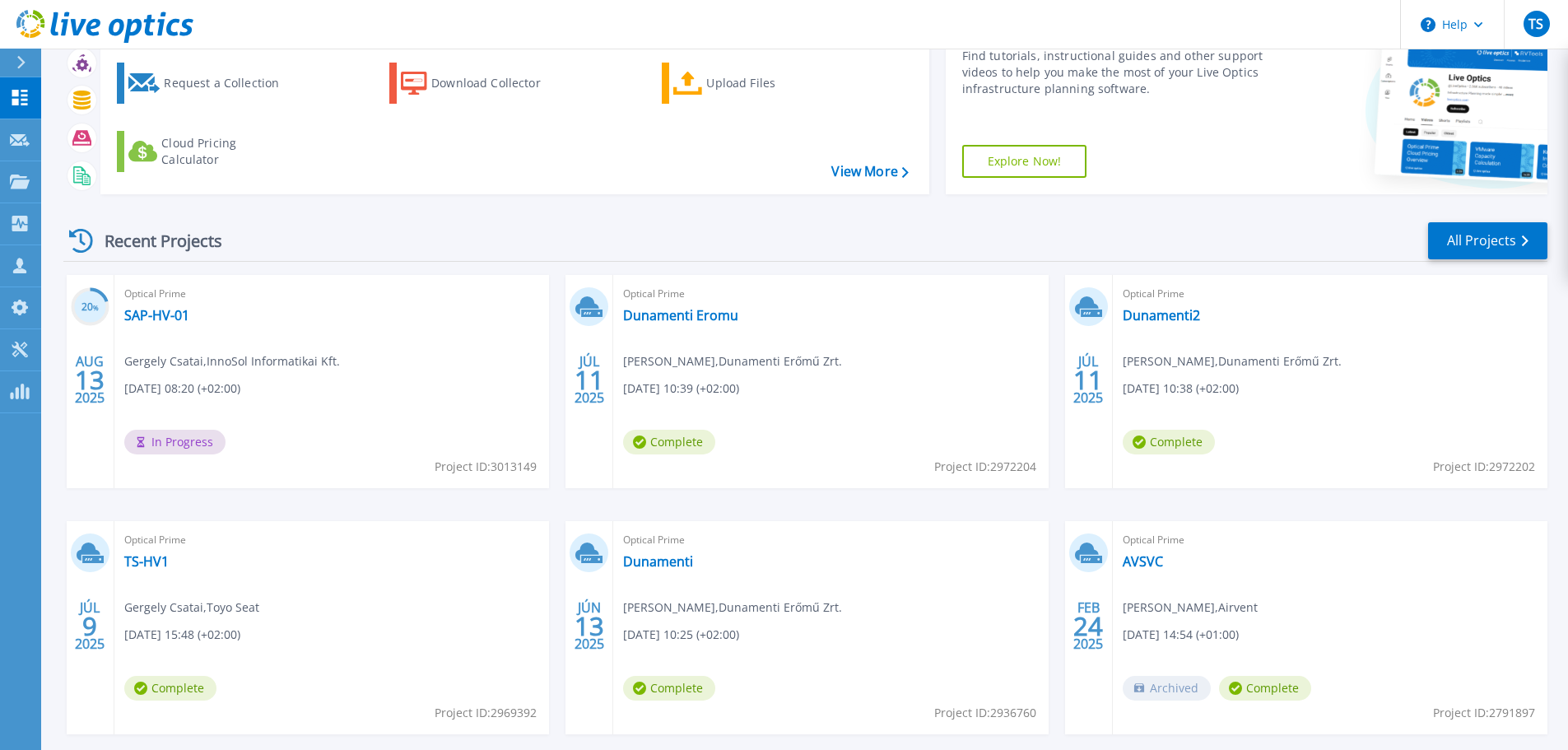
scroll to position [162, 0]
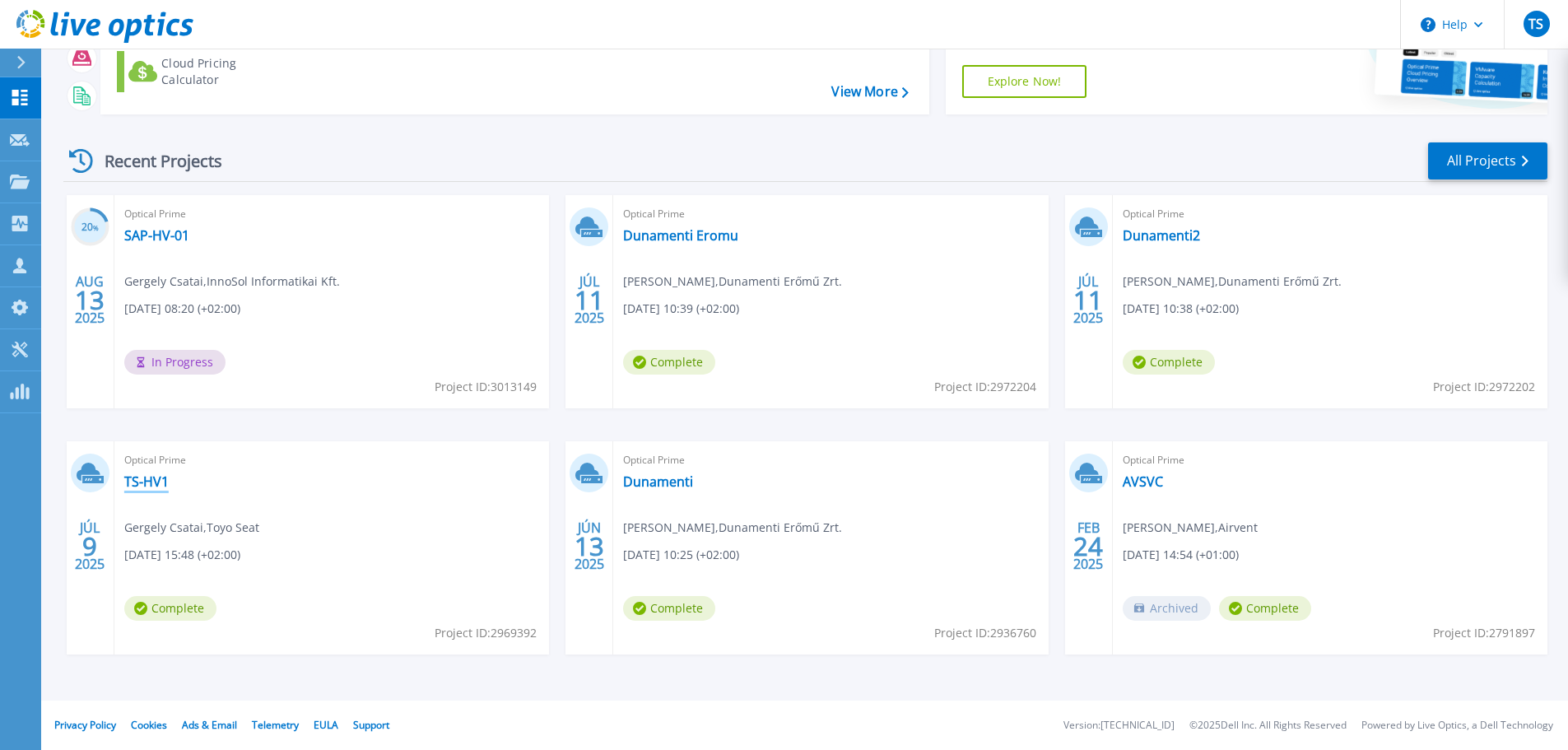
click at [145, 482] on link "TS-HV1" at bounding box center [146, 481] width 44 height 17
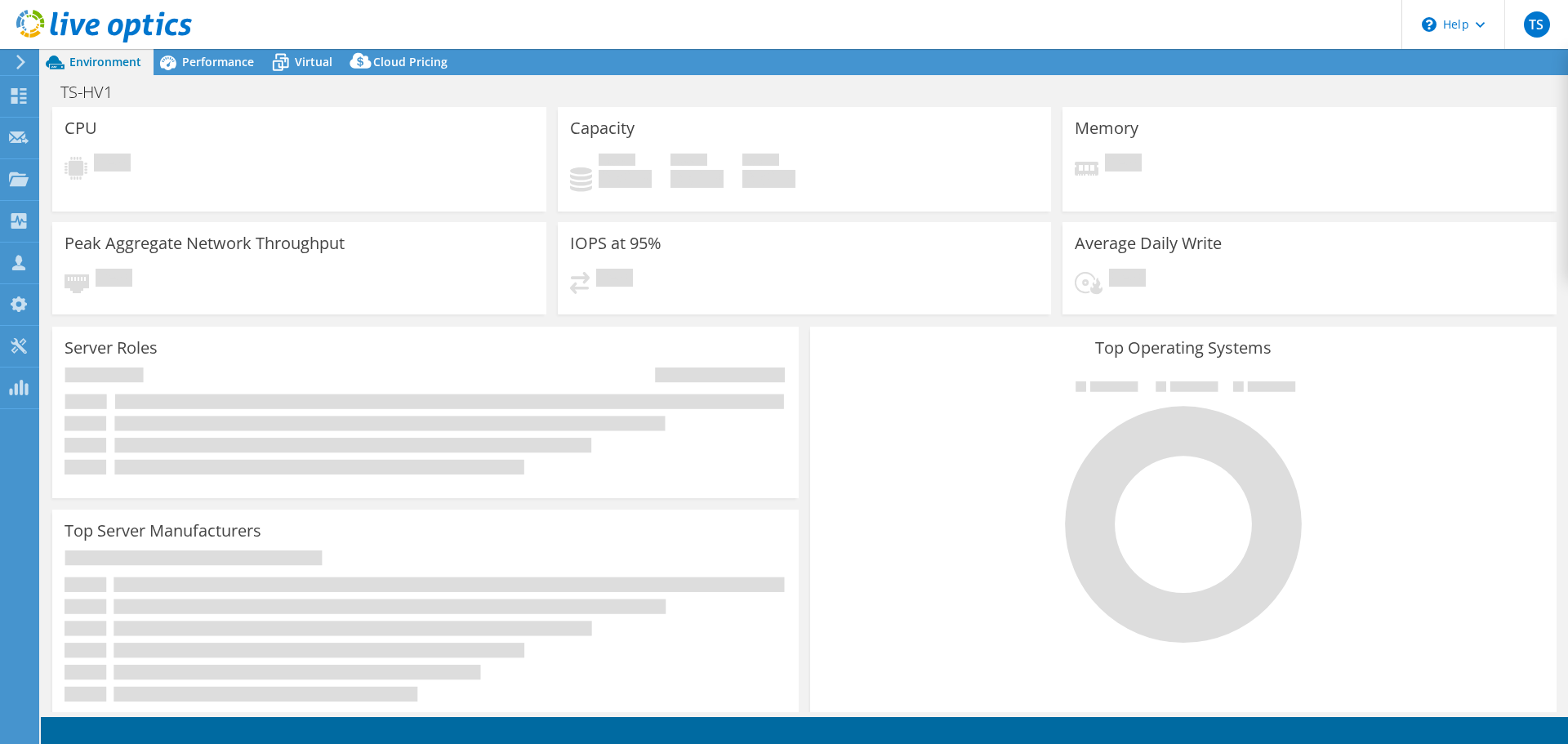
select select "EUFrankfurt"
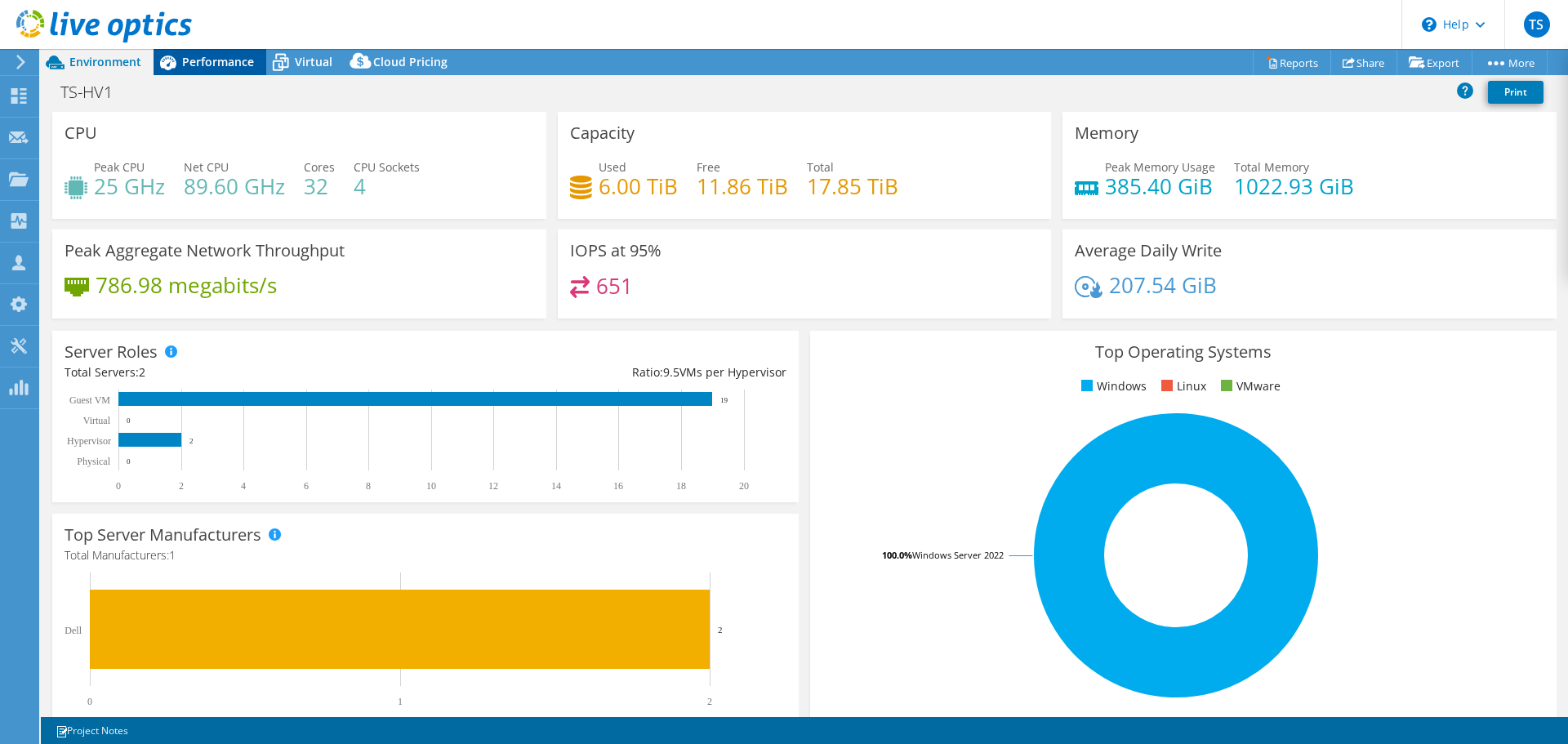
click at [212, 60] on span "Performance" at bounding box center [218, 61] width 72 height 16
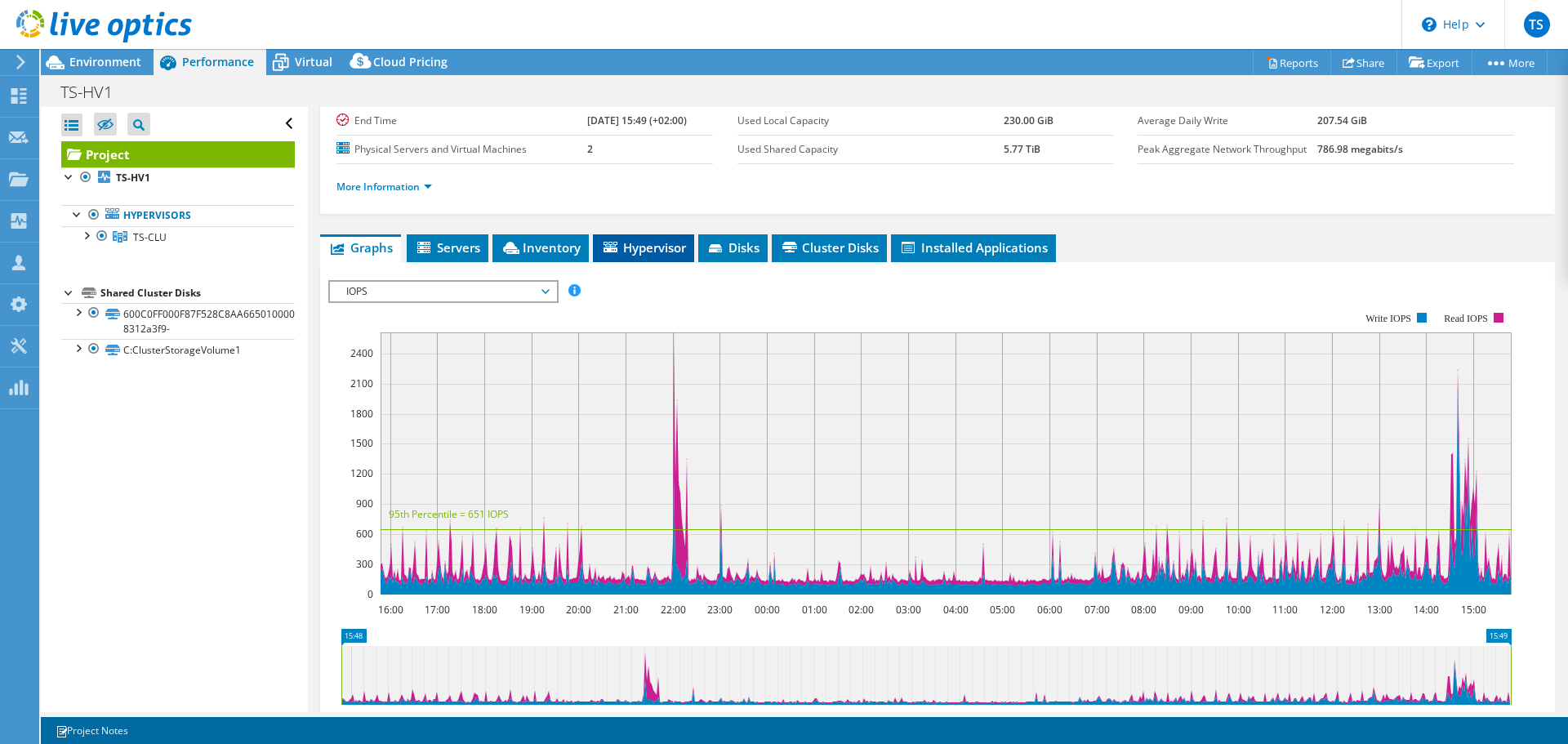
scroll to position [81, 0]
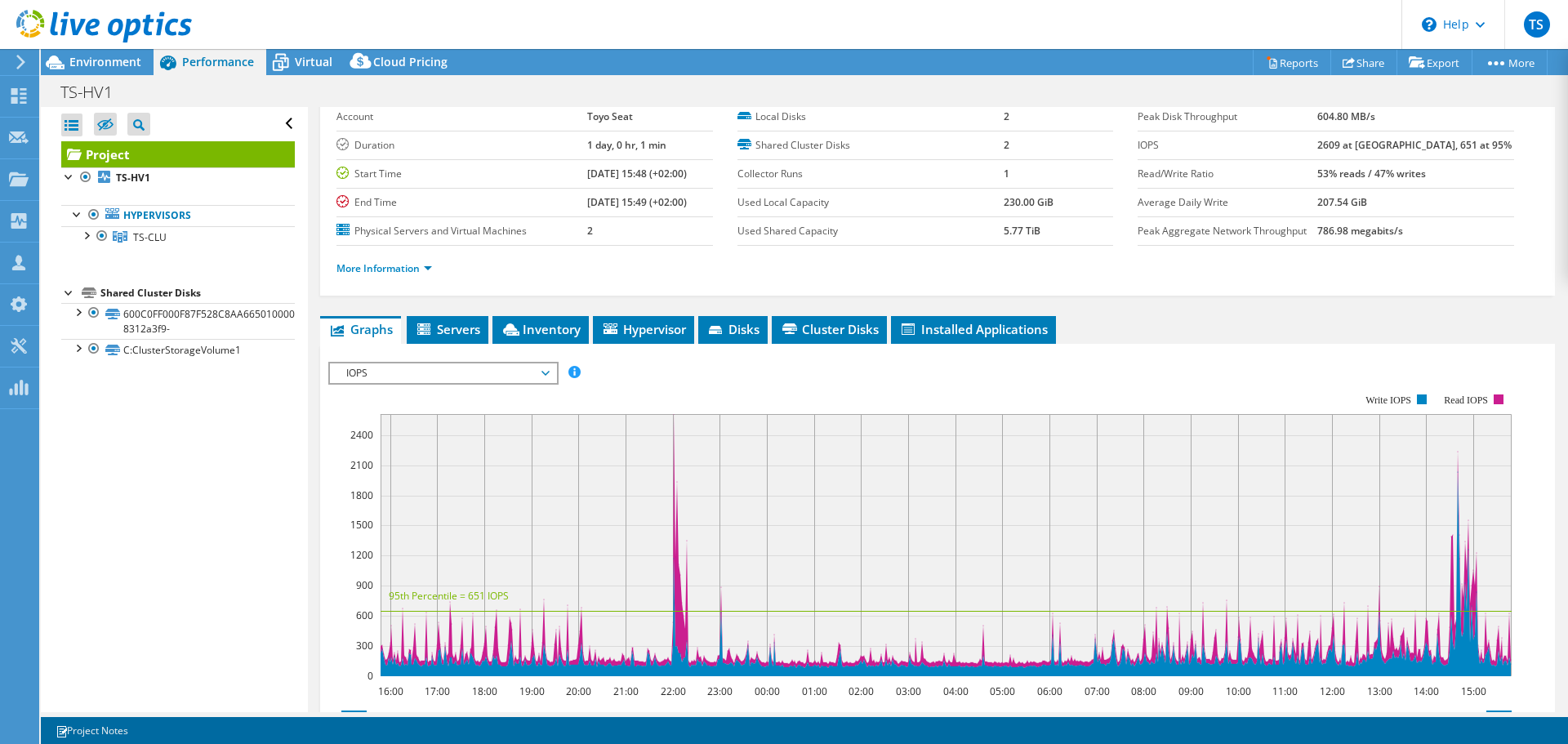
drag, startPoint x: 1353, startPoint y: 151, endPoint x: 1389, endPoint y: 154, distance: 36.1
click at [1389, 154] on tr "IOPS 2609 at Peak, 651 at 95%" at bounding box center [1325, 144] width 376 height 29
drag, startPoint x: 432, startPoint y: 378, endPoint x: 451, endPoint y: 373, distance: 19.6
click at [431, 380] on span "IOPS" at bounding box center [443, 373] width 210 height 20
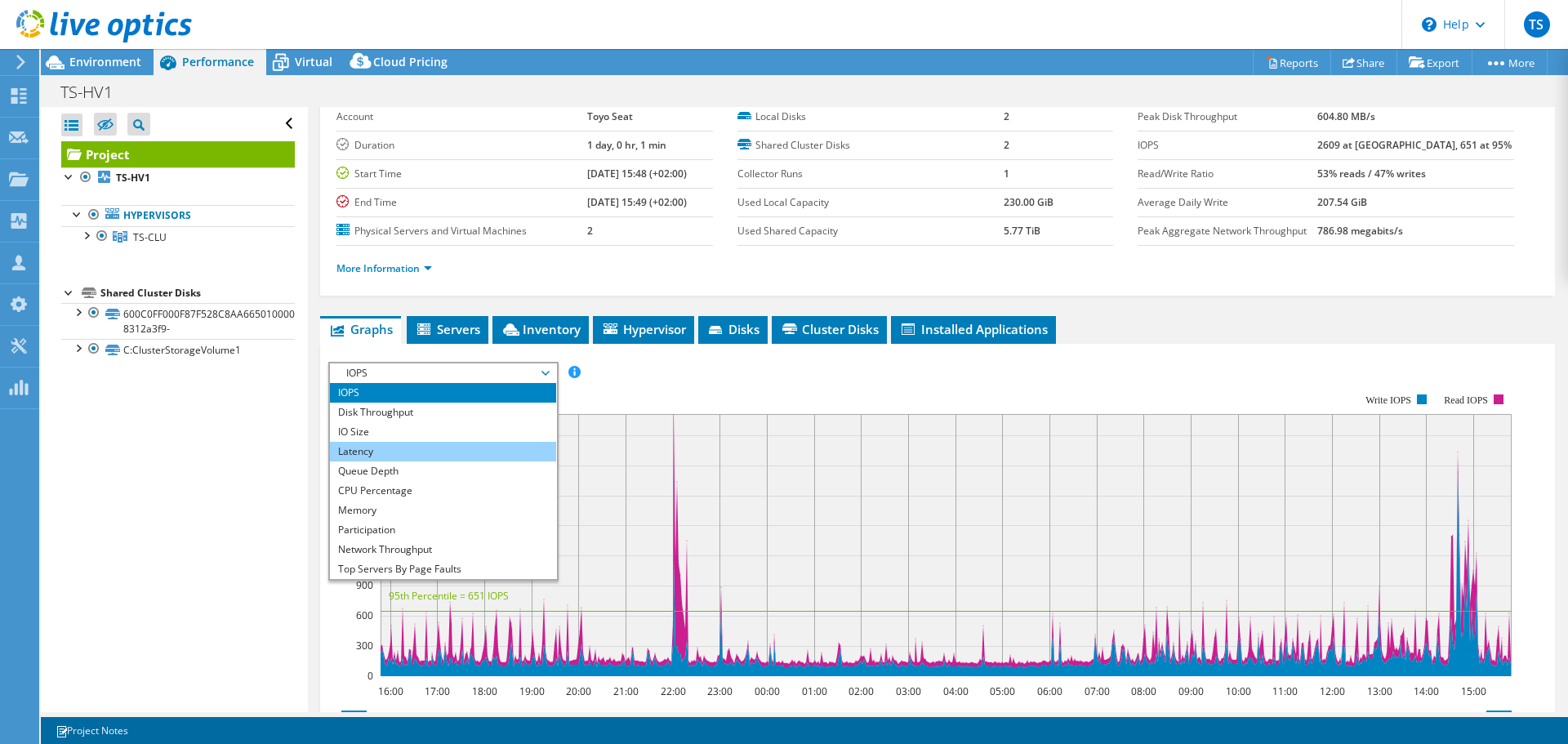
click at [385, 442] on li "Latency" at bounding box center [443, 452] width 227 height 20
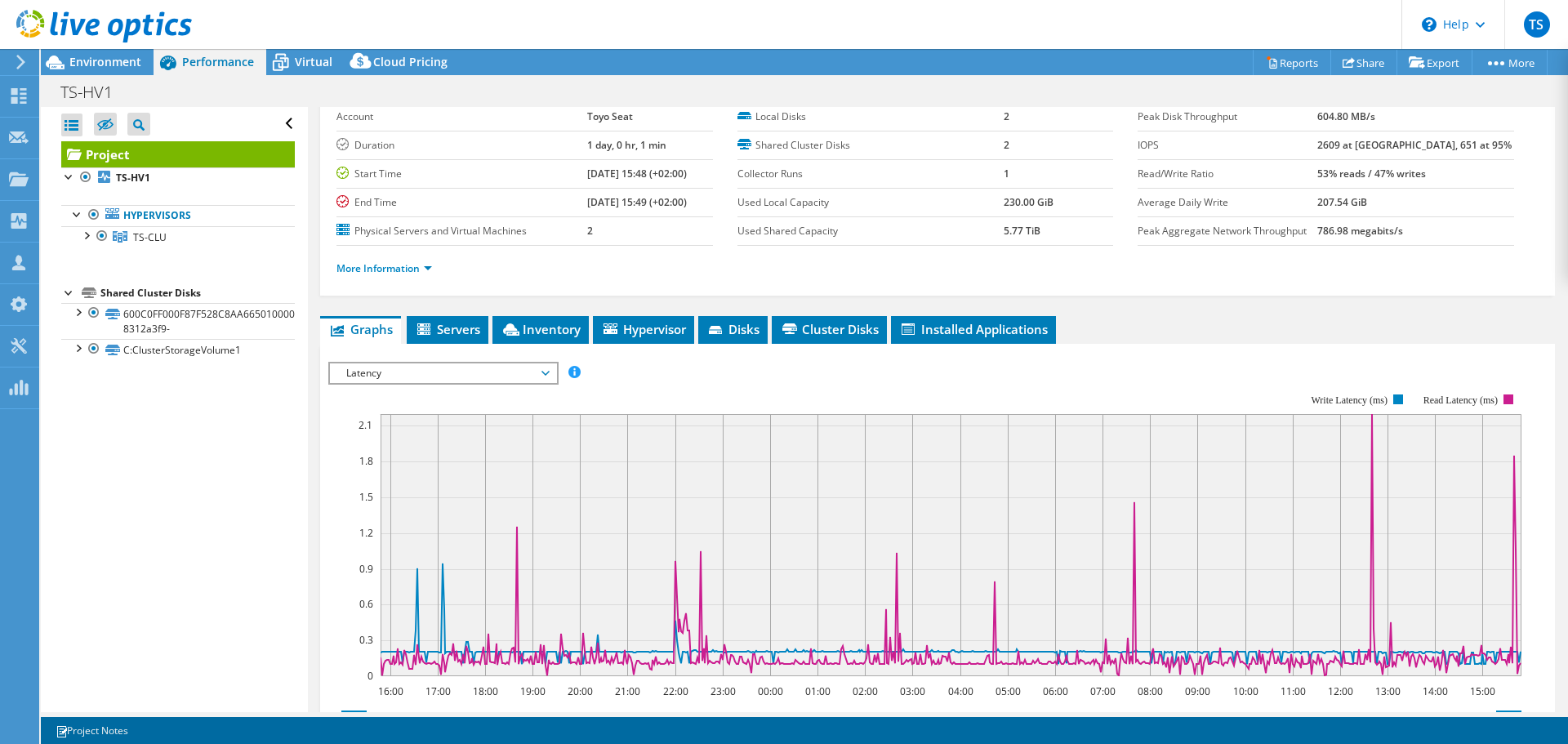
click at [390, 371] on span "Latency" at bounding box center [443, 373] width 210 height 20
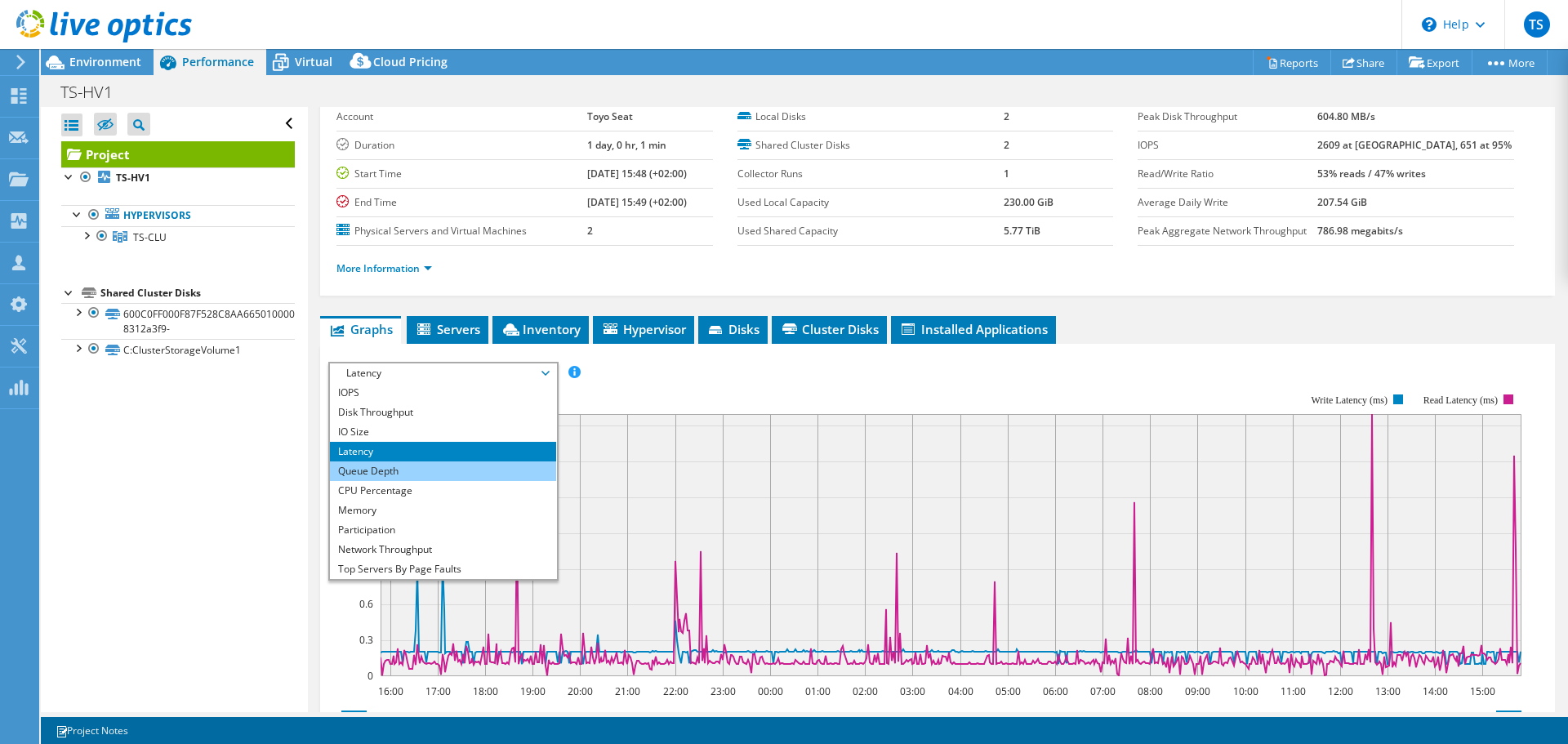
click at [382, 471] on li "Queue Depth" at bounding box center [443, 471] width 227 height 20
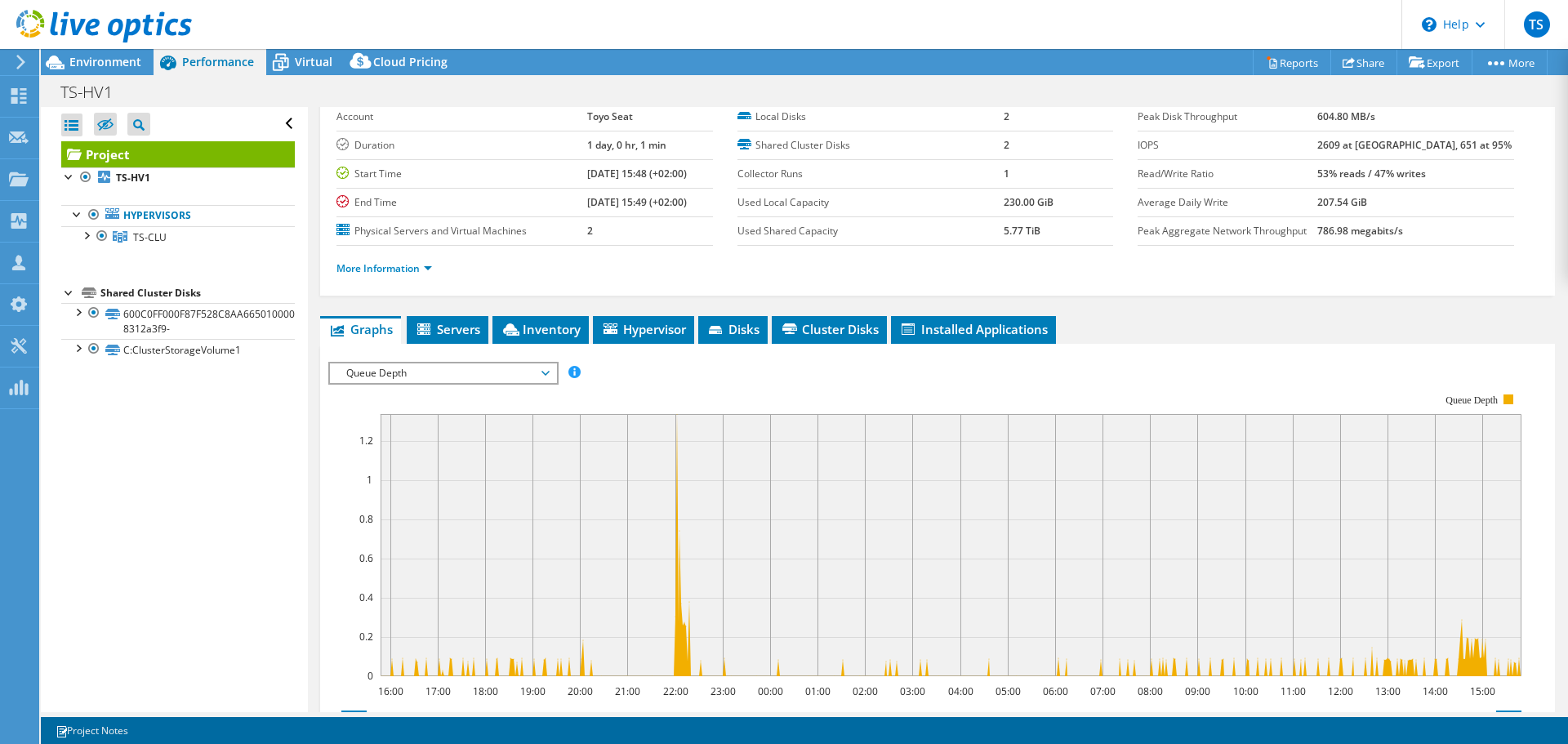
click at [416, 374] on span "Queue Depth" at bounding box center [443, 373] width 210 height 20
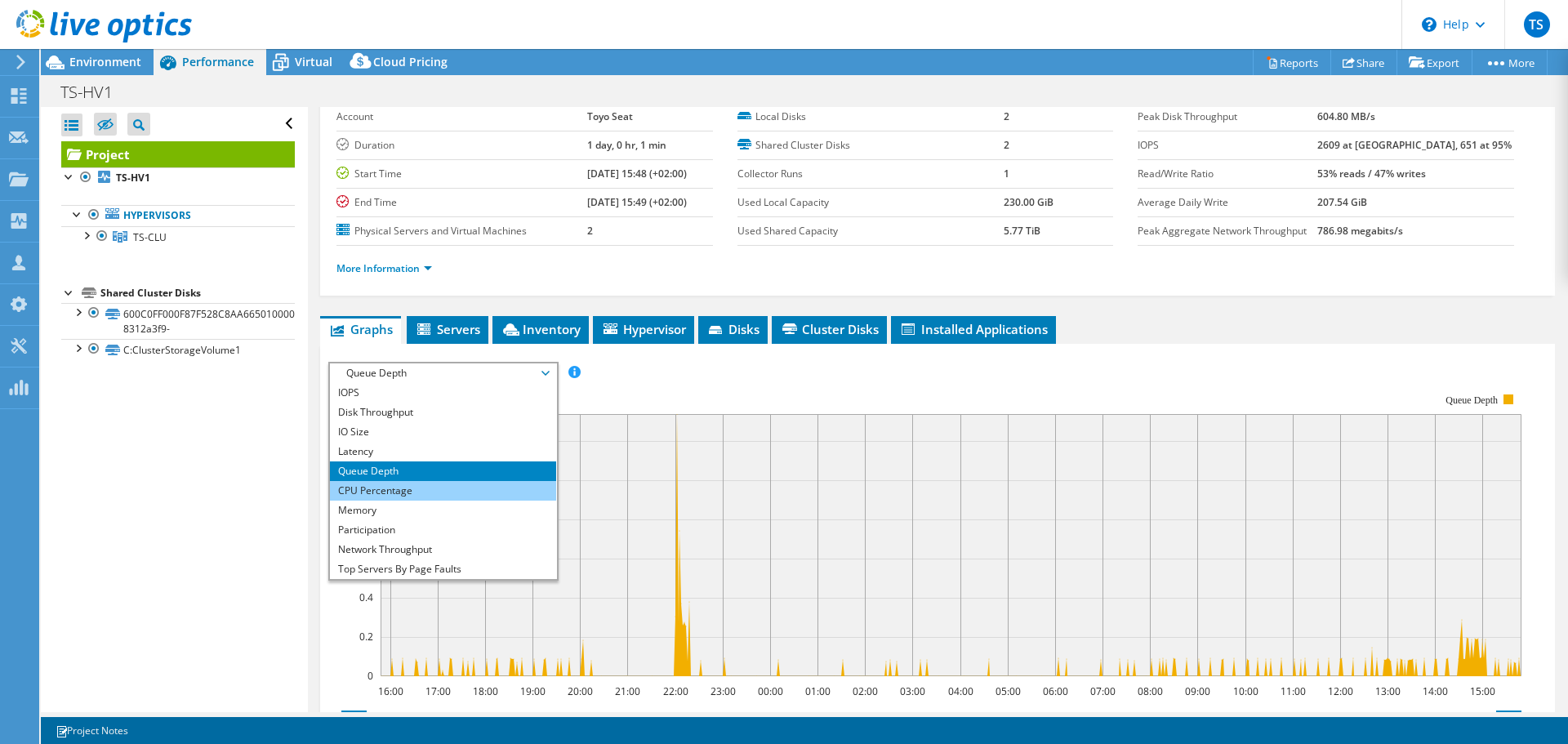
click at [414, 497] on li "CPU Percentage" at bounding box center [443, 491] width 227 height 20
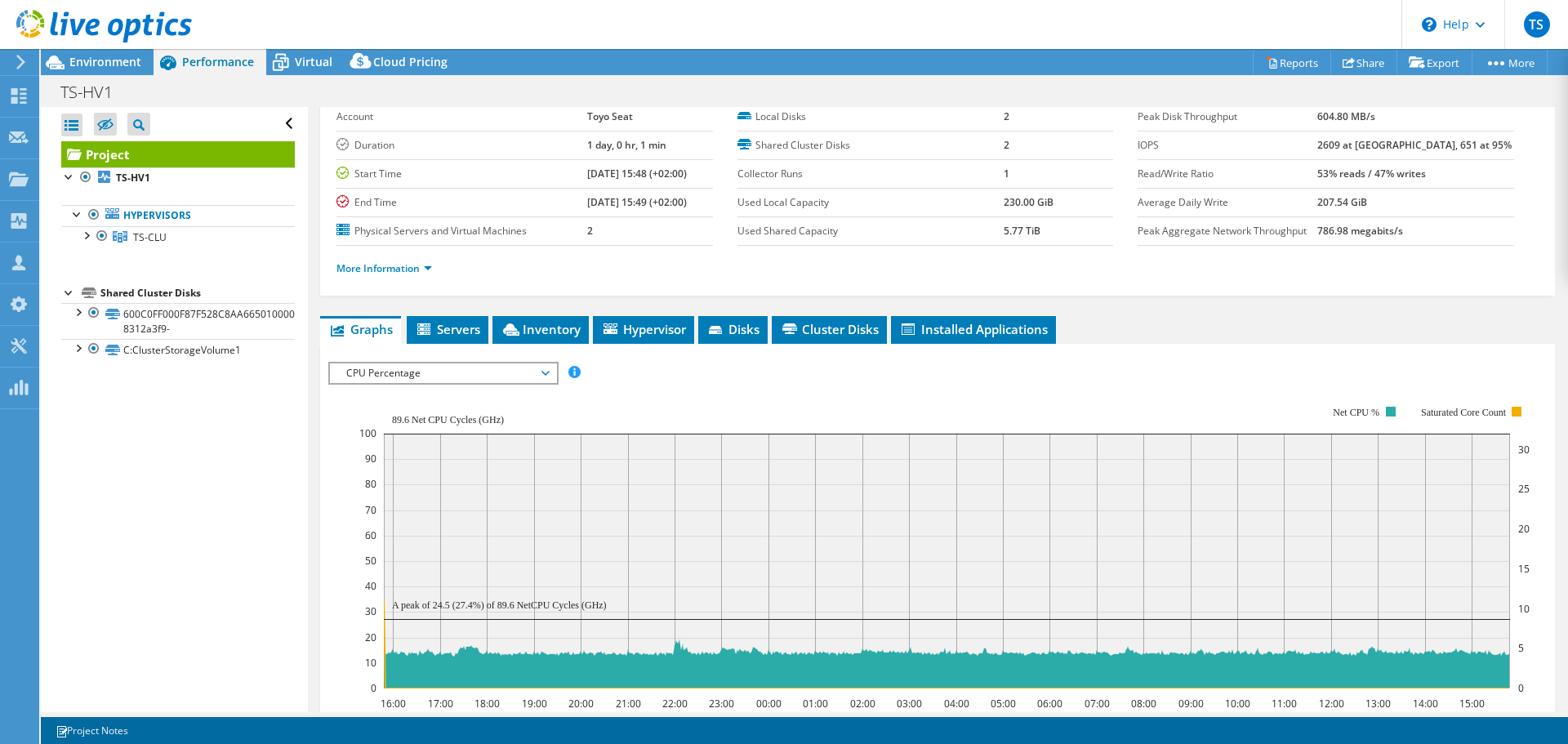
click at [435, 372] on span "CPU Percentage" at bounding box center [443, 373] width 210 height 20
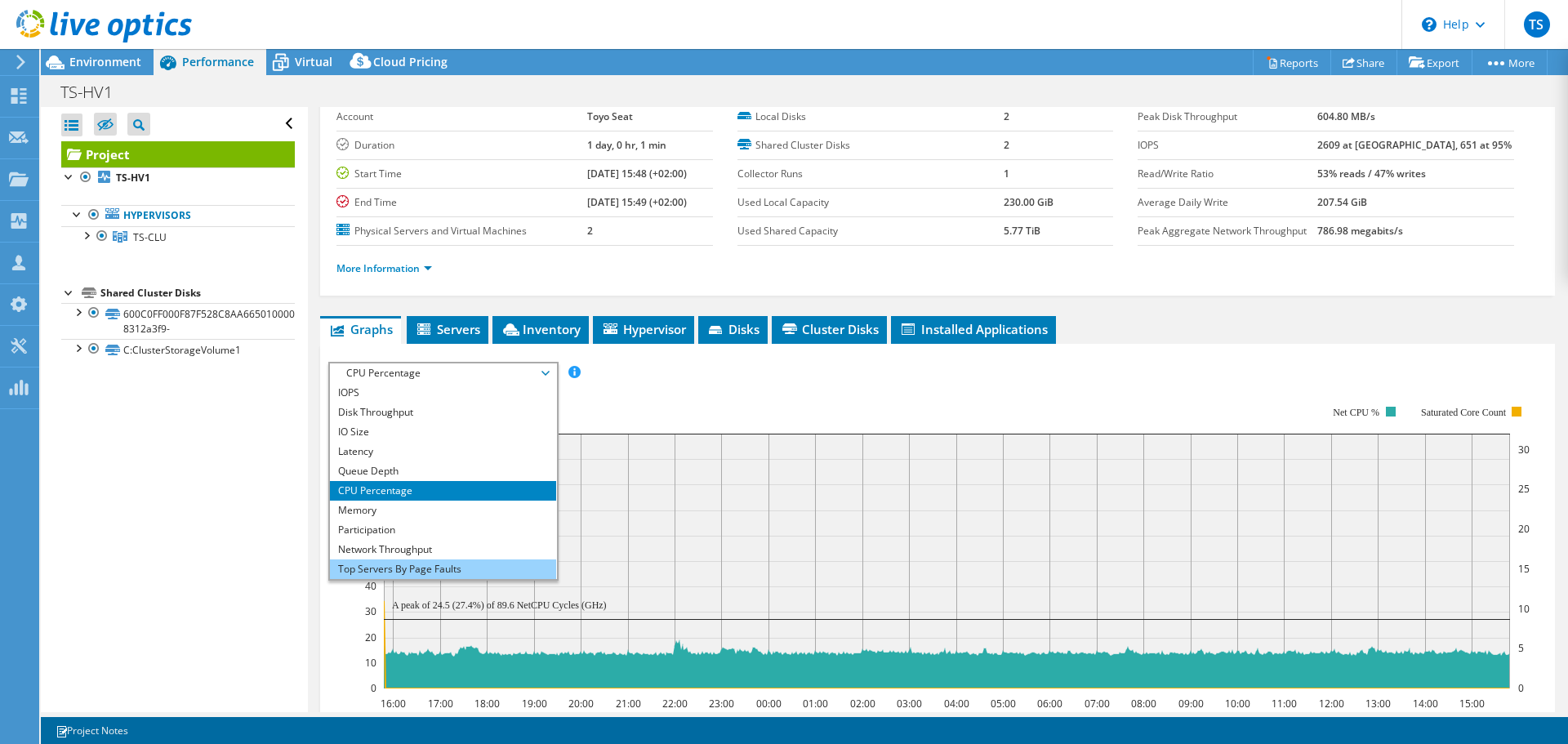
click at [401, 573] on li "Top Servers By Page Faults" at bounding box center [443, 569] width 227 height 20
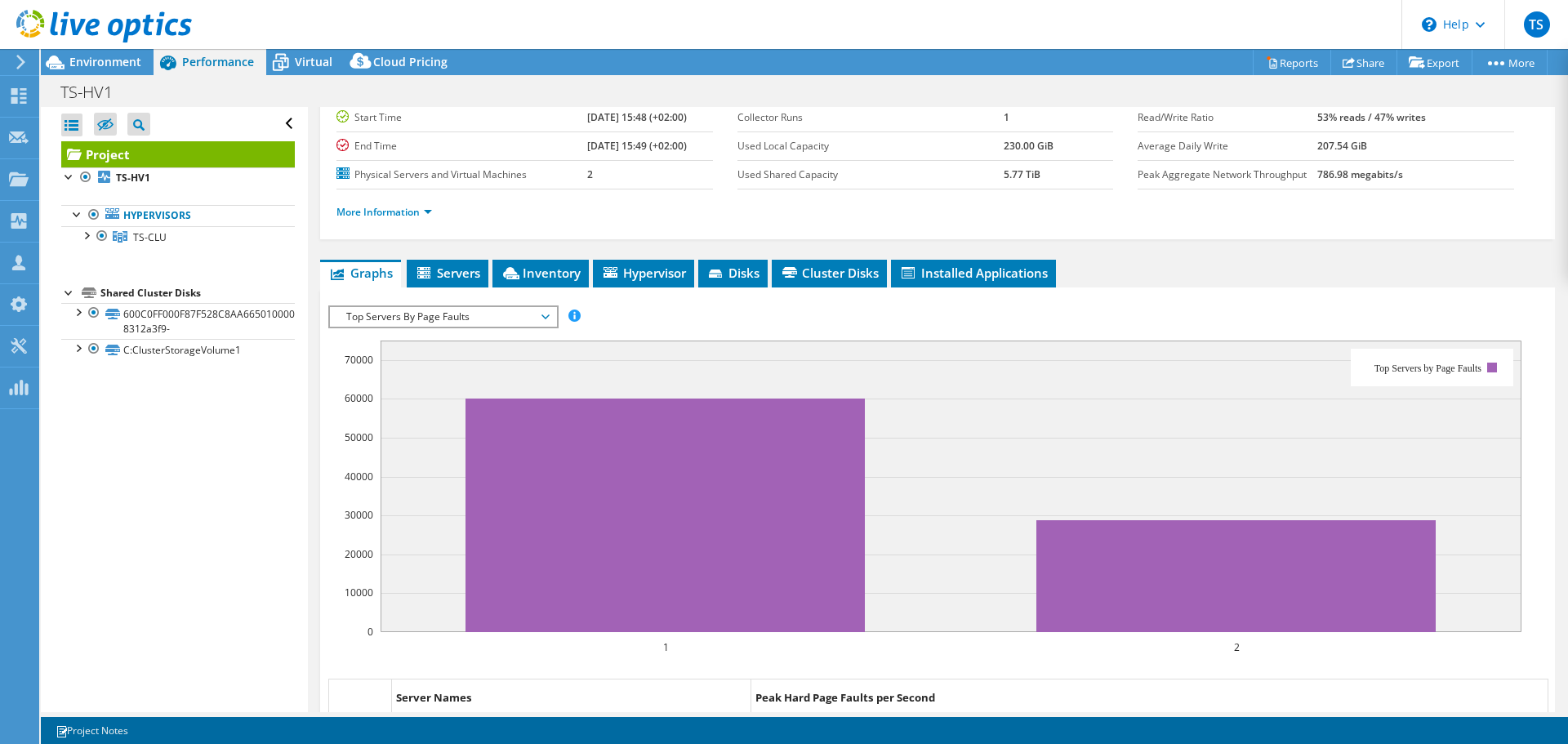
scroll to position [164, 0]
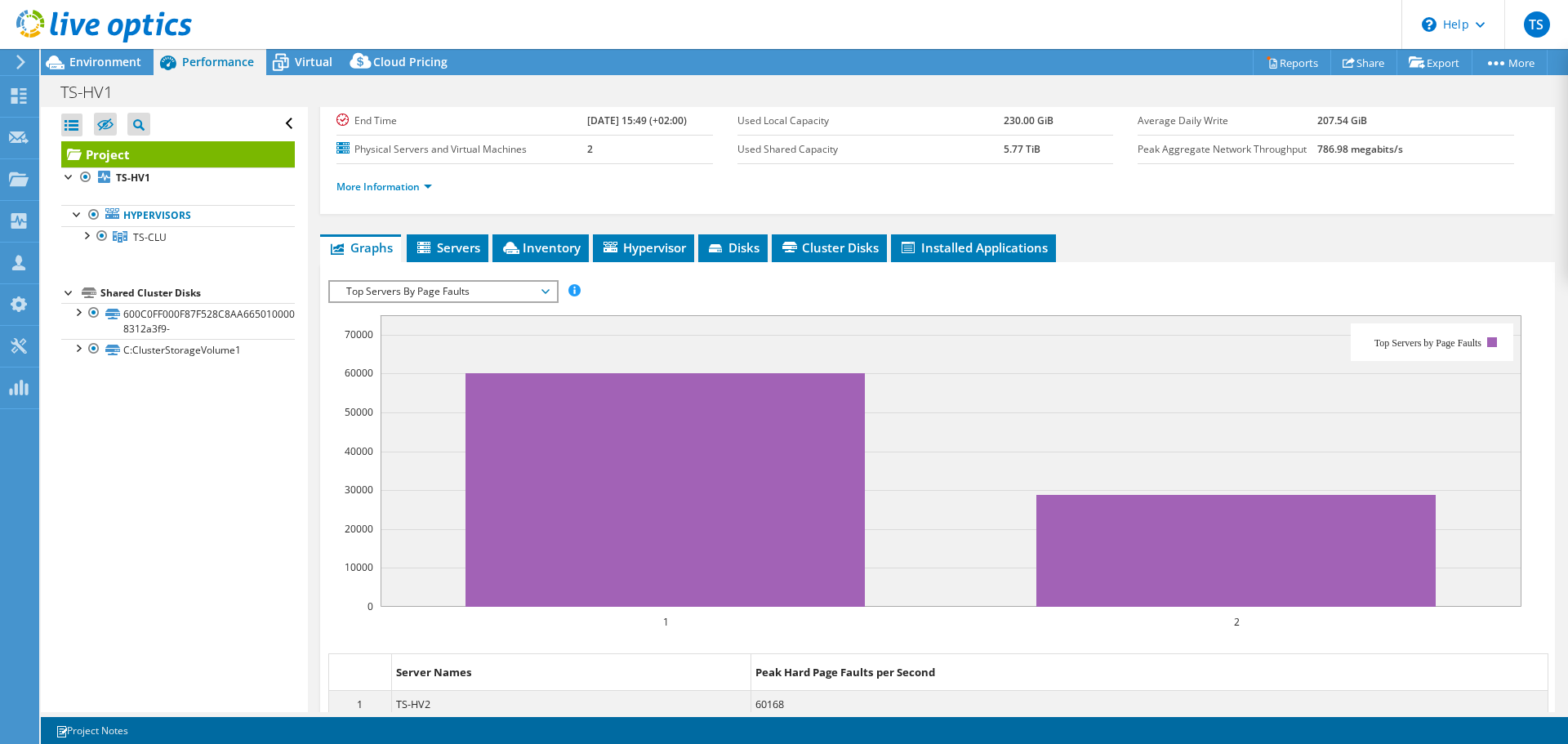
click at [407, 297] on span "Top Servers By Page Faults" at bounding box center [443, 292] width 210 height 20
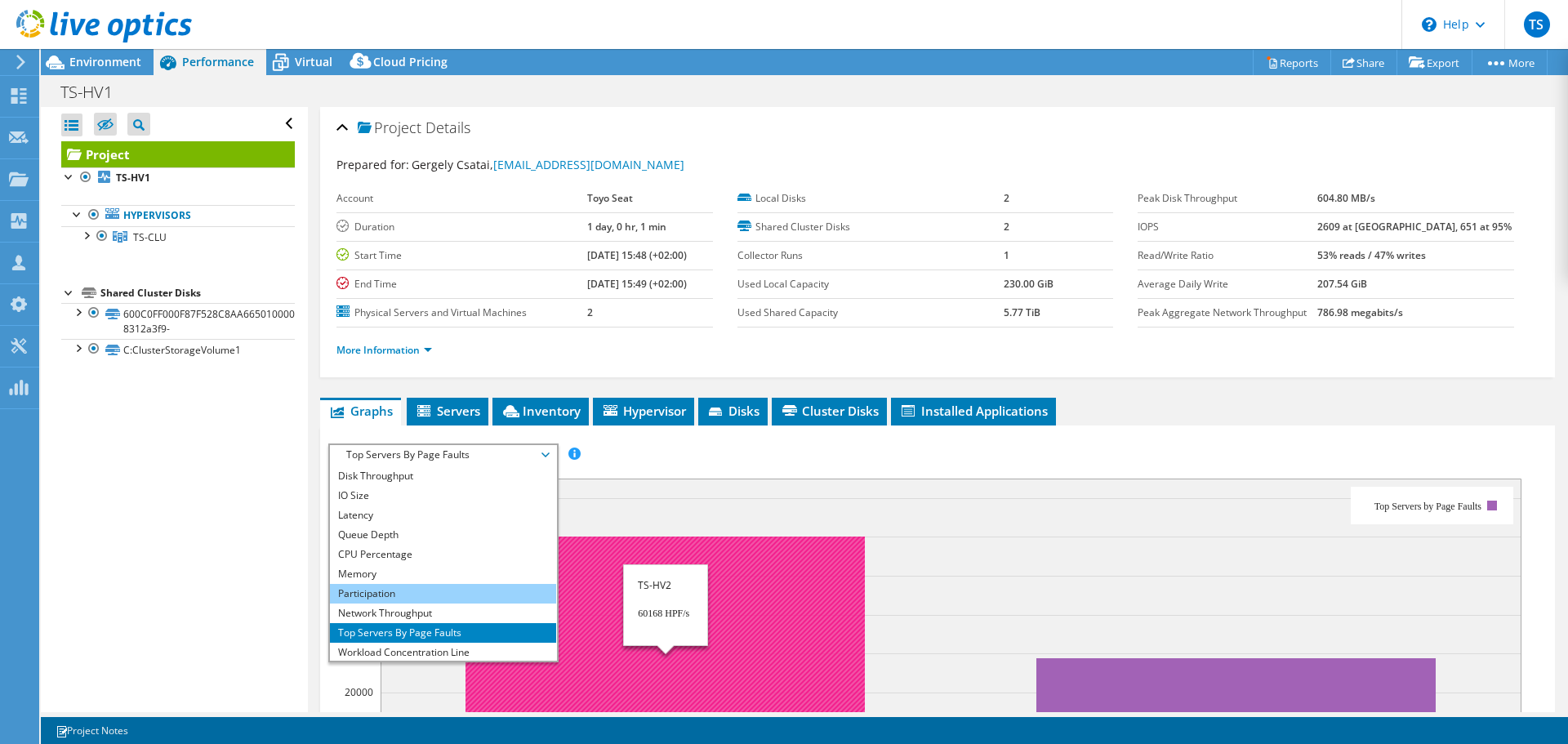
scroll to position [0, 0]
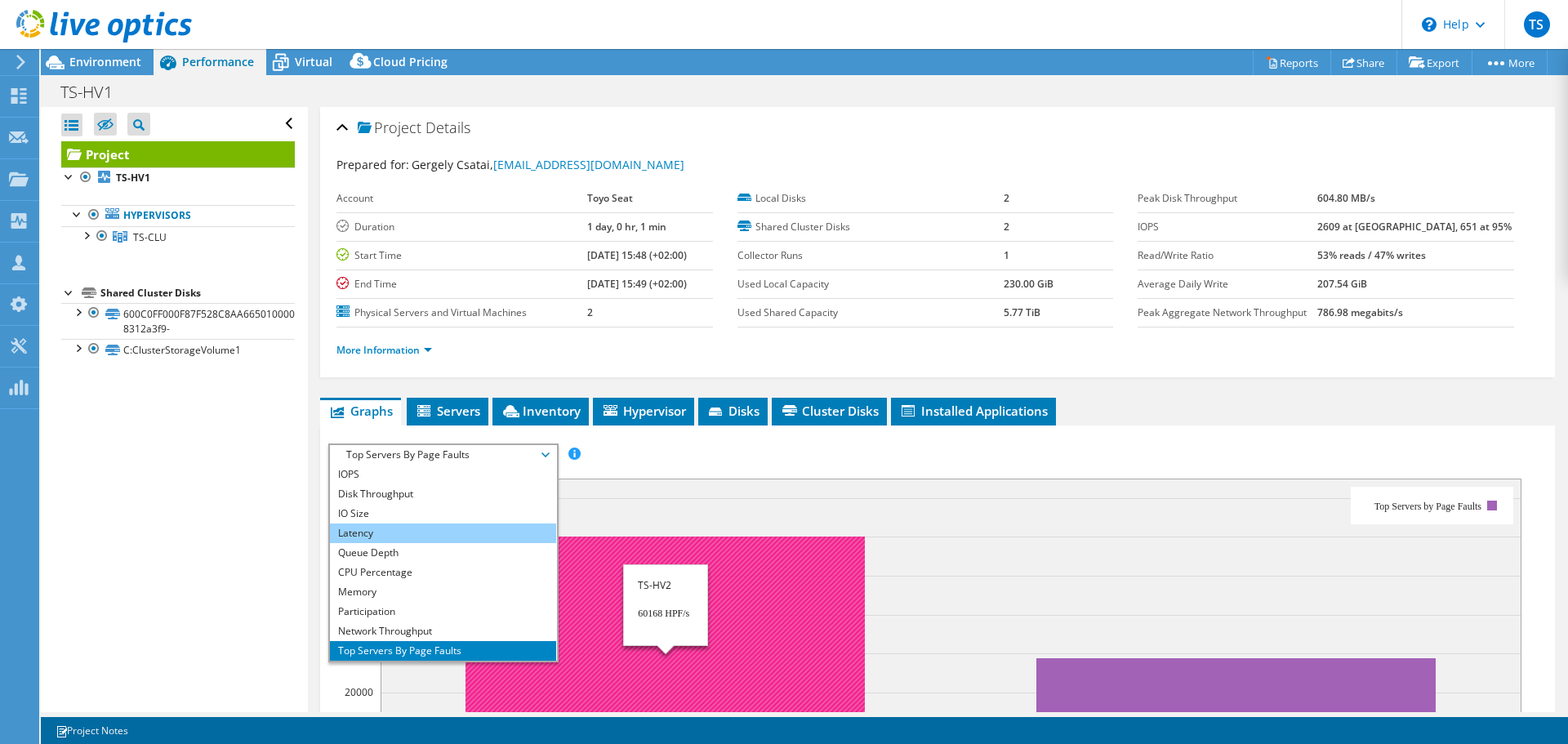
click at [387, 531] on li "Latency" at bounding box center [443, 533] width 227 height 20
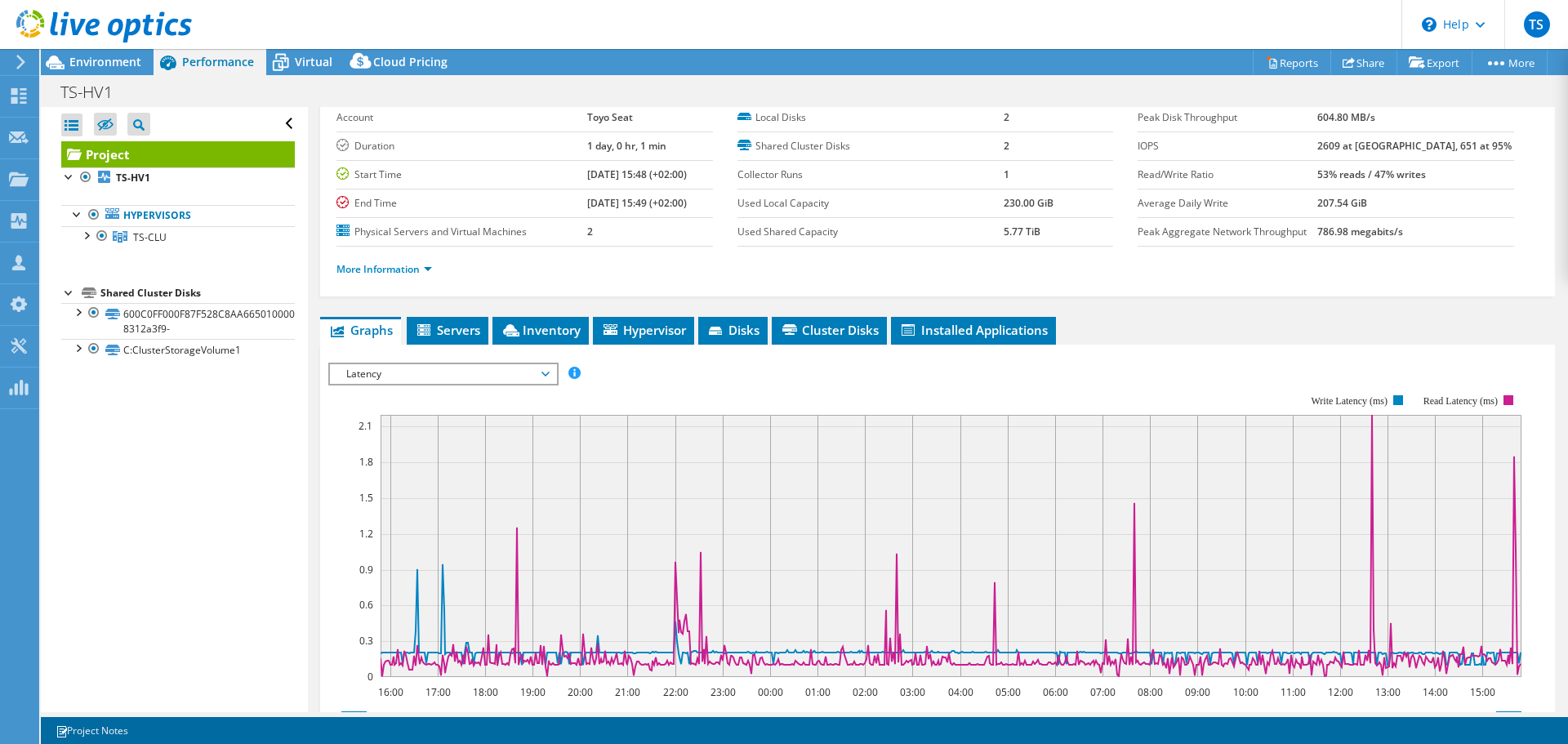
scroll to position [81, 0]
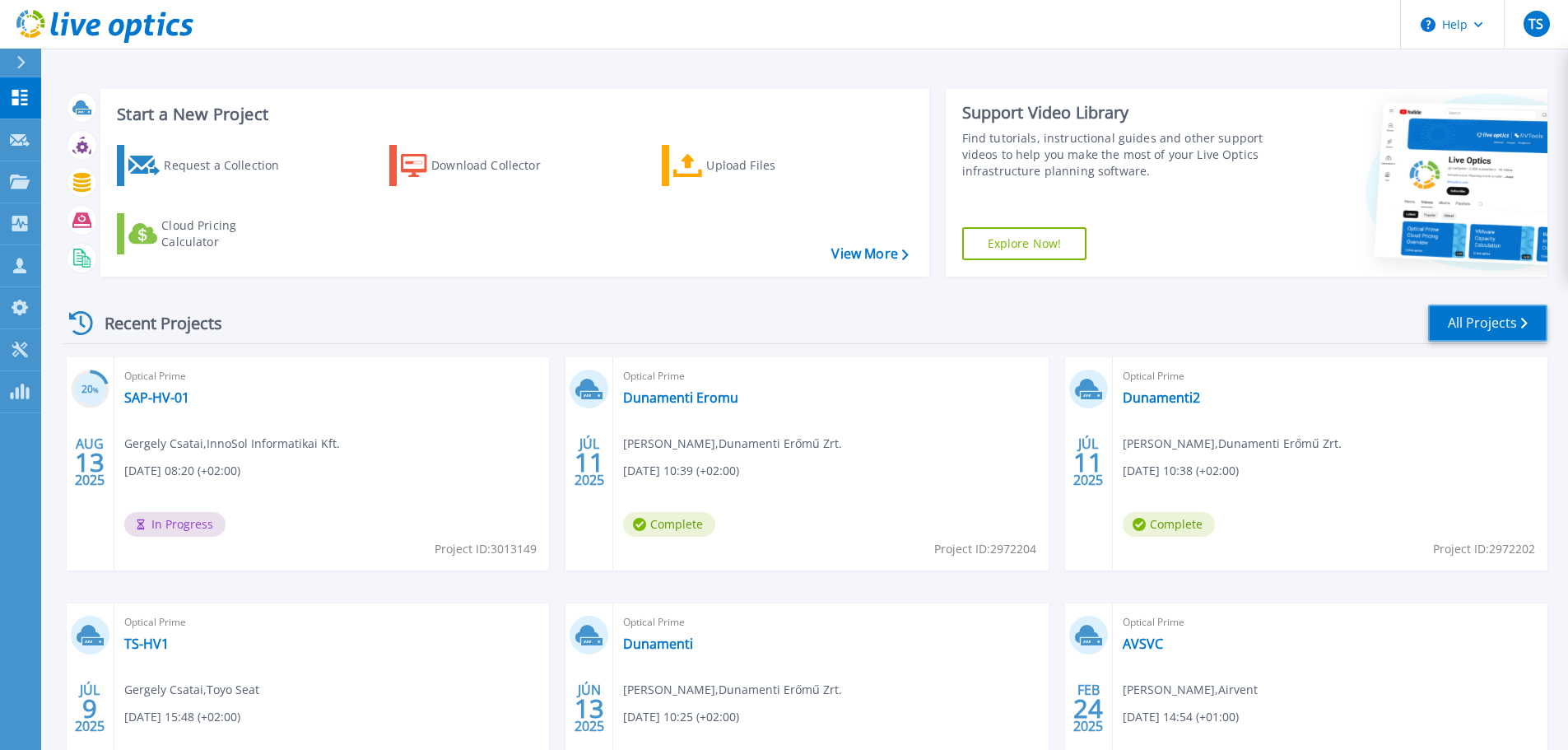
click at [1490, 317] on link "All Projects" at bounding box center [1487, 323] width 119 height 37
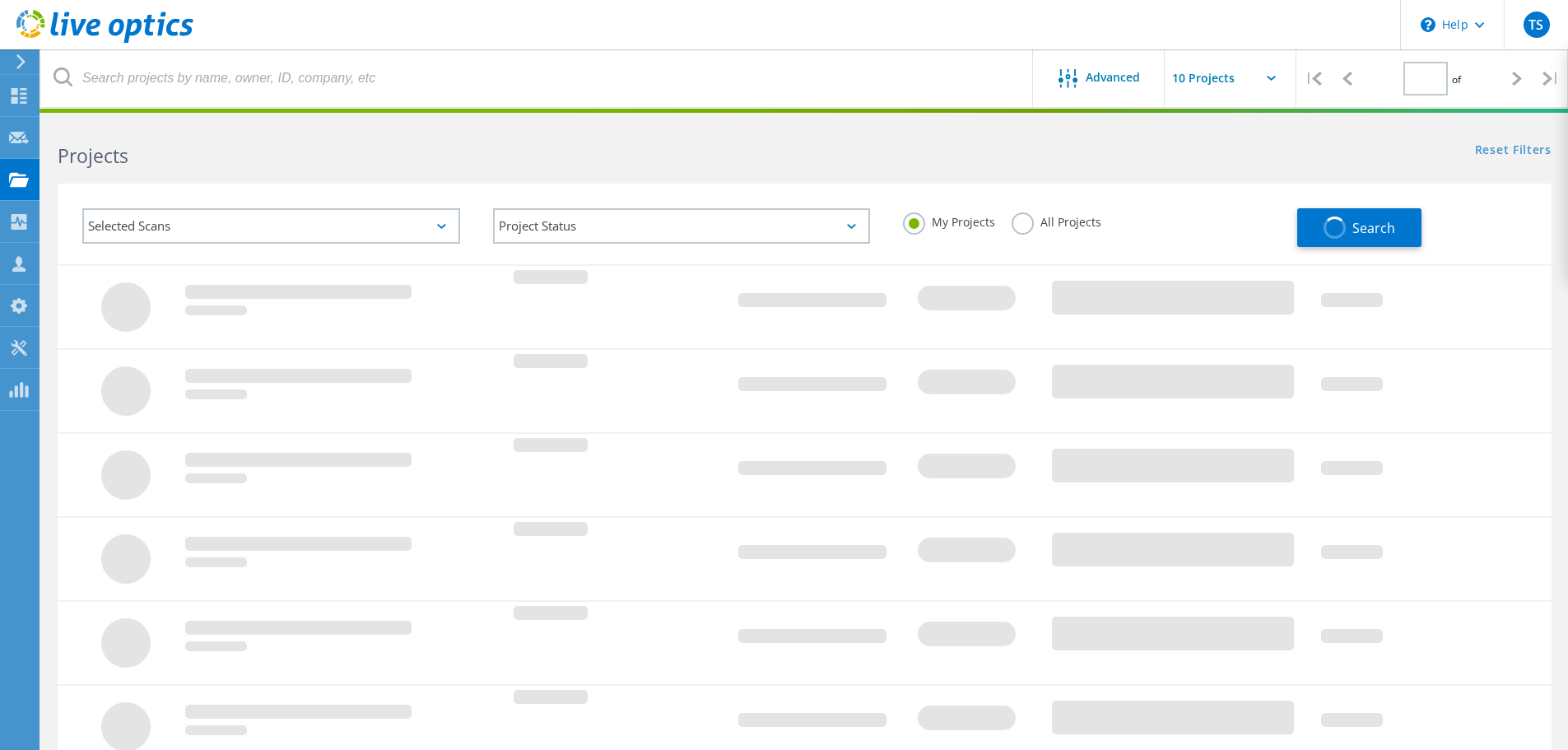
type input "1"
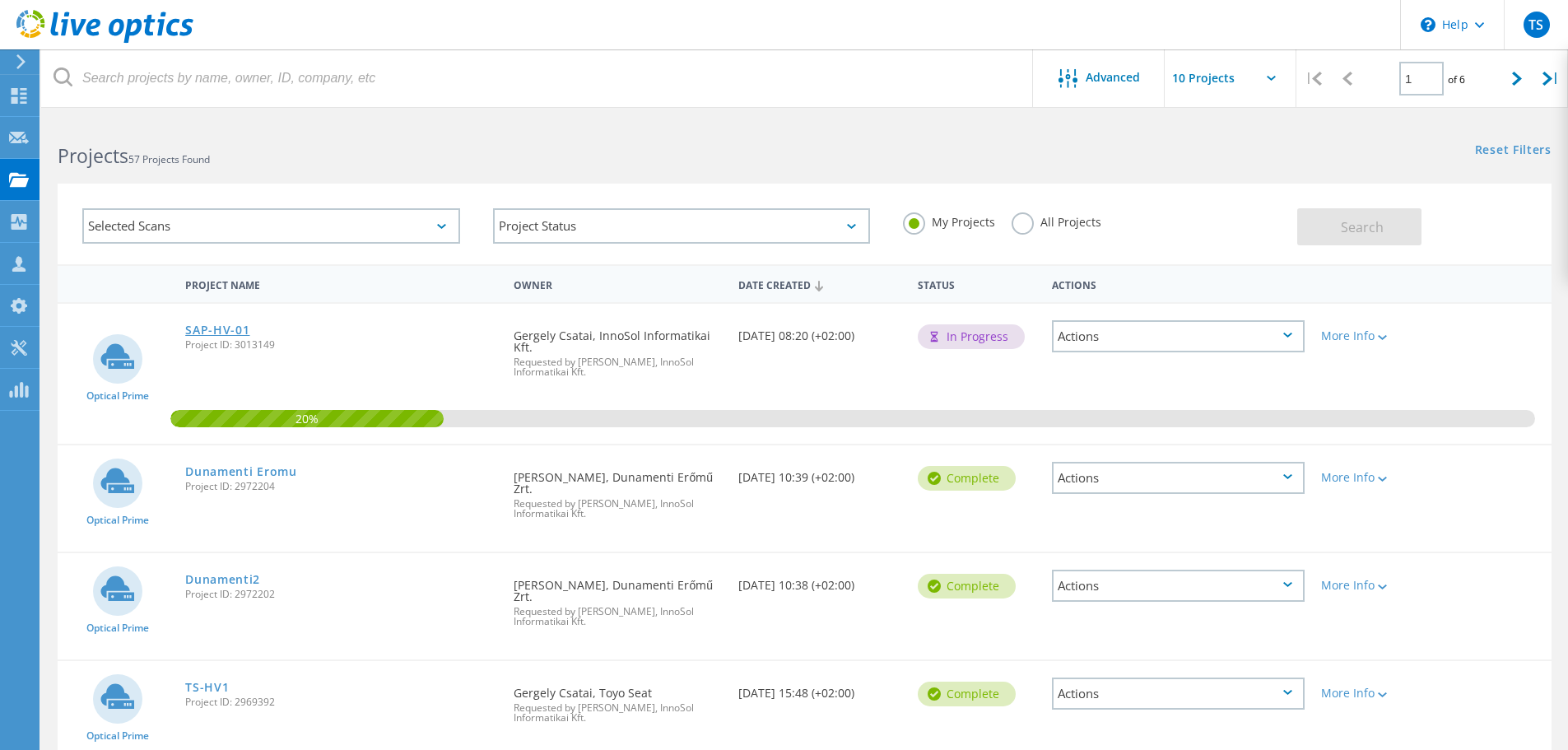
click at [206, 327] on link "SAP-HV-01" at bounding box center [217, 330] width 64 height 11
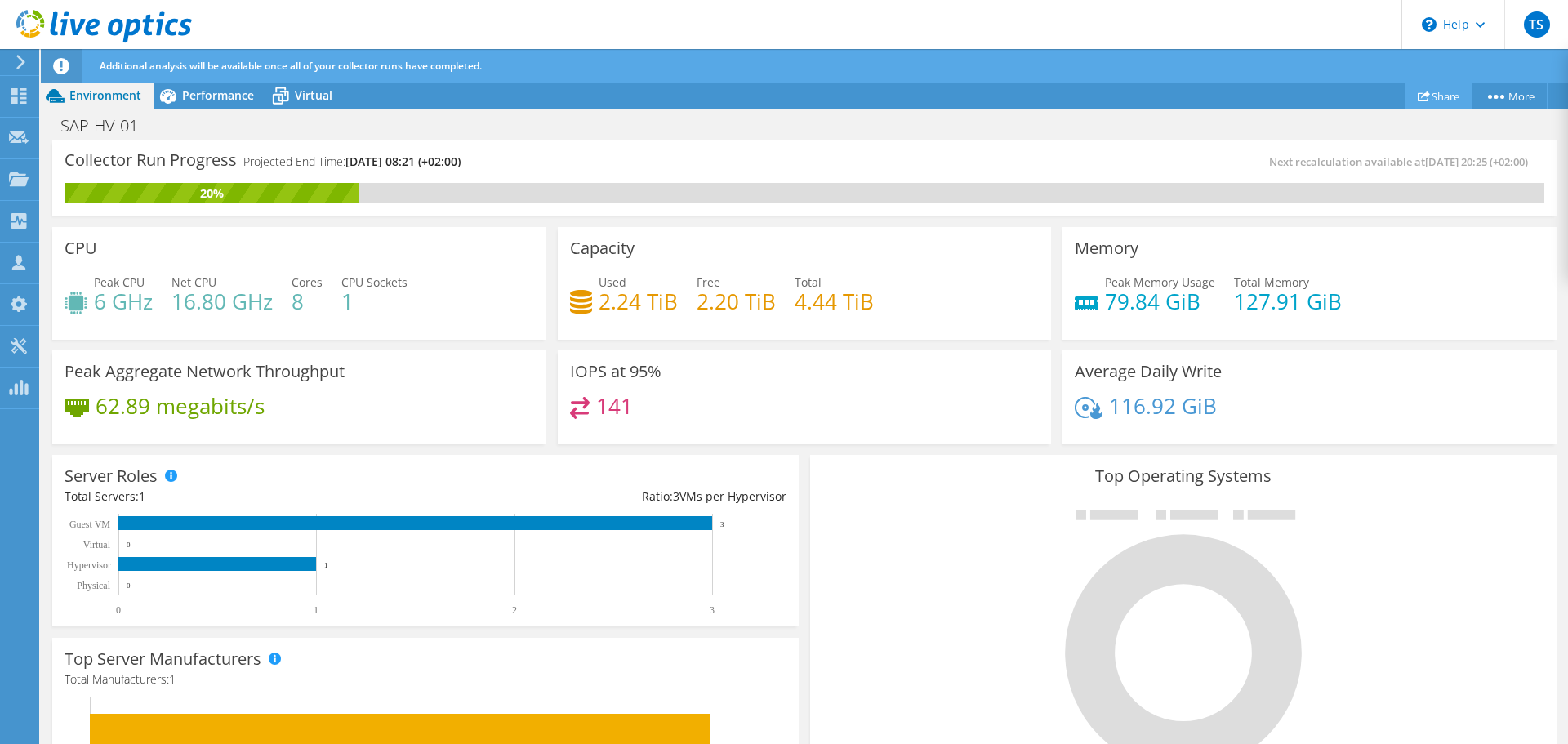
click at [1449, 93] on link "Share" at bounding box center [1438, 95] width 67 height 25
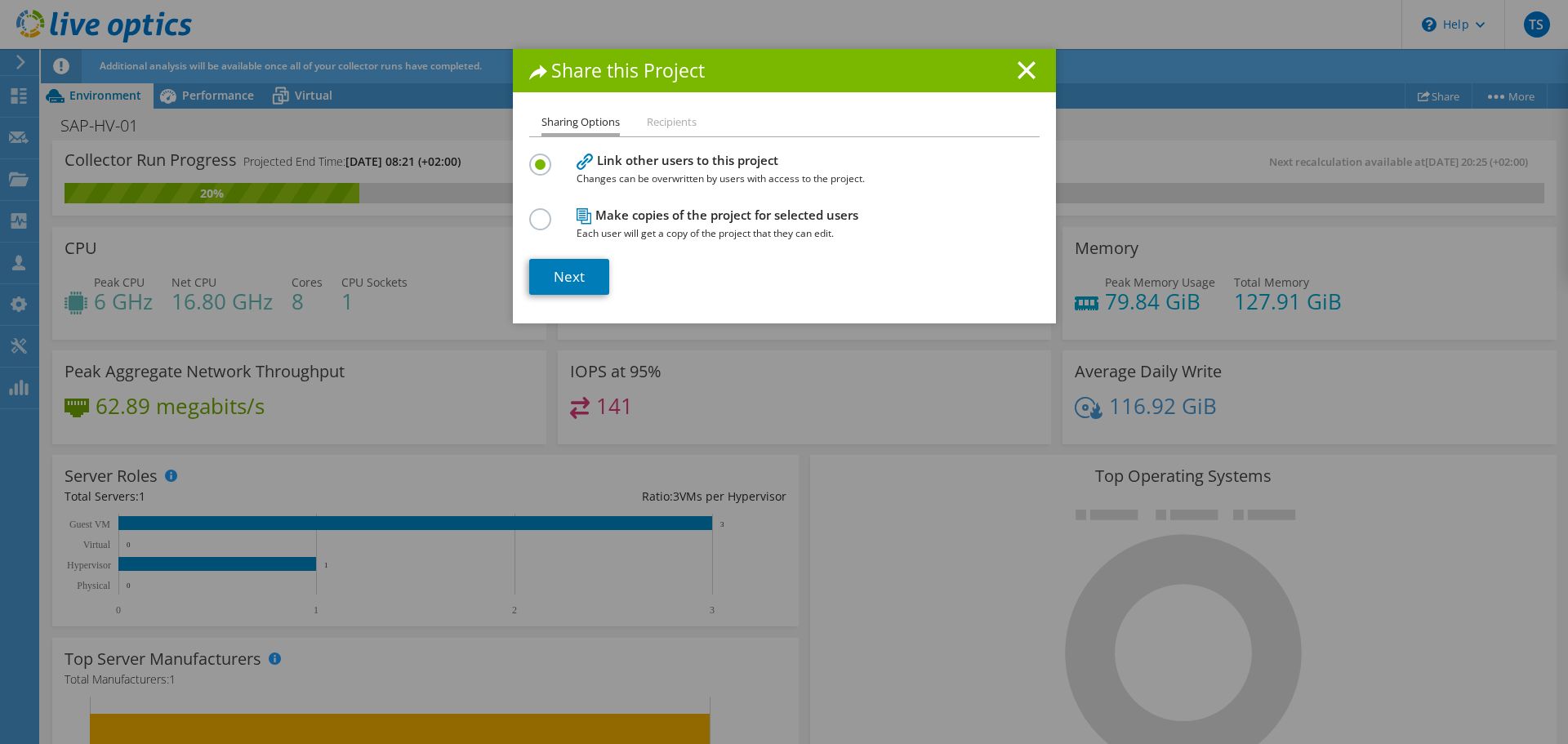
click at [662, 109] on div "Share this Project Sharing Options Recipients Link other users to this project …" at bounding box center [784, 186] width 543 height 274
click at [662, 130] on li "Recipients" at bounding box center [672, 123] width 50 height 21
click at [672, 119] on li "Recipients" at bounding box center [672, 123] width 50 height 21
click at [673, 119] on li "Recipients" at bounding box center [672, 123] width 50 height 21
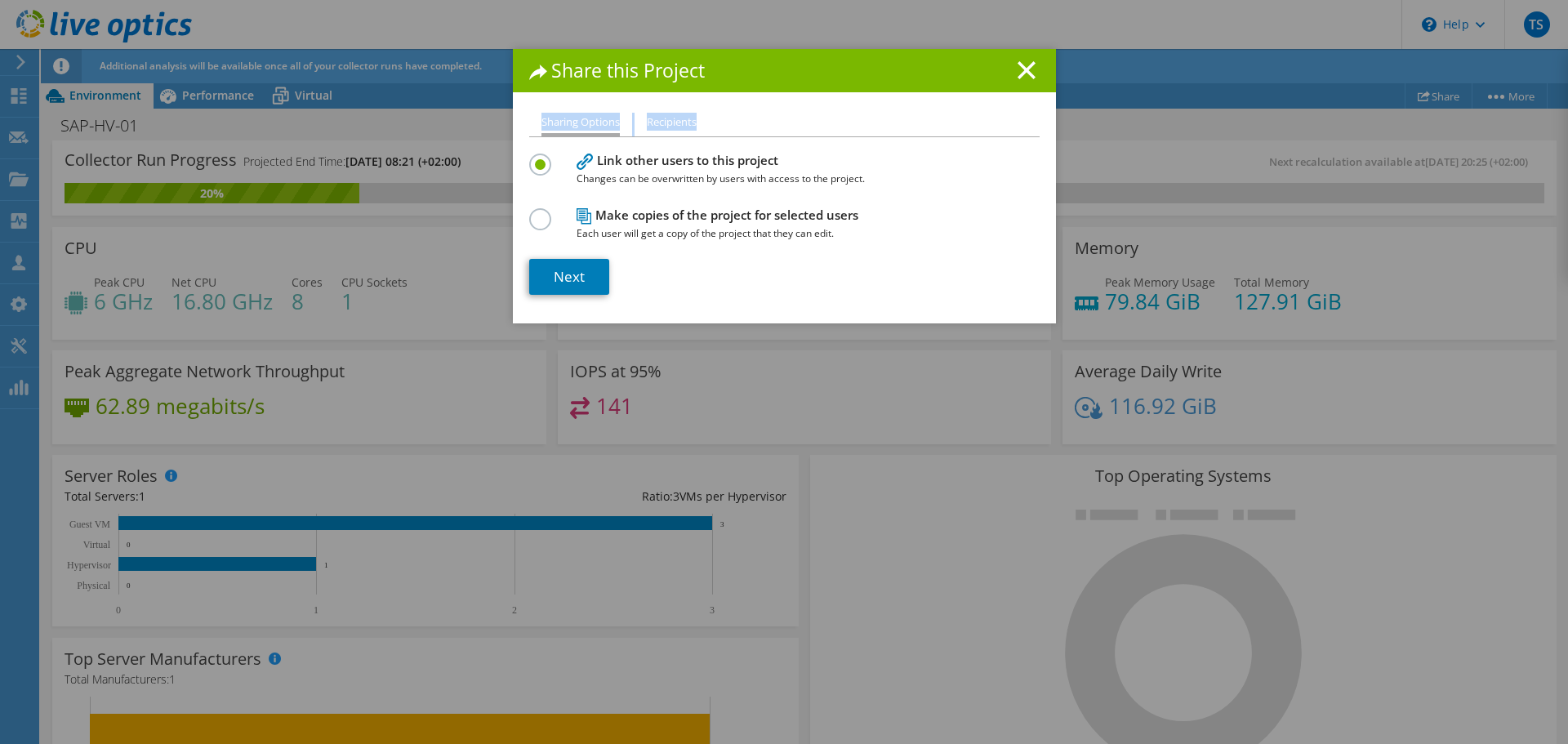
click at [673, 119] on li "Recipients" at bounding box center [672, 123] width 50 height 21
click at [534, 212] on label at bounding box center [543, 210] width 29 height 4
click at [0, 0] on input "radio" at bounding box center [0, 0] width 0 height 0
click at [660, 118] on li "Recipients" at bounding box center [672, 123] width 50 height 21
click at [579, 114] on li "Sharing Options" at bounding box center [580, 124] width 79 height 23
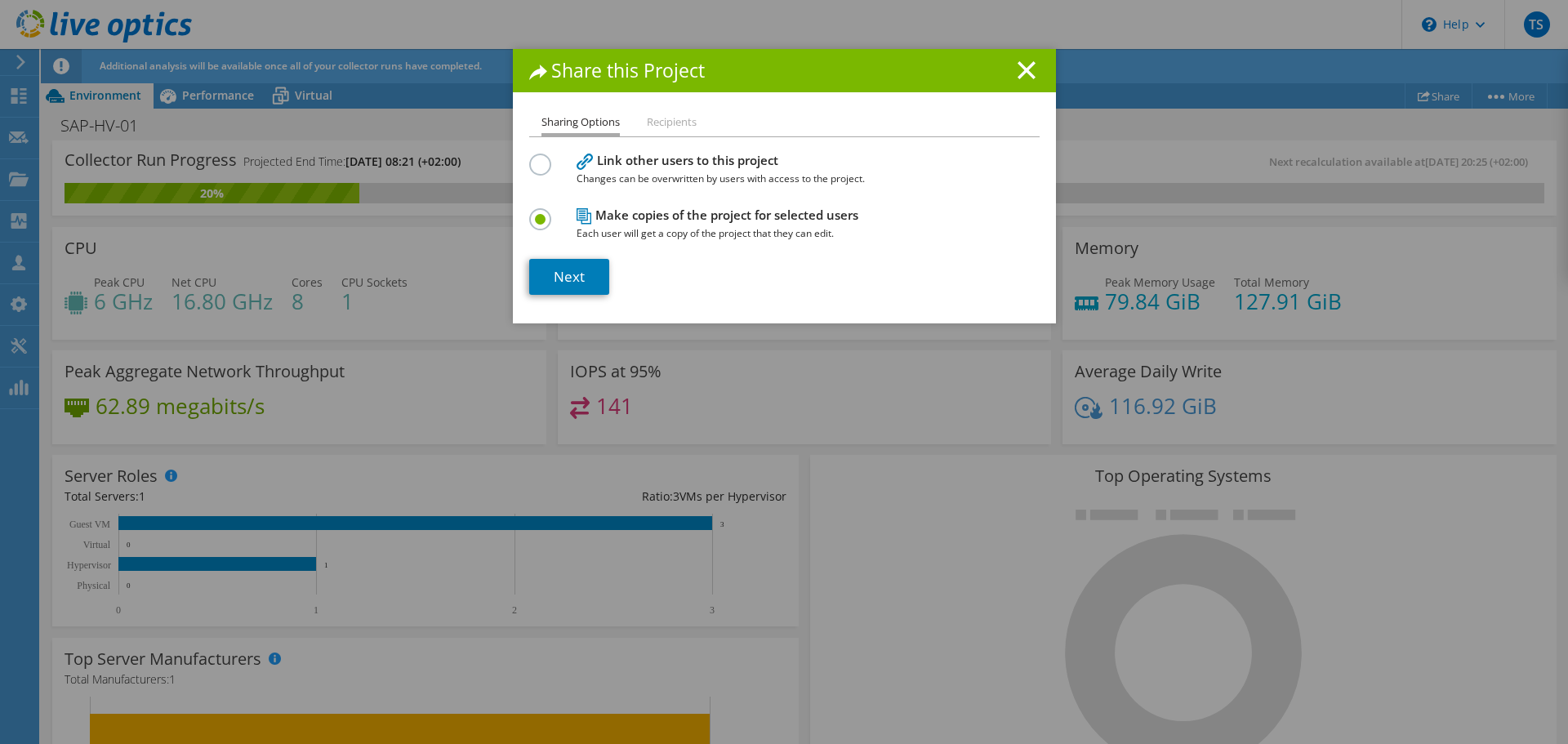
click at [537, 157] on label at bounding box center [543, 156] width 29 height 4
click at [0, 0] on input "radio" at bounding box center [0, 0] width 0 height 0
click at [651, 116] on li "Recipients" at bounding box center [672, 123] width 50 height 21
click at [653, 116] on li "Recipients" at bounding box center [672, 123] width 50 height 21
click at [654, 121] on li "Recipients" at bounding box center [672, 123] width 50 height 21
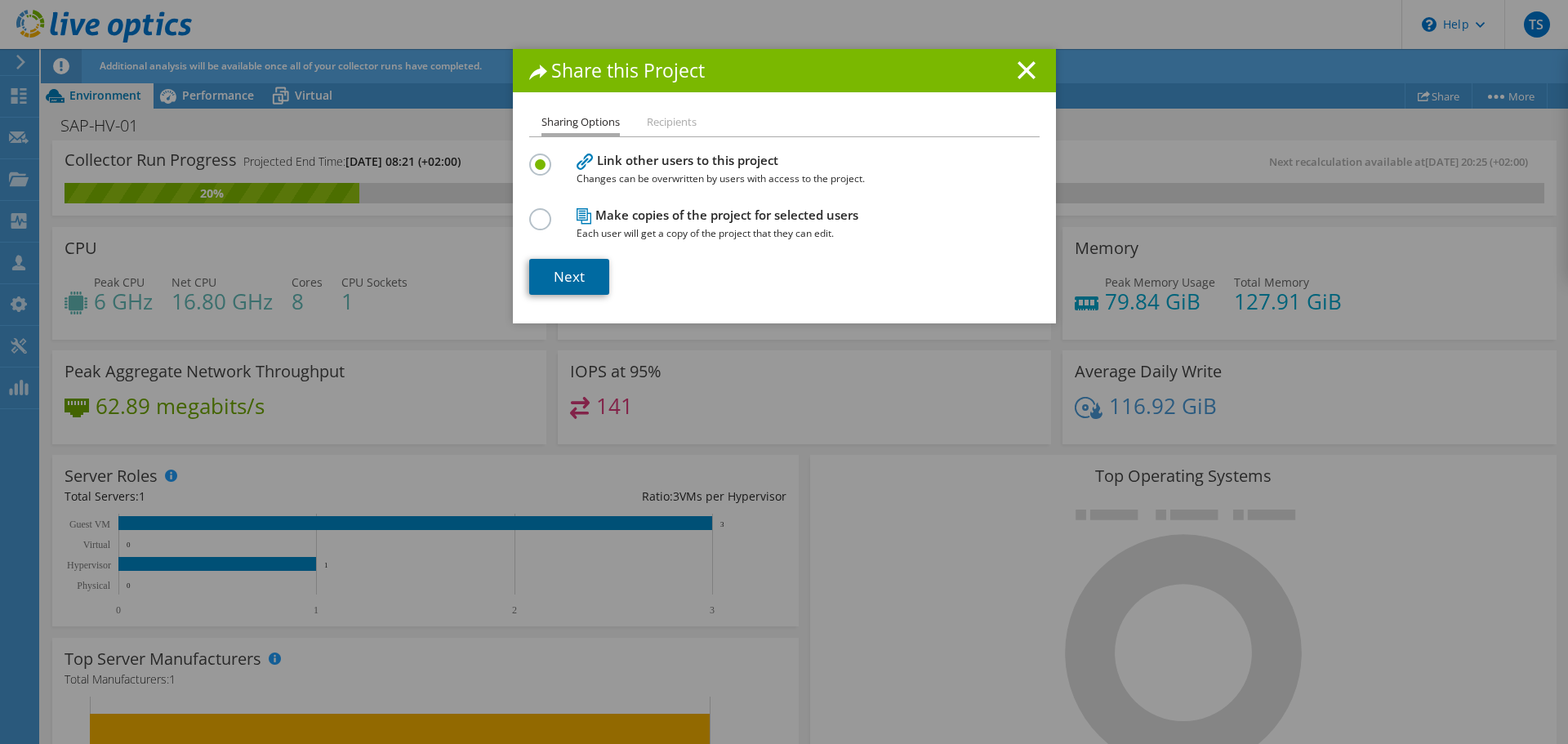
click at [554, 277] on link "Next" at bounding box center [569, 277] width 80 height 36
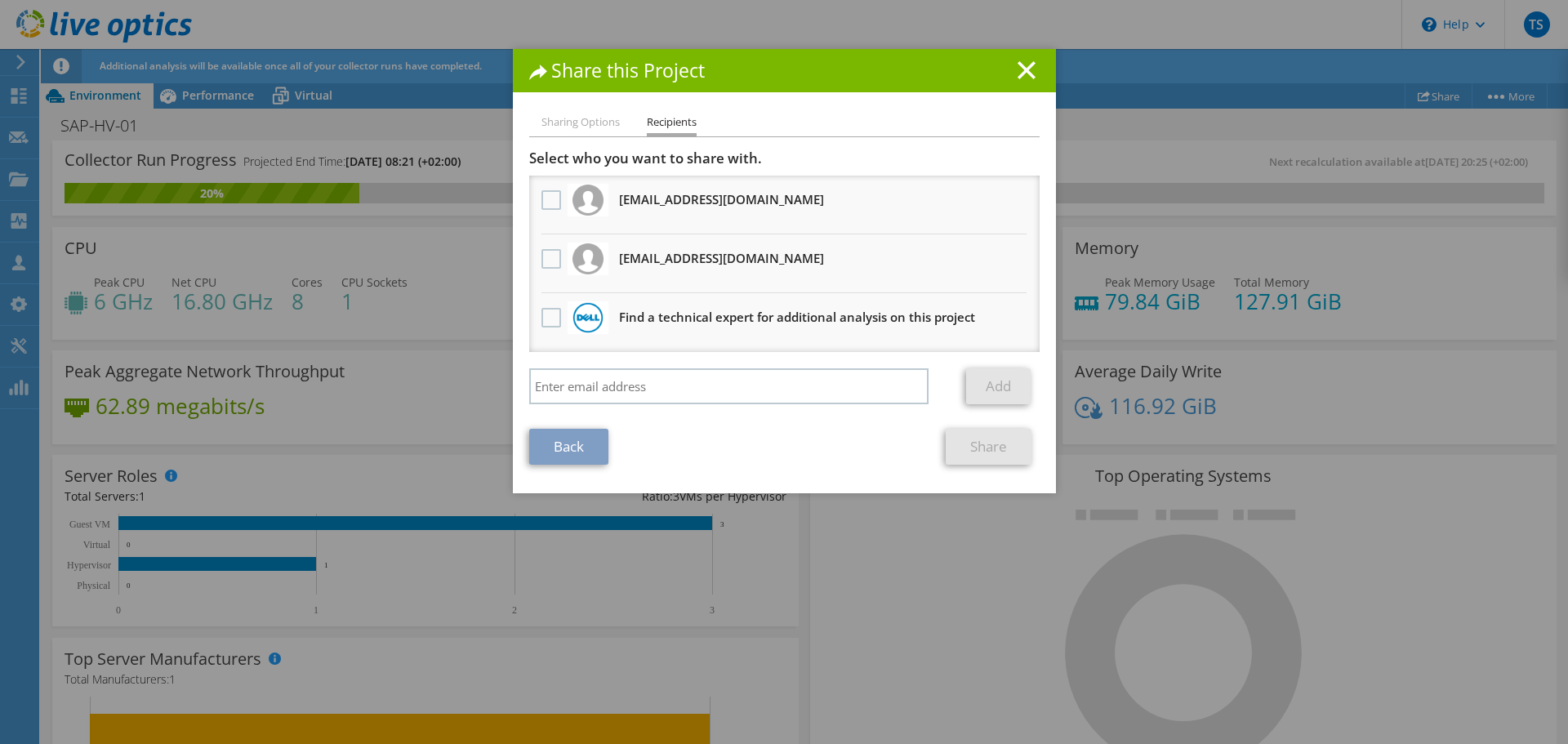
drag, startPoint x: 591, startPoint y: 204, endPoint x: 616, endPoint y: 199, distance: 25.5
click at [614, 200] on li "[EMAIL_ADDRESS][DOMAIN_NAME] Will receive an anonymous copy" at bounding box center [784, 205] width 510 height 59
click at [546, 197] on label at bounding box center [553, 200] width 23 height 20
click at [0, 0] on input "checkbox" at bounding box center [0, 0] width 0 height 0
click at [982, 446] on link "Share" at bounding box center [988, 447] width 86 height 36
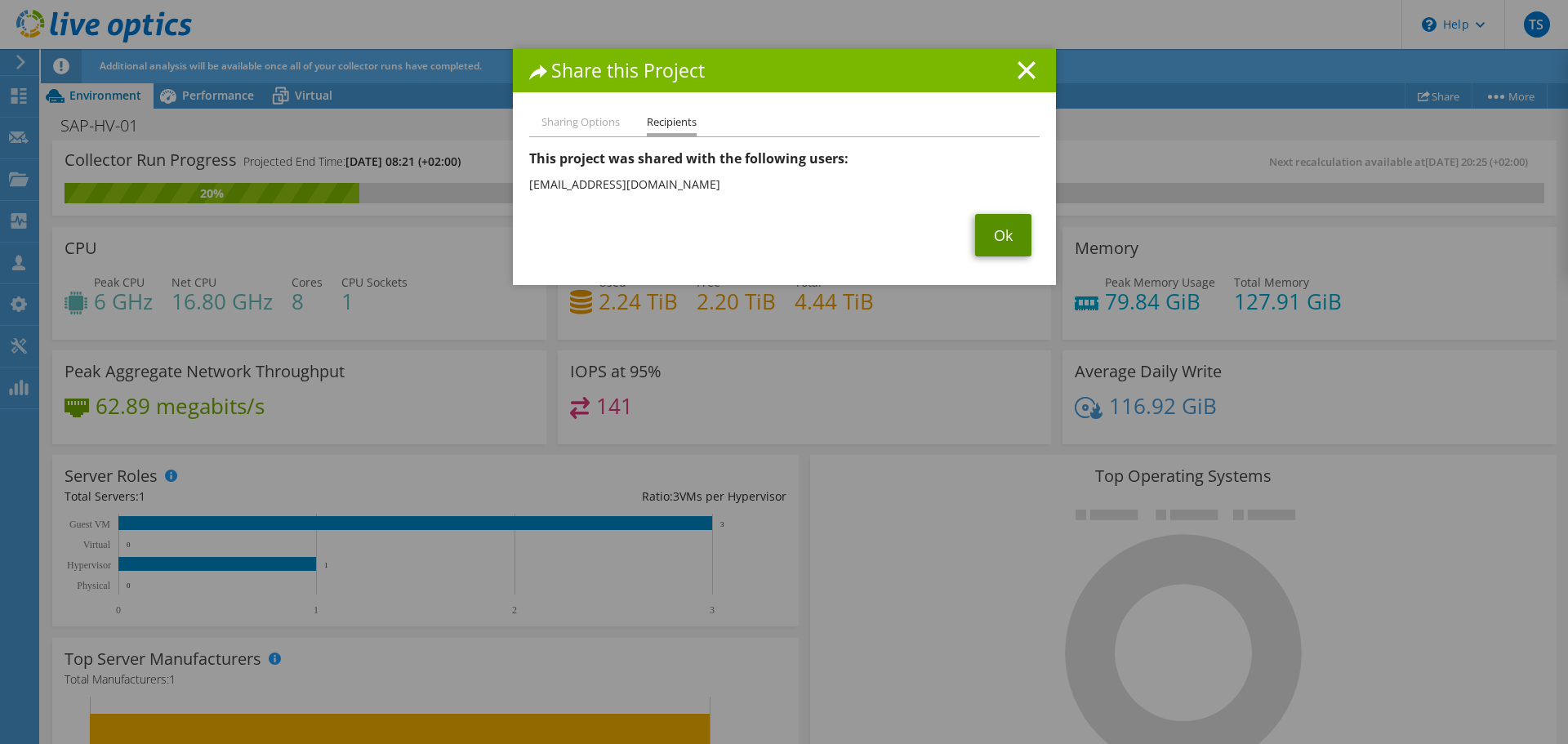
click at [1013, 232] on link "Ok" at bounding box center [1002, 234] width 56 height 42
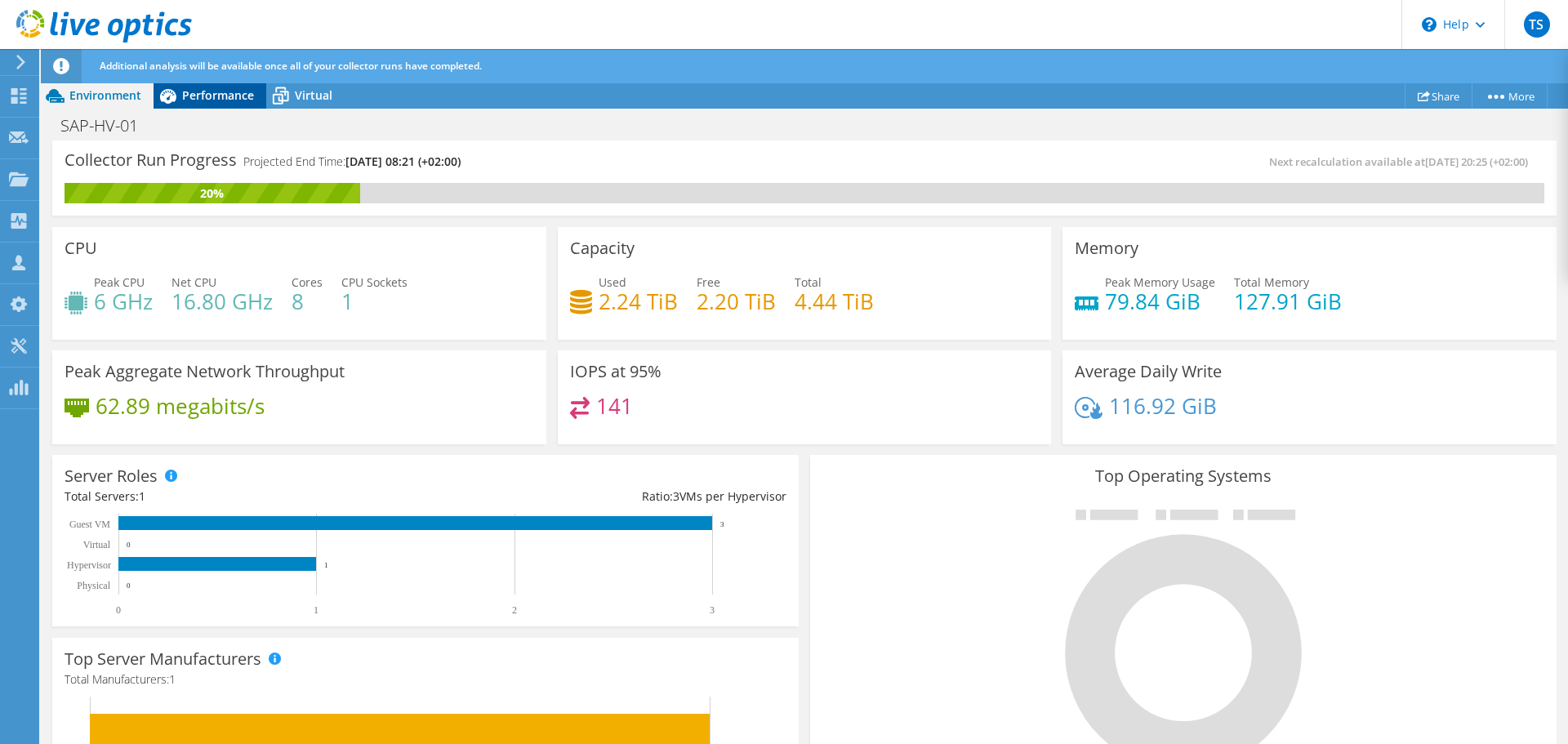
click at [200, 94] on span "Performance" at bounding box center [218, 95] width 72 height 16
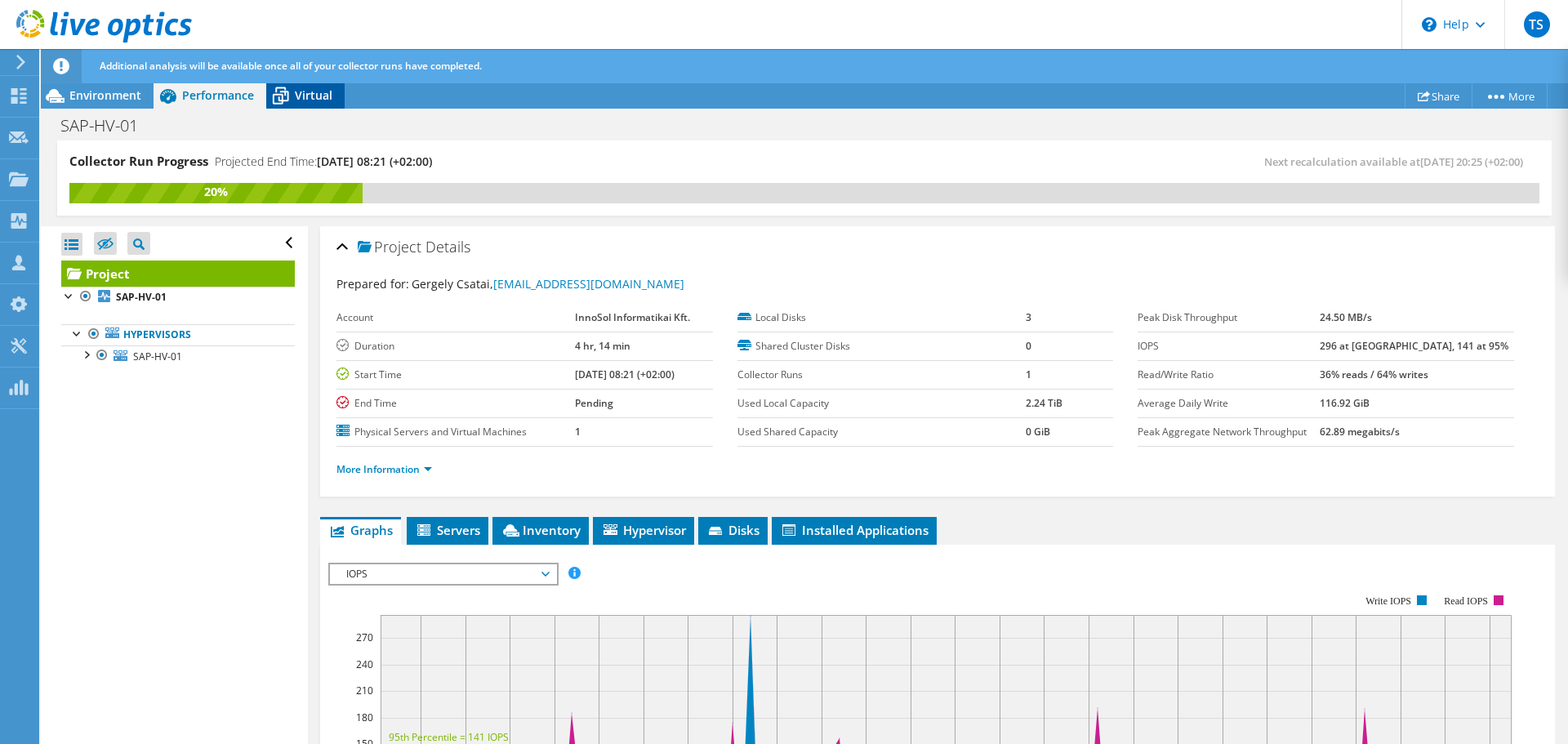
click at [314, 106] on div "Virtual" at bounding box center [305, 95] width 79 height 26
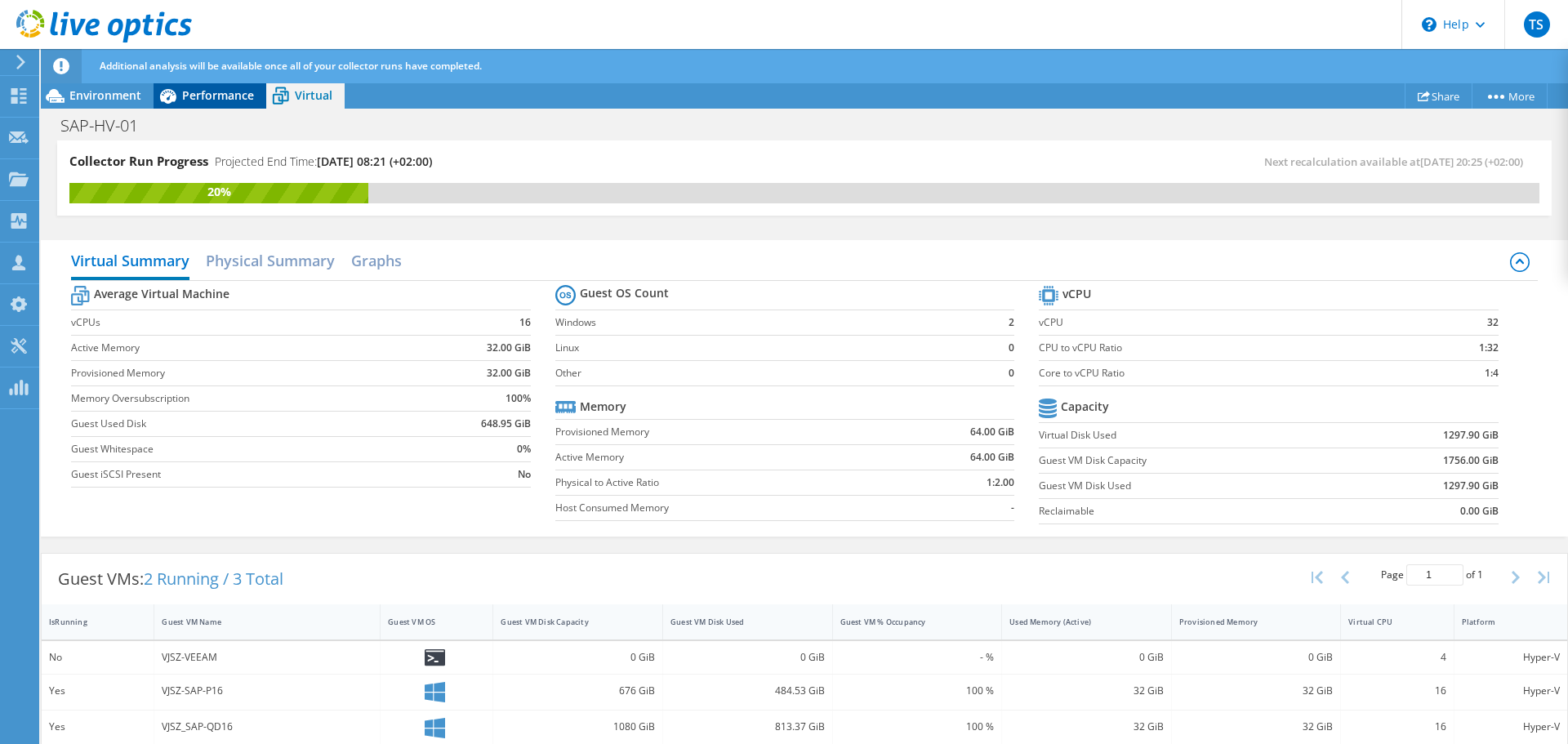
click at [225, 95] on span "Performance" at bounding box center [218, 95] width 72 height 16
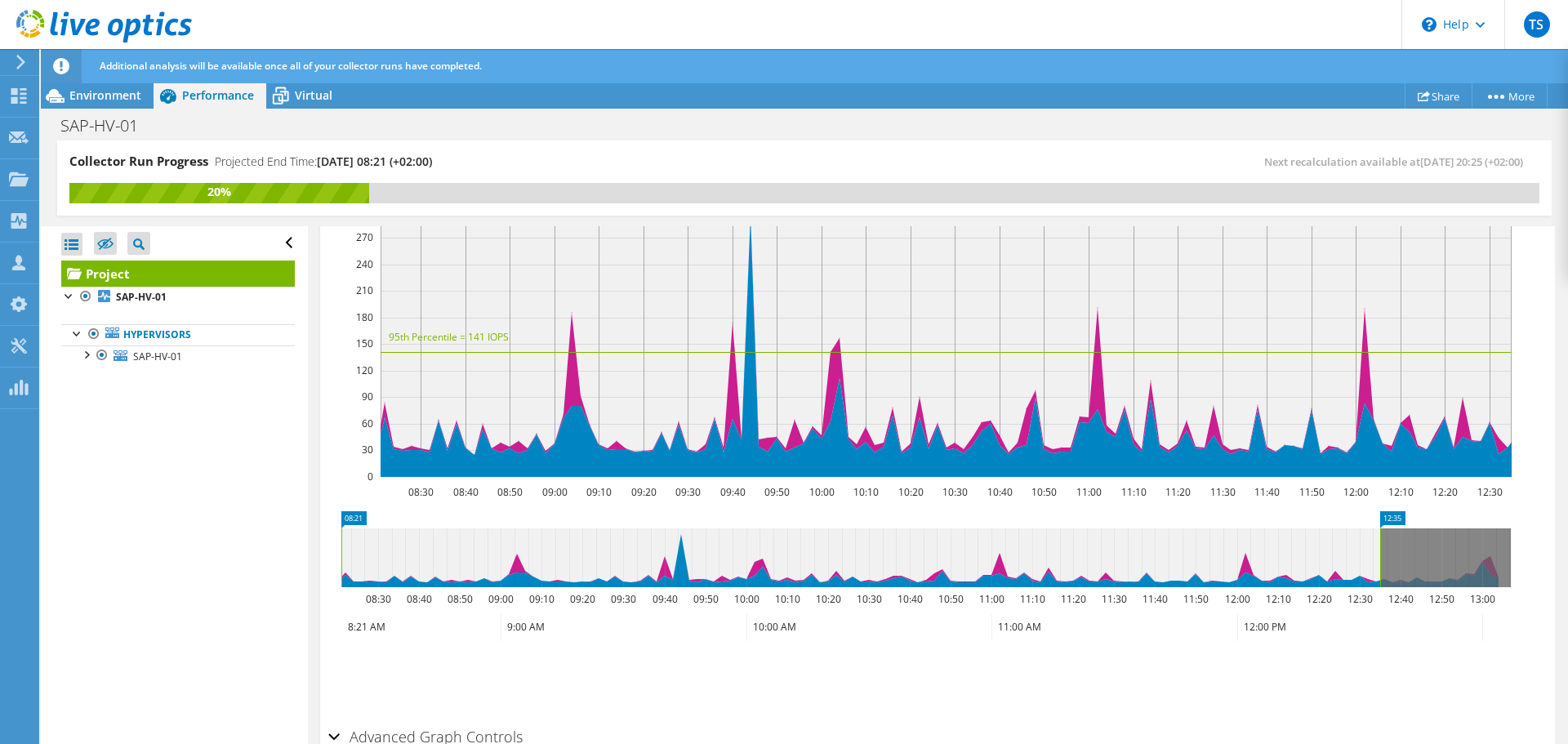
scroll to position [408, 0]
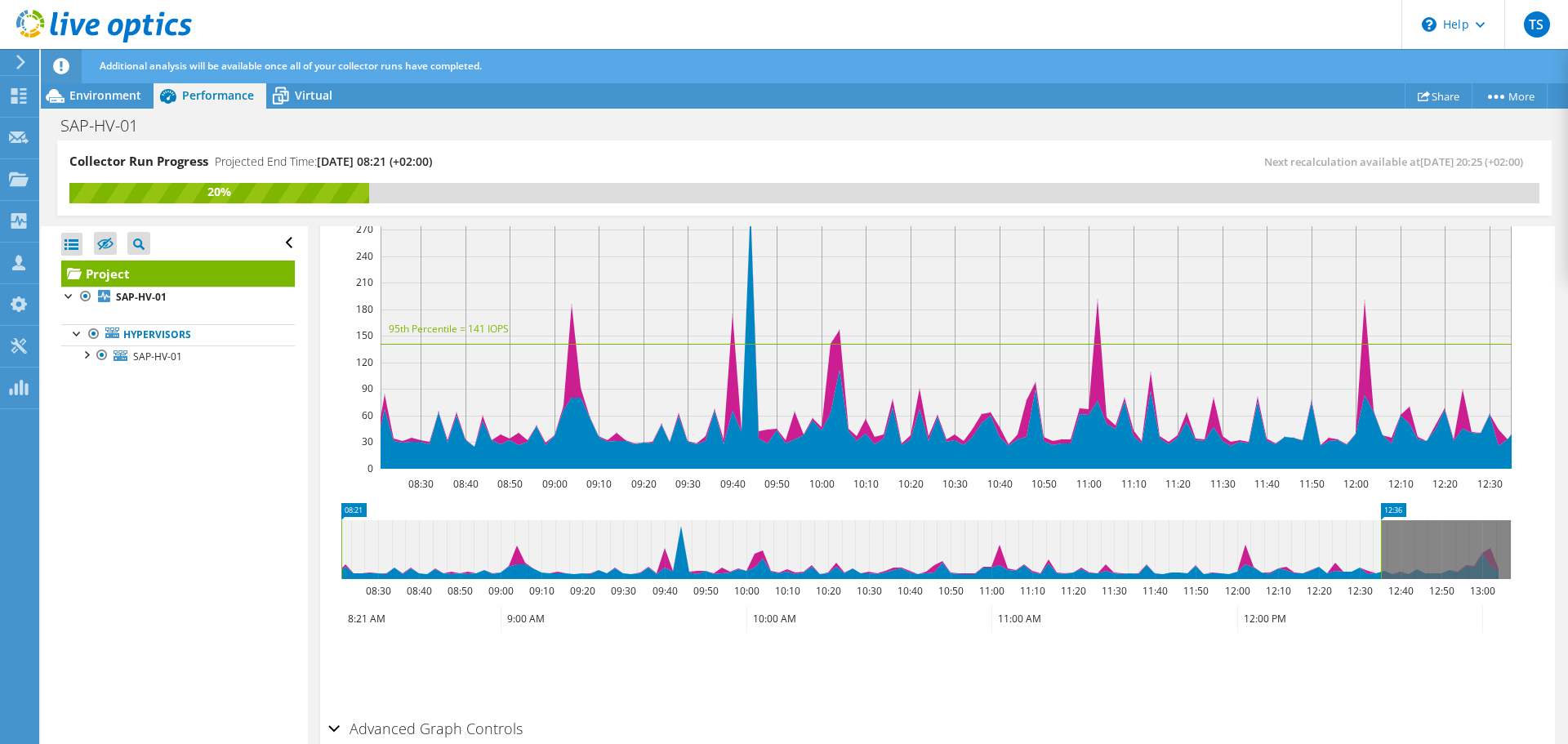
drag, startPoint x: 1381, startPoint y: 536, endPoint x: 1509, endPoint y: 521, distance: 128.9
click at [1384, 523] on rect at bounding box center [1381, 549] width 7 height 59
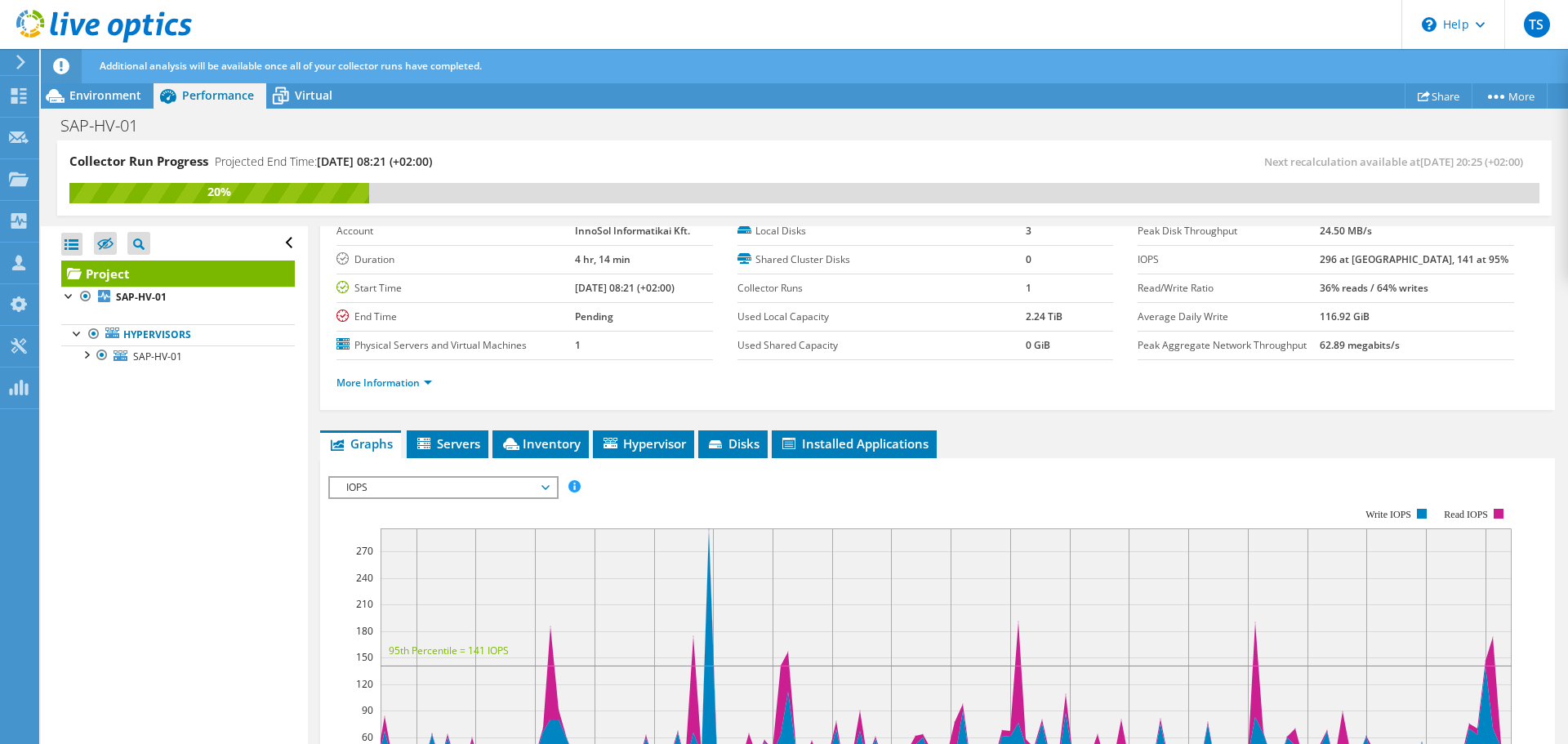
scroll to position [0, 0]
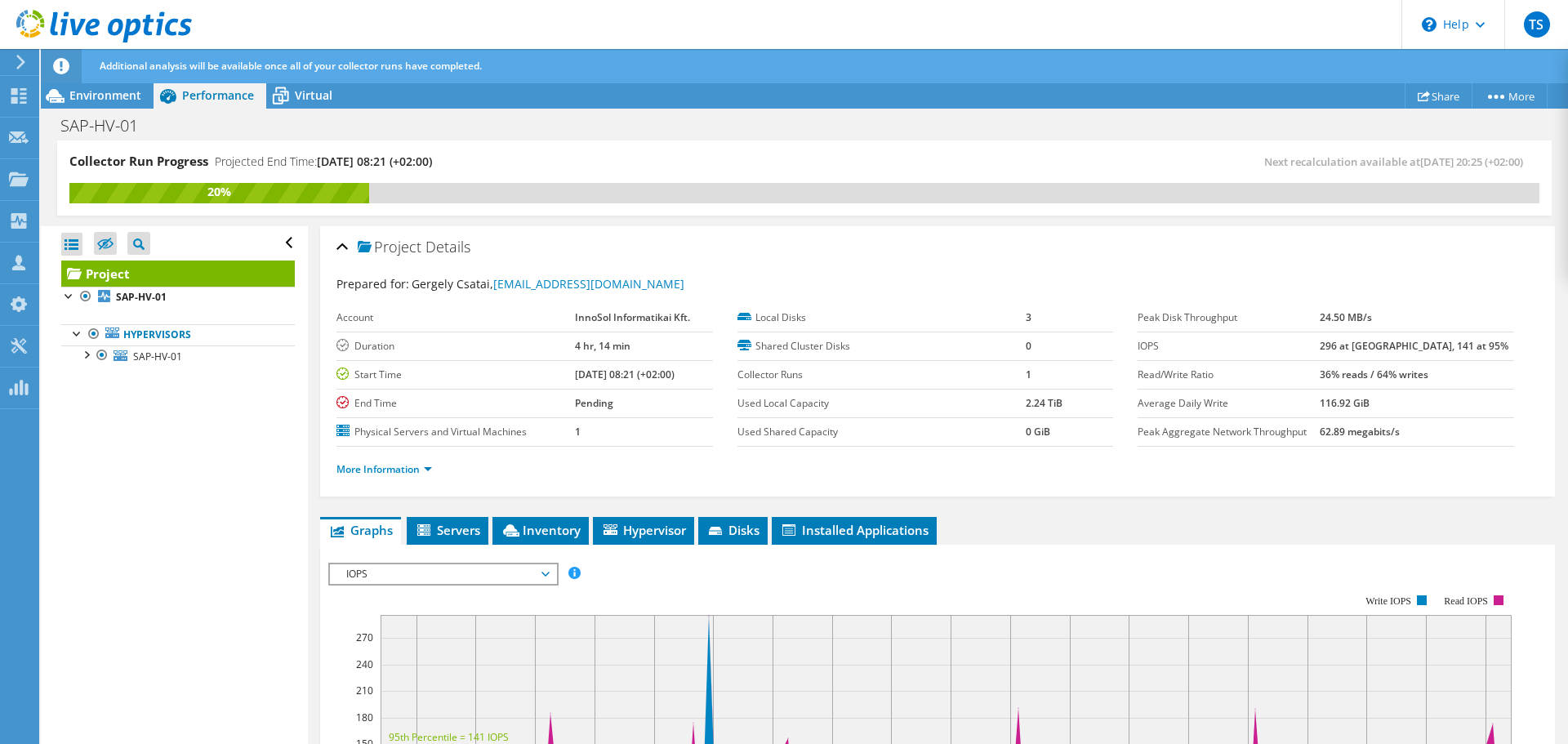
click at [446, 578] on span "IOPS" at bounding box center [443, 574] width 210 height 20
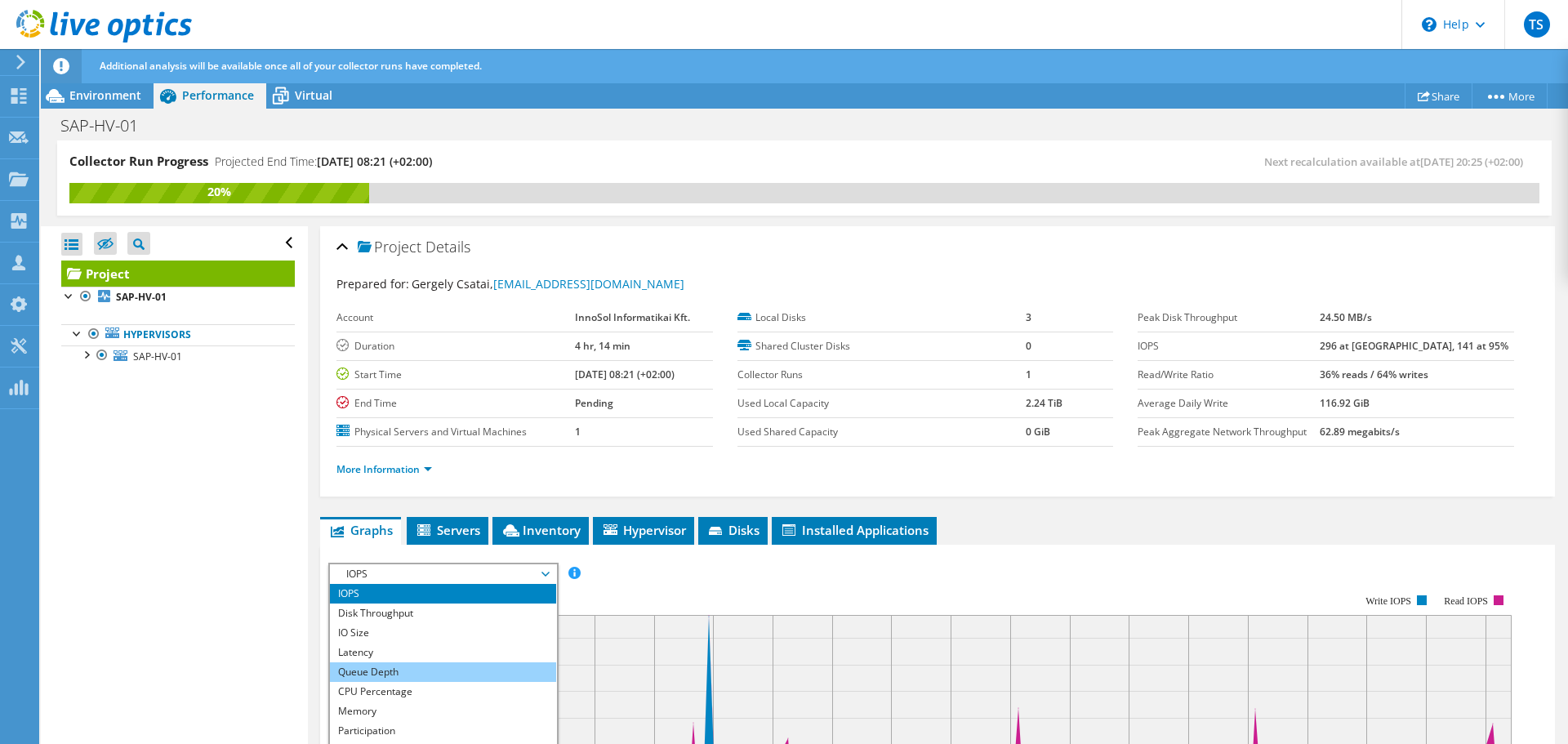
click at [381, 667] on li "Queue Depth" at bounding box center [443, 672] width 227 height 20
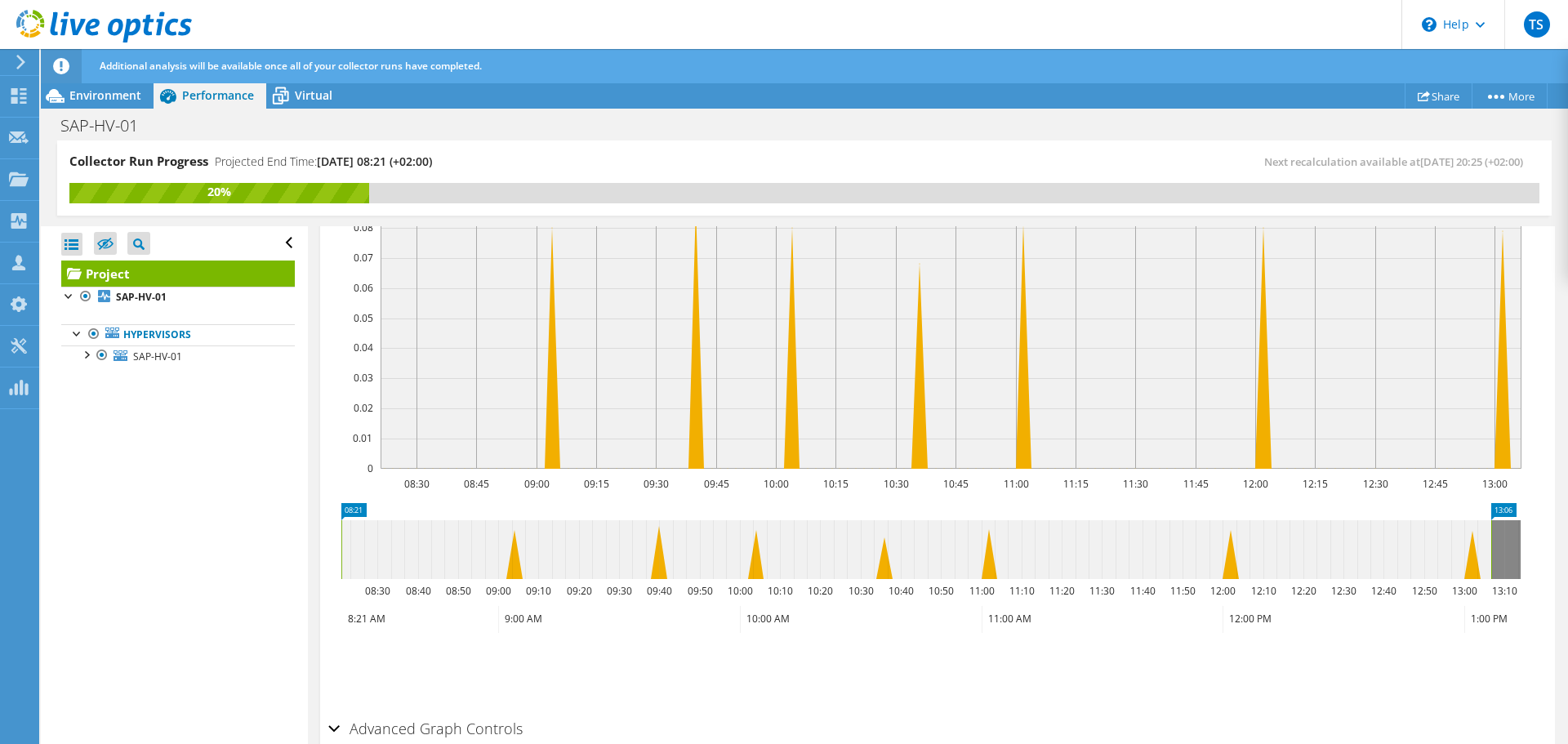
scroll to position [327, 0]
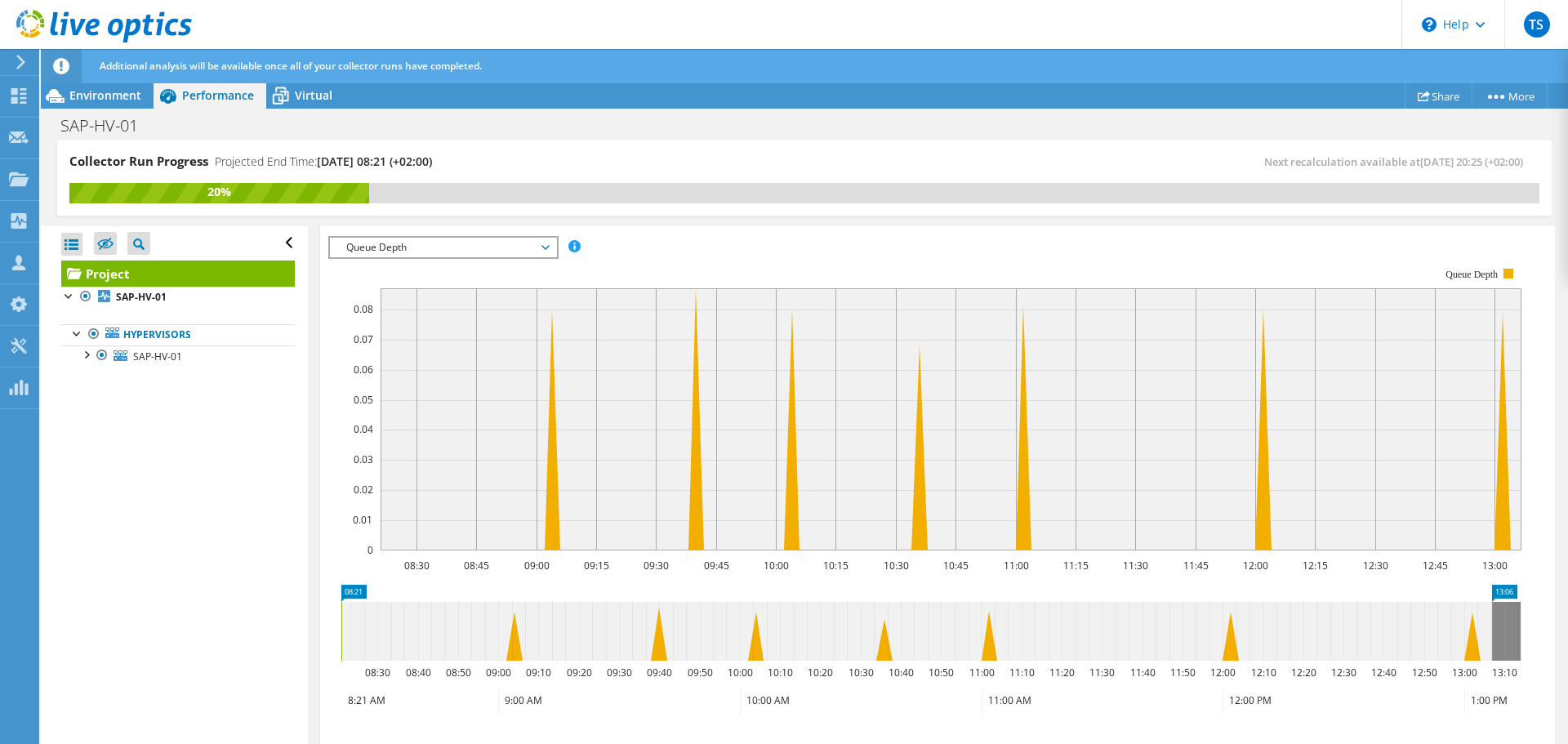
drag, startPoint x: 1491, startPoint y: 630, endPoint x: 1567, endPoint y: 600, distance: 81.7
click at [1567, 601] on article "Project Details Prepared for: [PERSON_NAME], [PERSON_NAME][EMAIL_ADDRESS][DOMAI…" at bounding box center [938, 486] width 1260 height 519
